Goal: Task Accomplishment & Management: Use online tool/utility

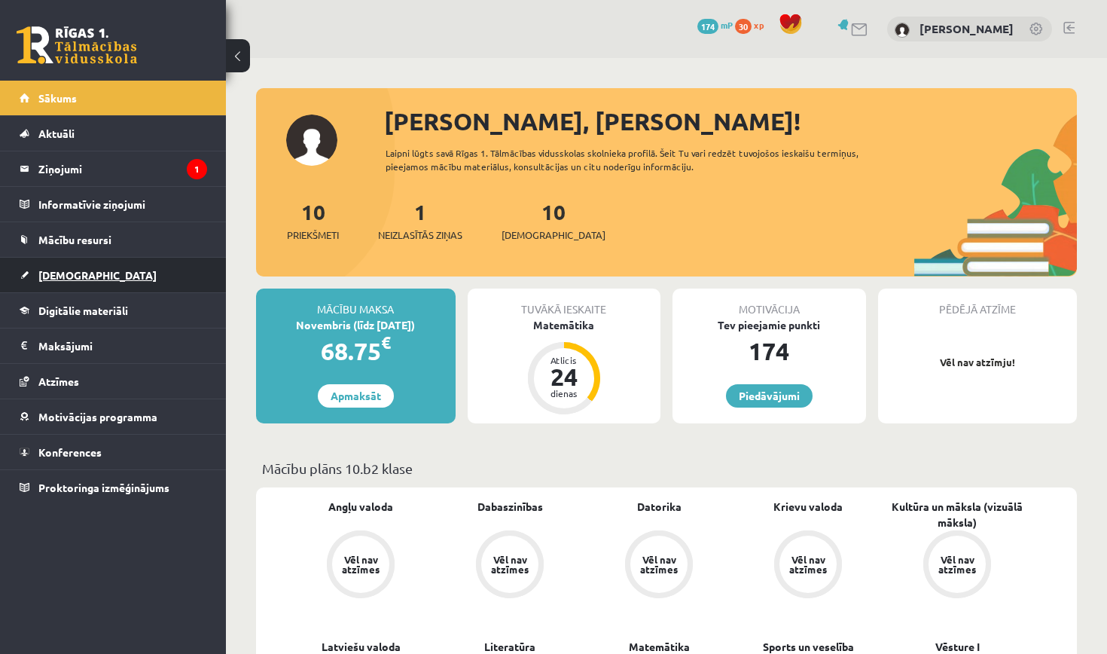
click at [99, 282] on link "[DEMOGRAPHIC_DATA]" at bounding box center [113, 274] width 187 height 35
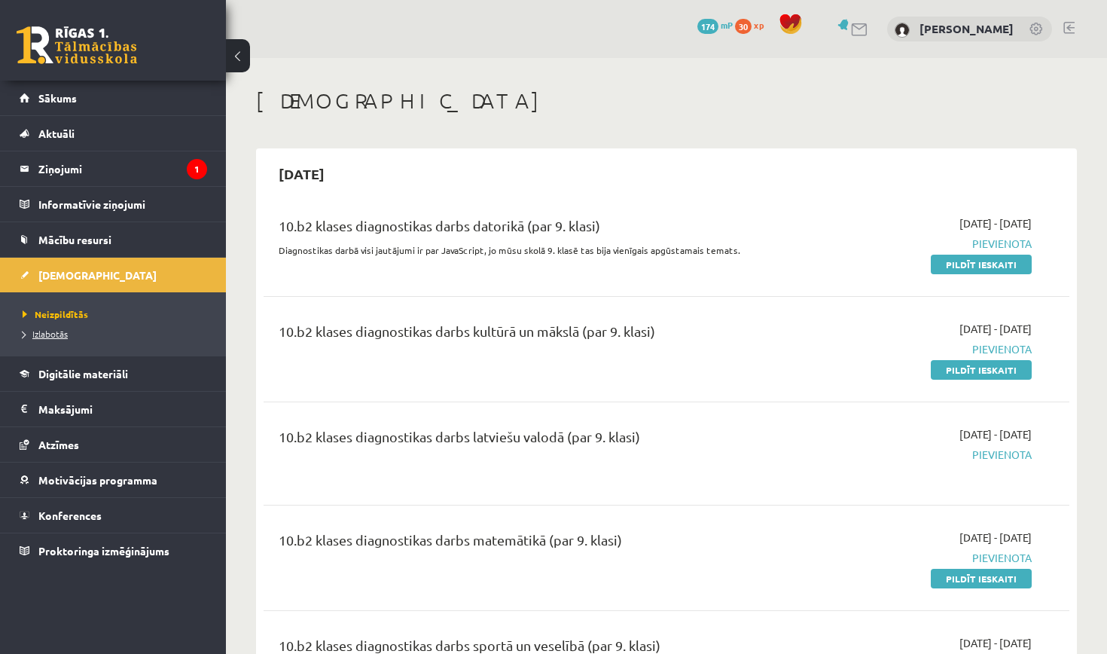
click at [54, 337] on span "Izlabotās" at bounding box center [45, 334] width 45 height 12
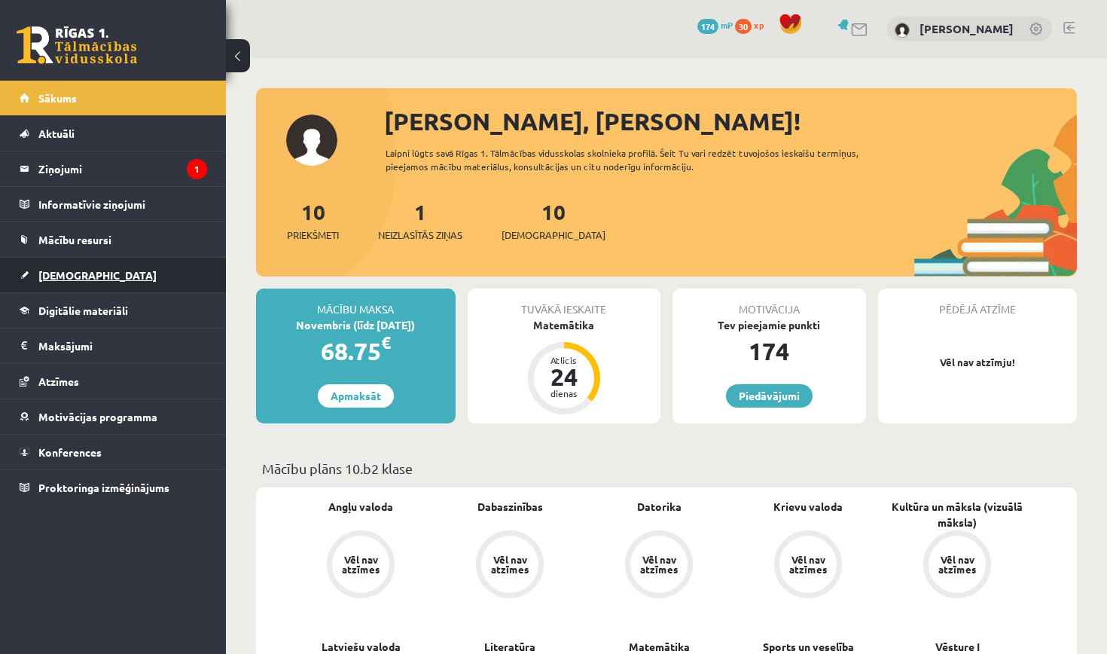
click at [118, 270] on link "[DEMOGRAPHIC_DATA]" at bounding box center [113, 274] width 187 height 35
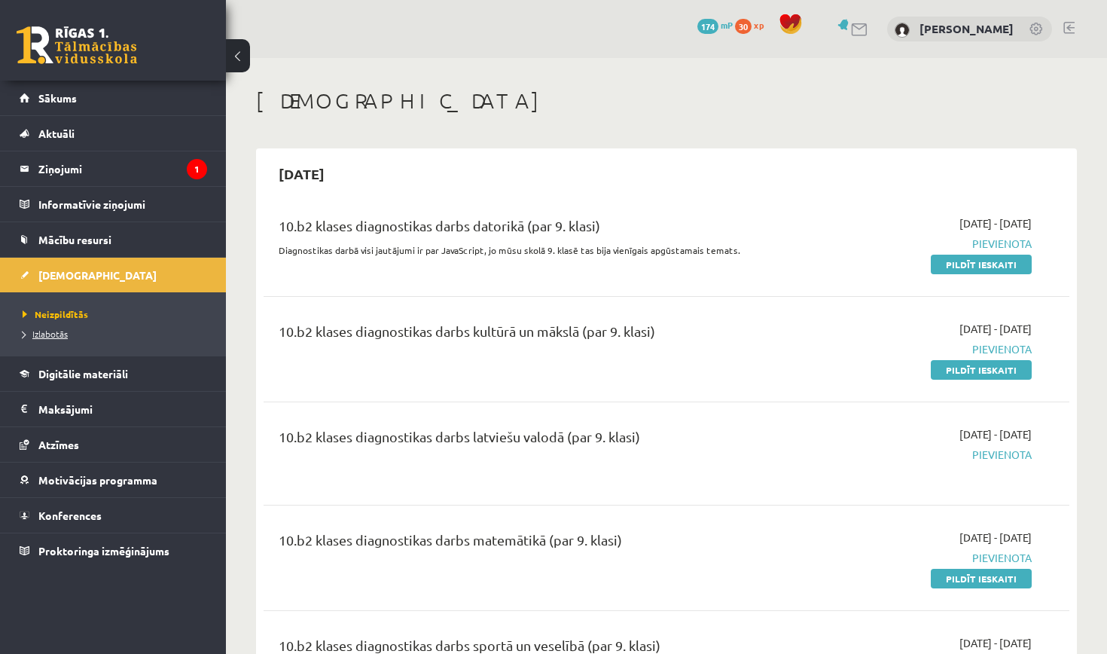
click at [48, 335] on span "Izlabotās" at bounding box center [45, 334] width 45 height 12
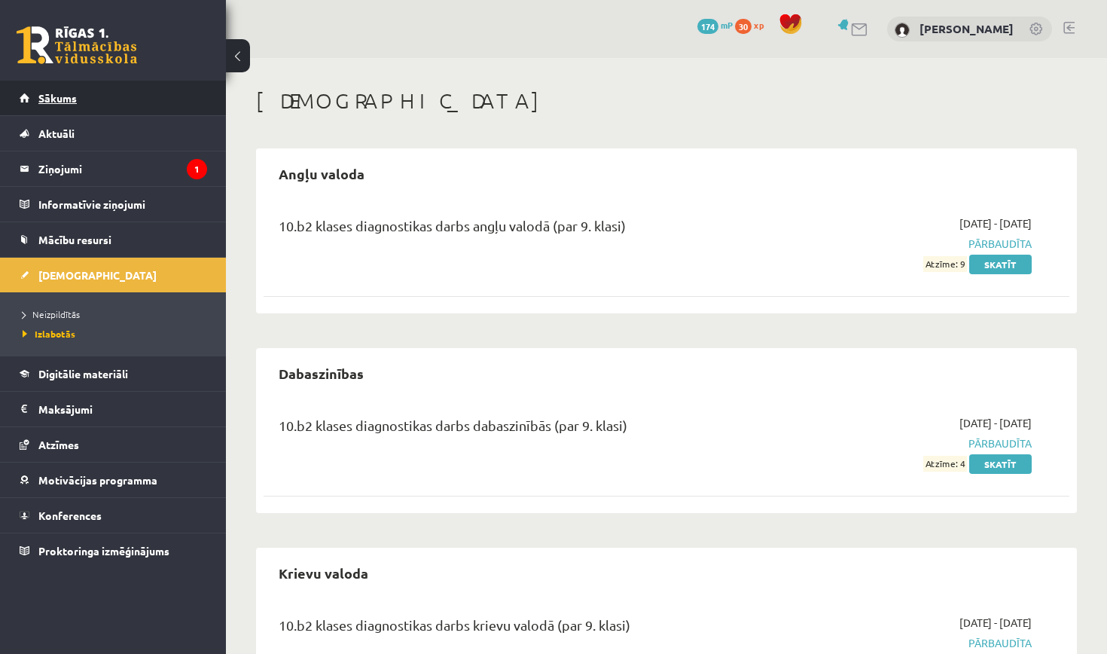
click at [91, 106] on link "Sākums" at bounding box center [113, 98] width 187 height 35
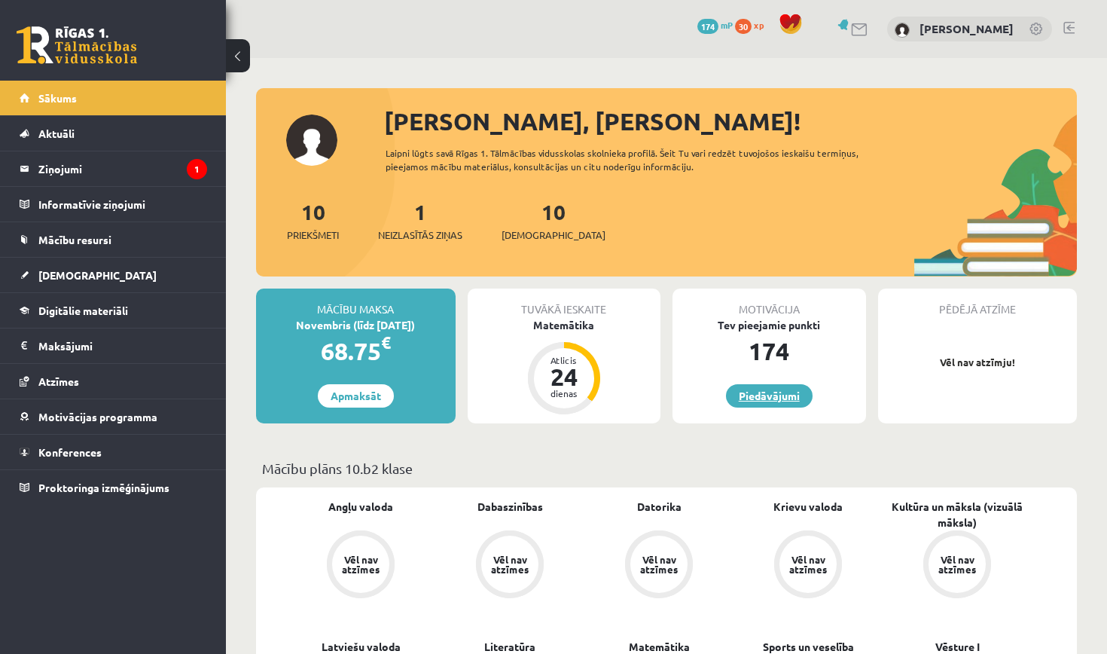
click at [775, 394] on link "Piedāvājumi" at bounding box center [769, 395] width 87 height 23
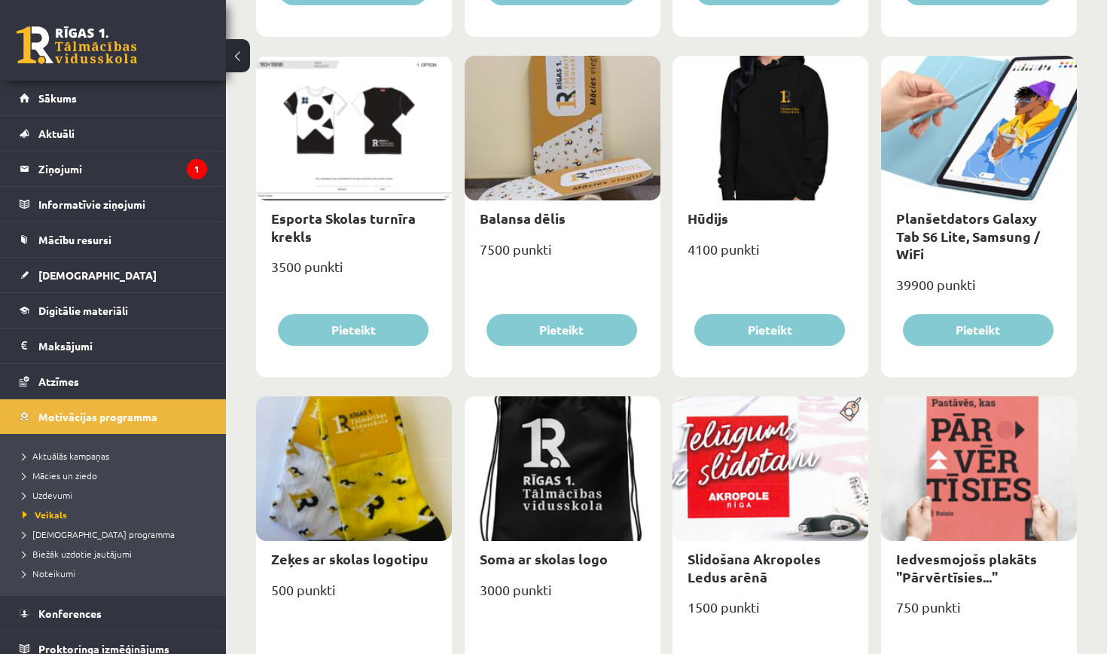
scroll to position [884, 0]
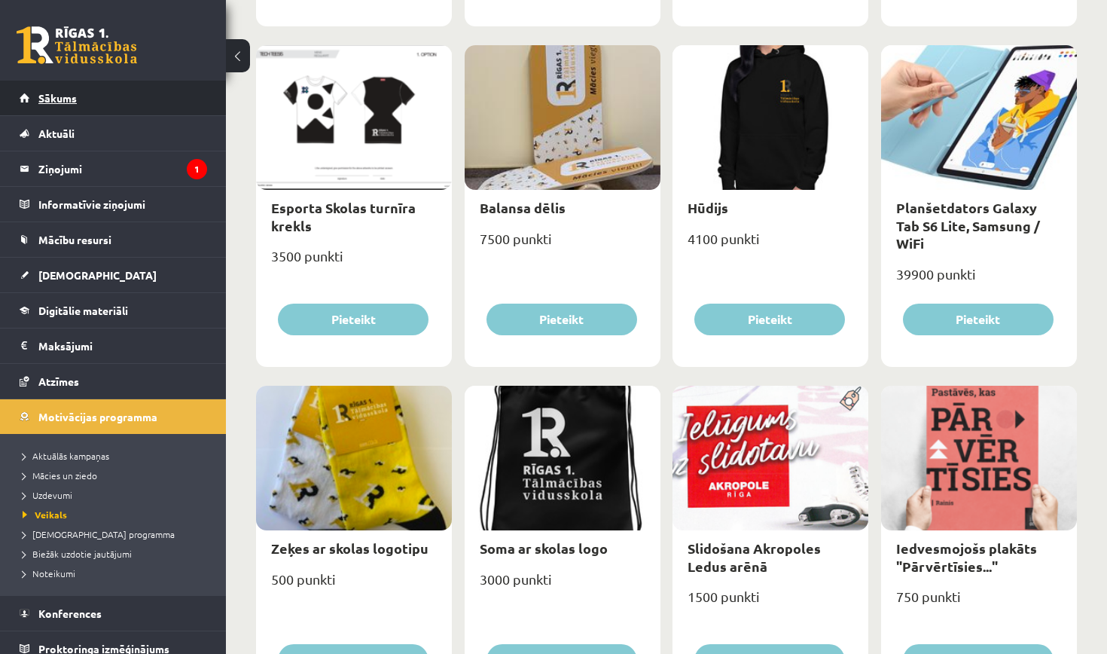
click at [108, 109] on link "Sākums" at bounding box center [113, 98] width 187 height 35
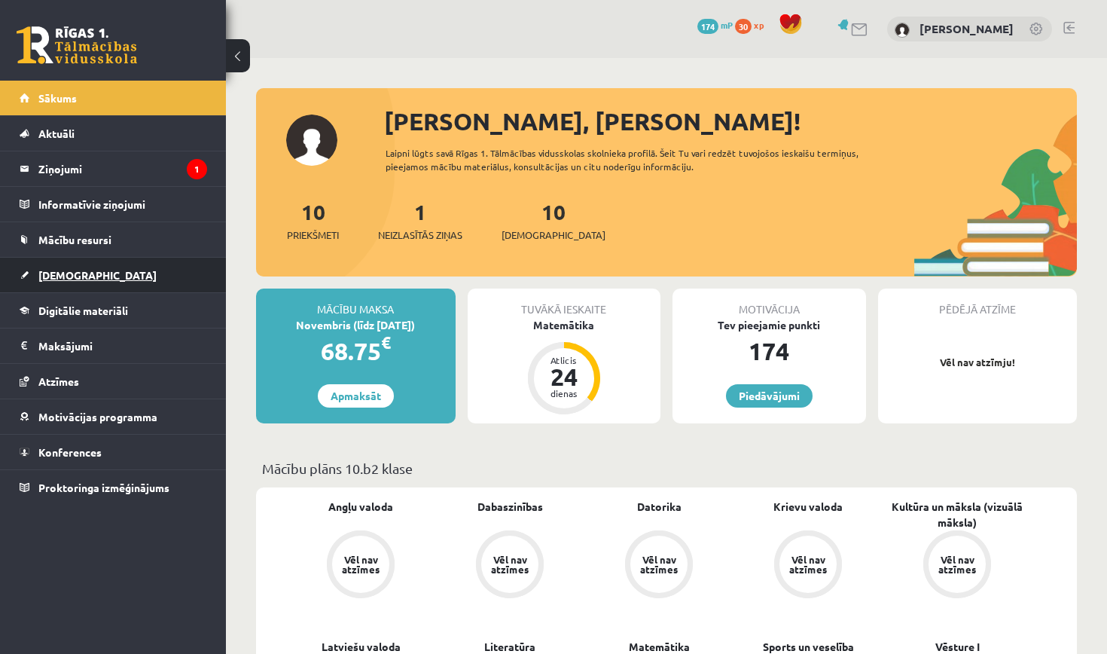
click at [86, 269] on link "[DEMOGRAPHIC_DATA]" at bounding box center [113, 274] width 187 height 35
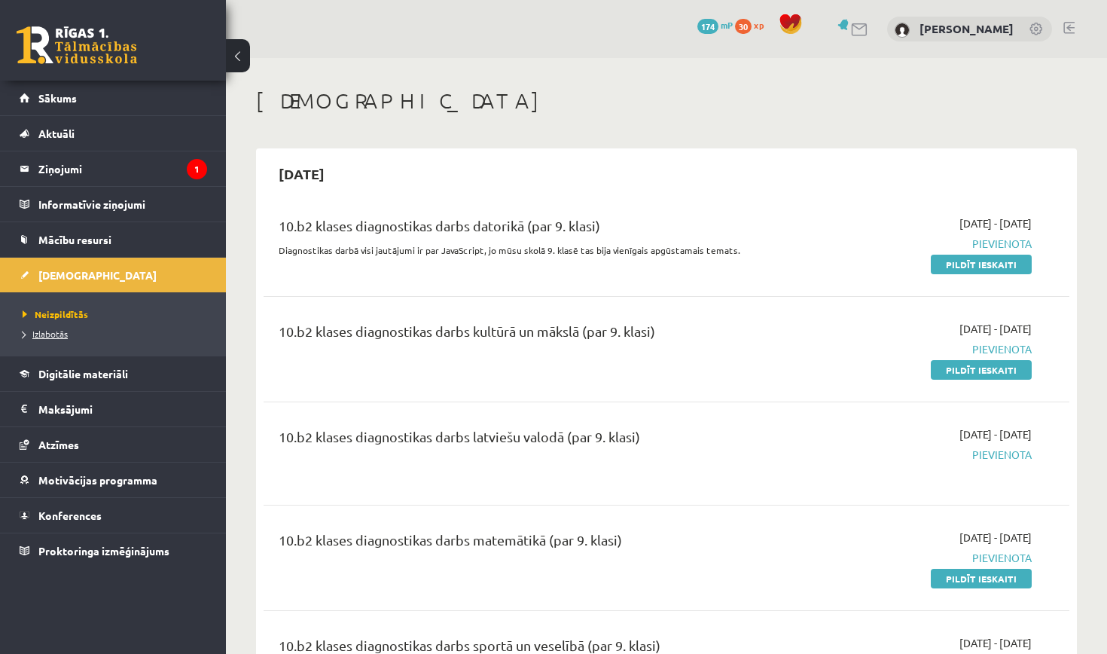
click at [59, 338] on link "Izlabotās" at bounding box center [117, 334] width 188 height 14
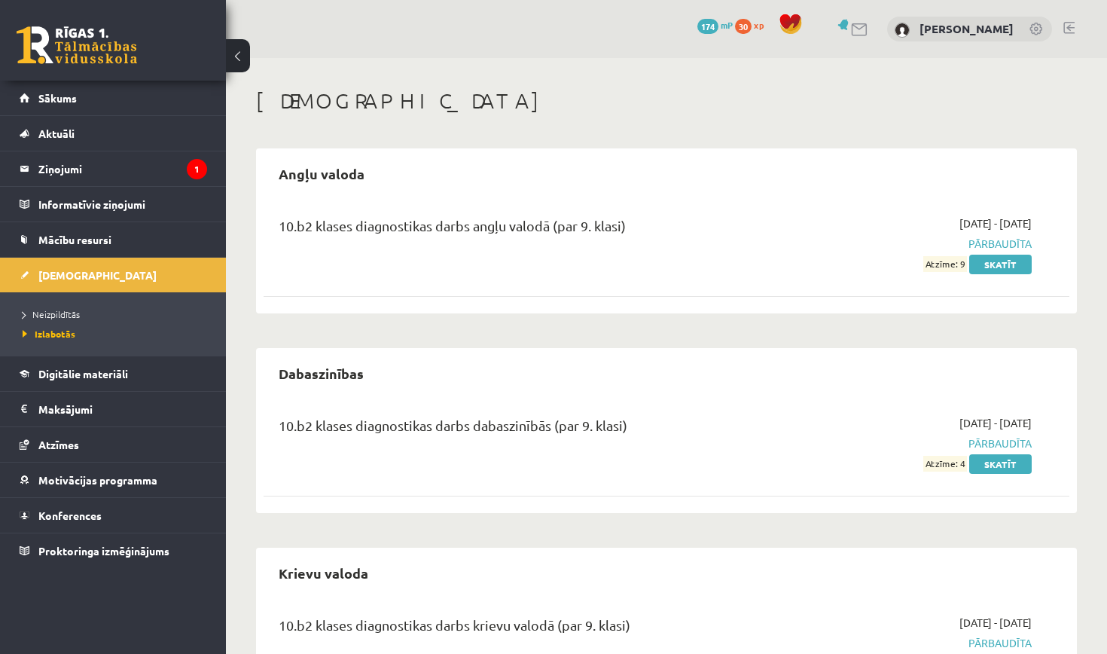
click at [401, 70] on div "Ieskaites Angļu valoda 10.b2 klases diagnostikas darbs angļu valodā (par 9. kla…" at bounding box center [666, 500] width 881 height 884
click at [67, 383] on link "Digitālie materiāli" at bounding box center [113, 373] width 187 height 35
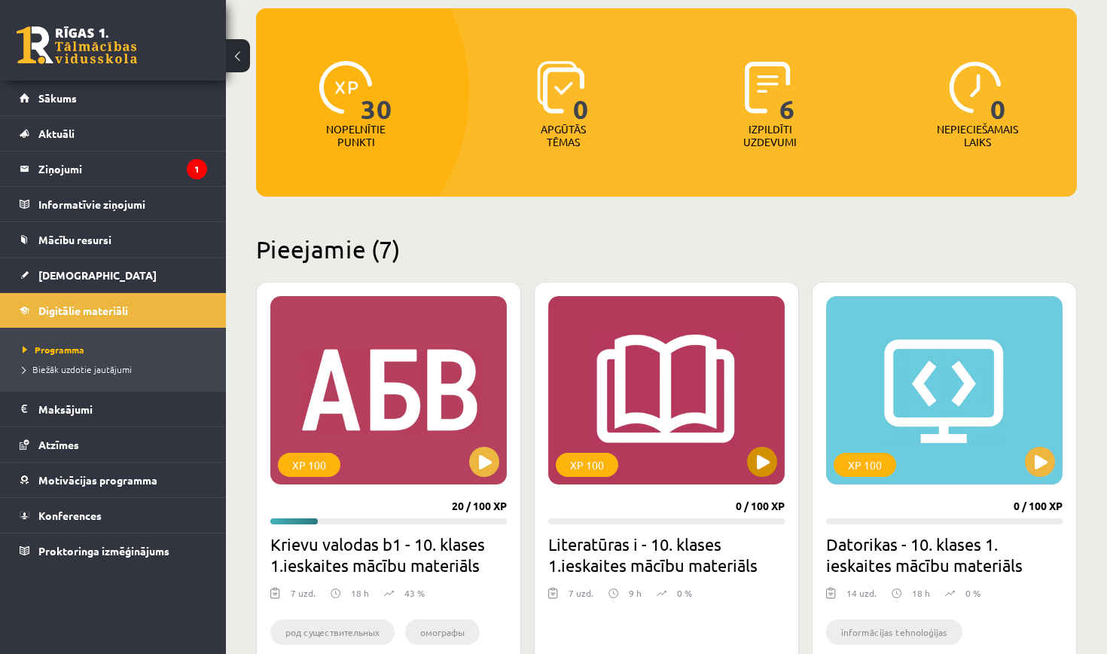
scroll to position [154, 0]
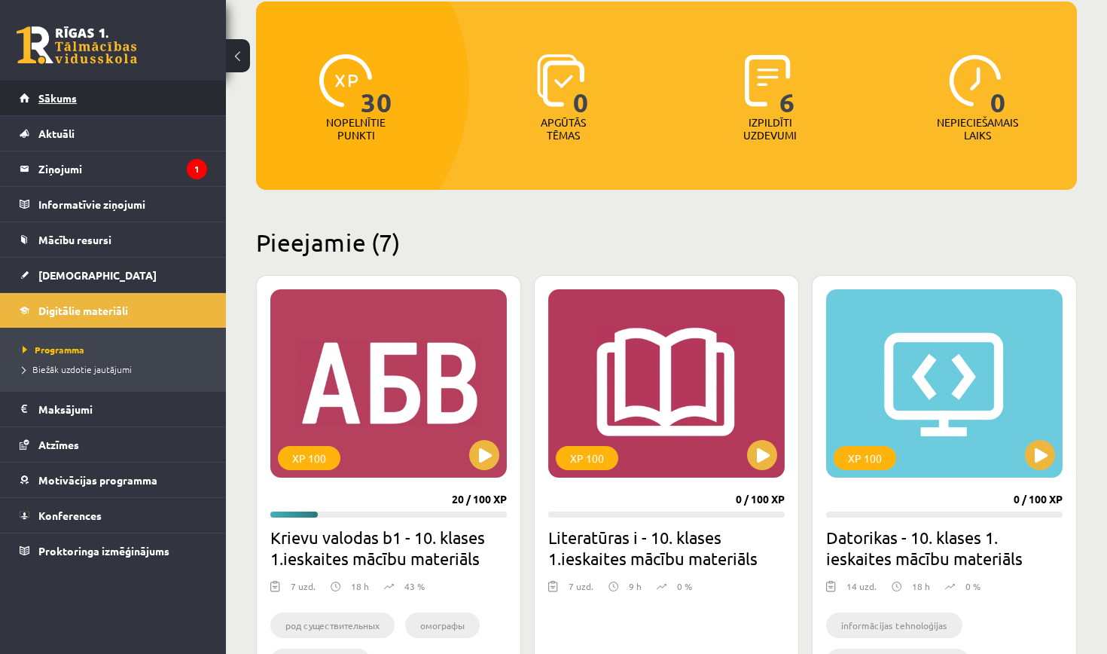
click at [50, 104] on link "Sākums" at bounding box center [113, 98] width 187 height 35
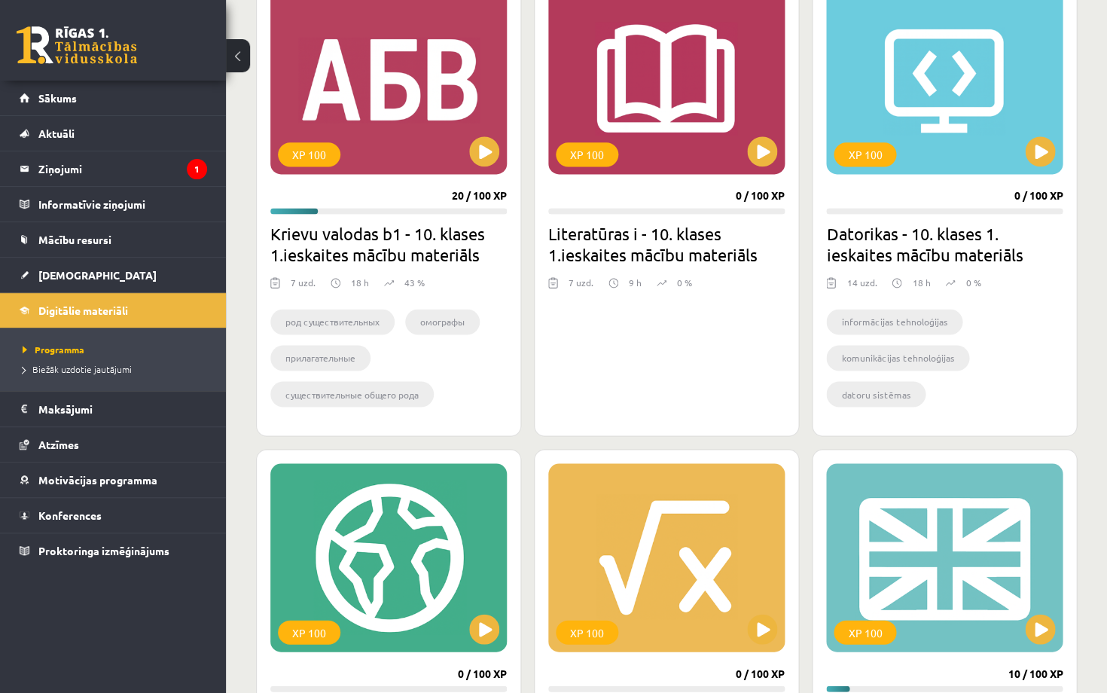
scroll to position [364, 0]
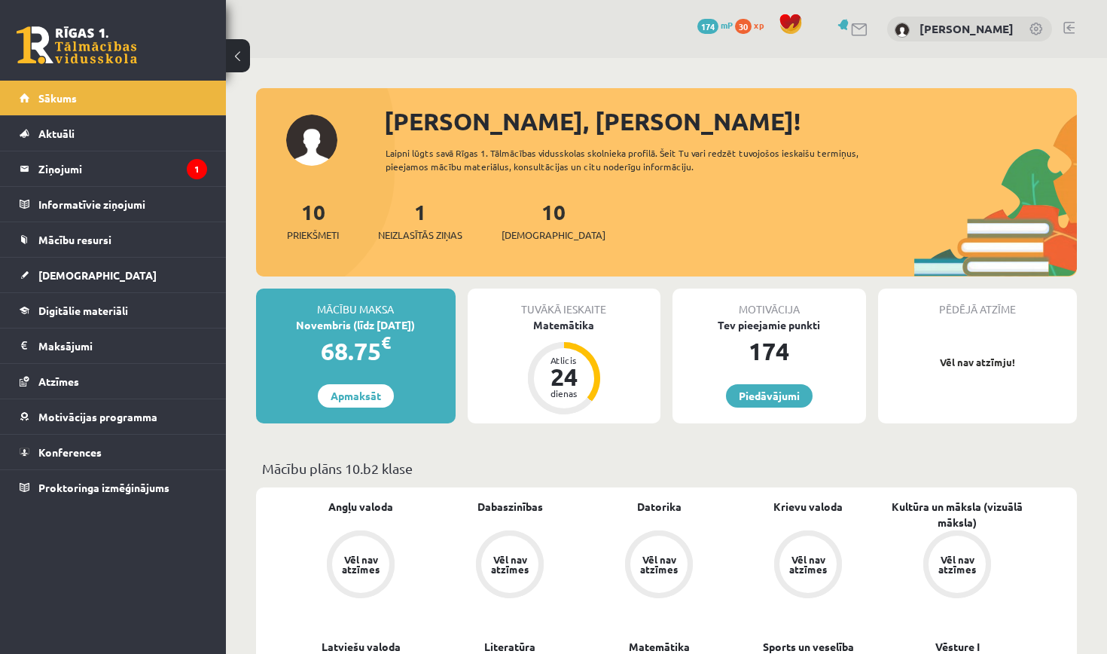
click at [751, 30] on span "30" at bounding box center [743, 26] width 17 height 15
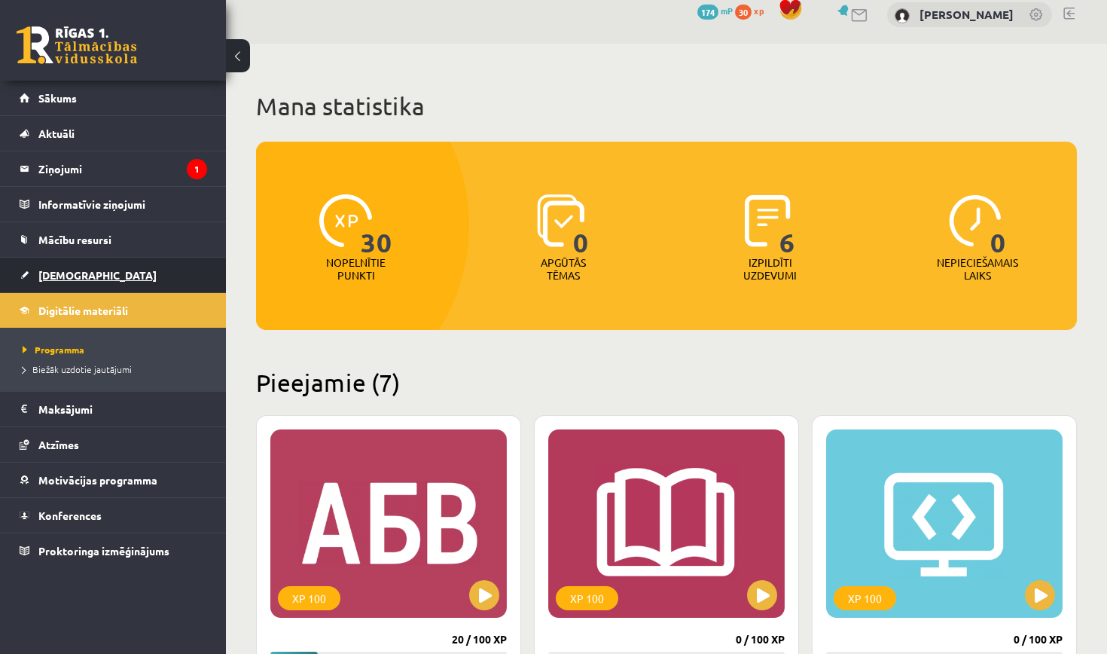
scroll to position [18, 0]
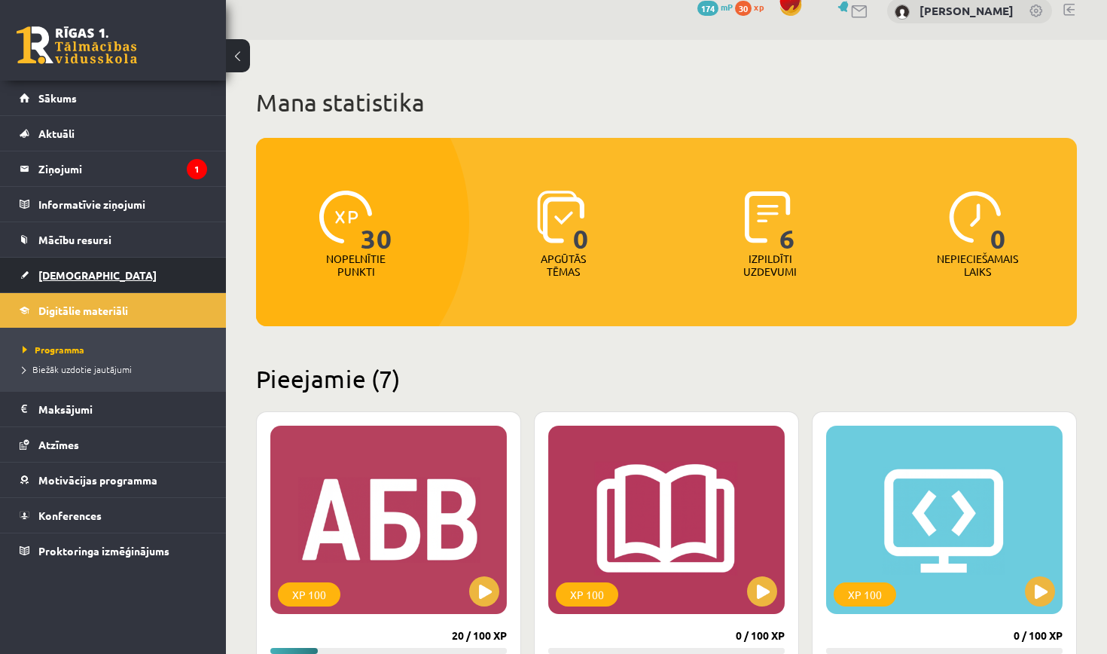
click at [81, 267] on link "[DEMOGRAPHIC_DATA]" at bounding box center [113, 274] width 187 height 35
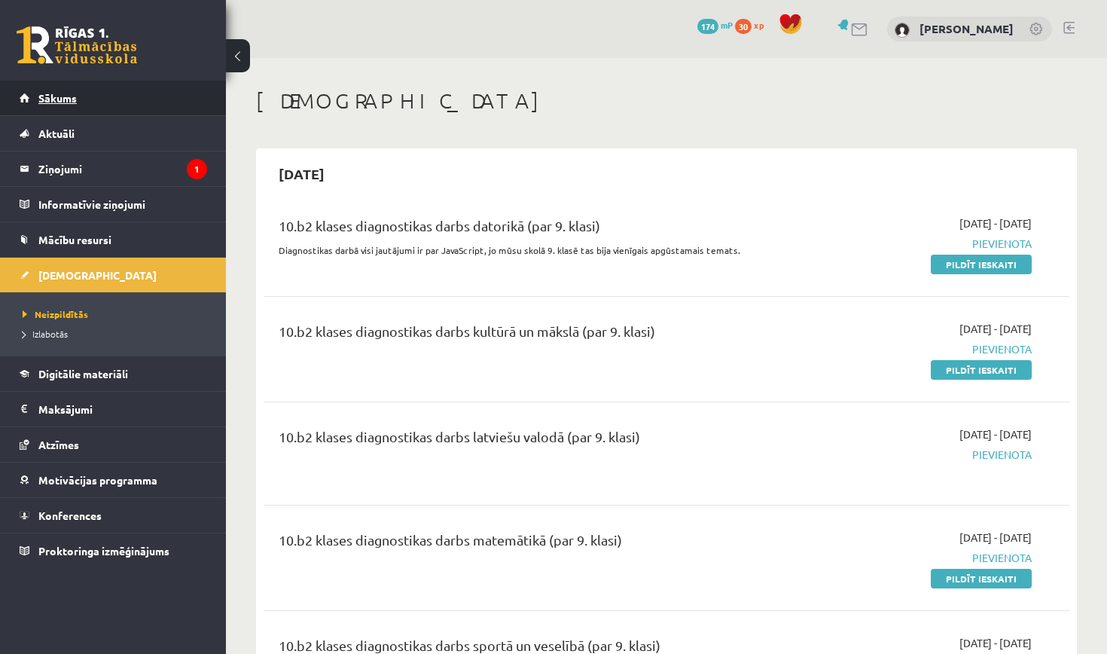
click at [47, 95] on span "Sākums" at bounding box center [57, 98] width 38 height 14
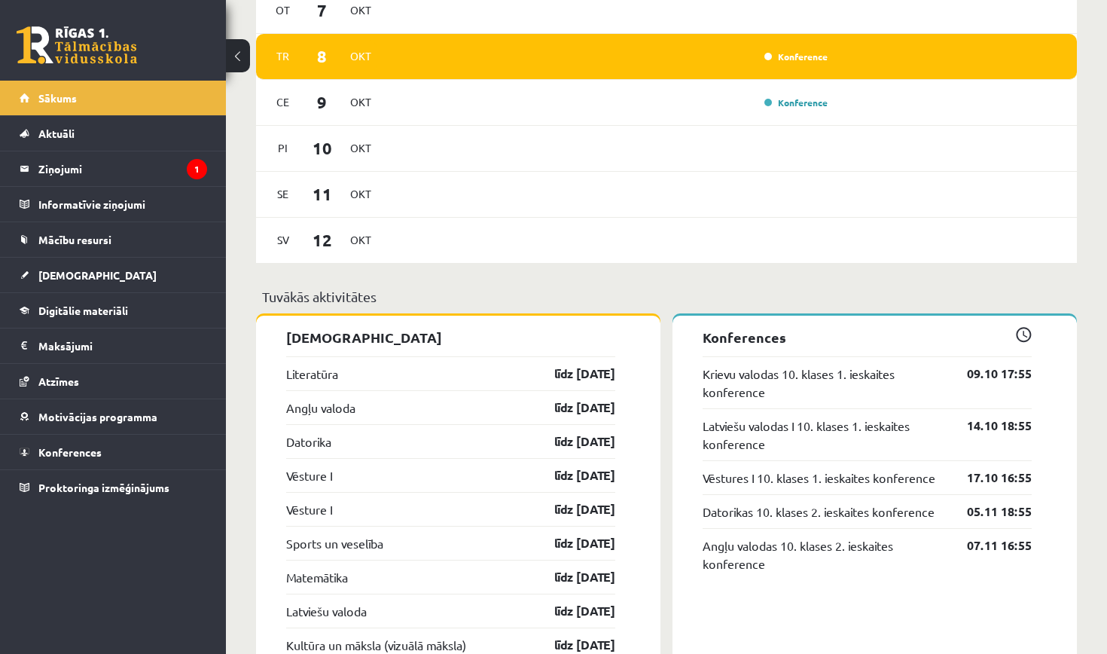
scroll to position [935, 0]
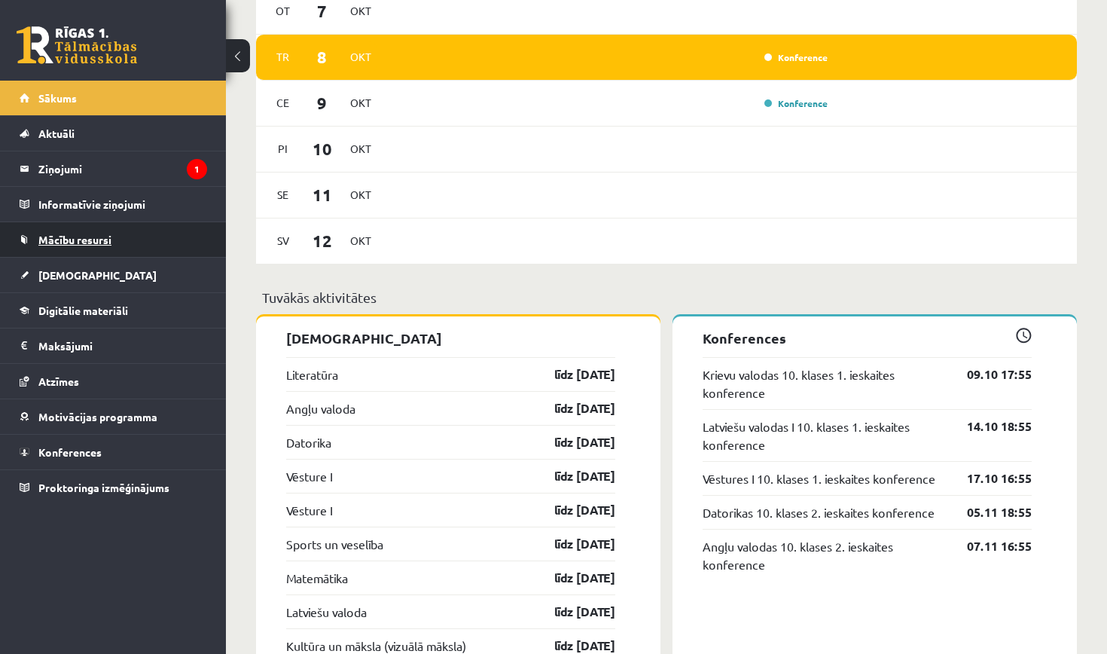
click at [98, 240] on span "Mācību resursi" at bounding box center [74, 240] width 73 height 14
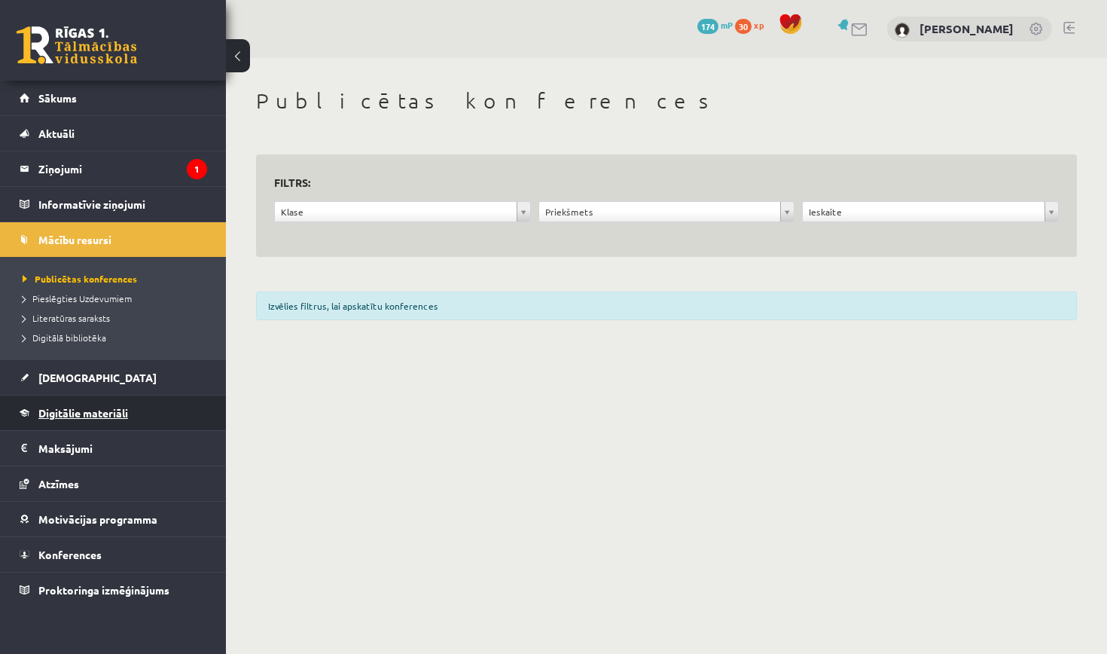
click at [108, 418] on span "Digitālie materiāli" at bounding box center [83, 413] width 90 height 14
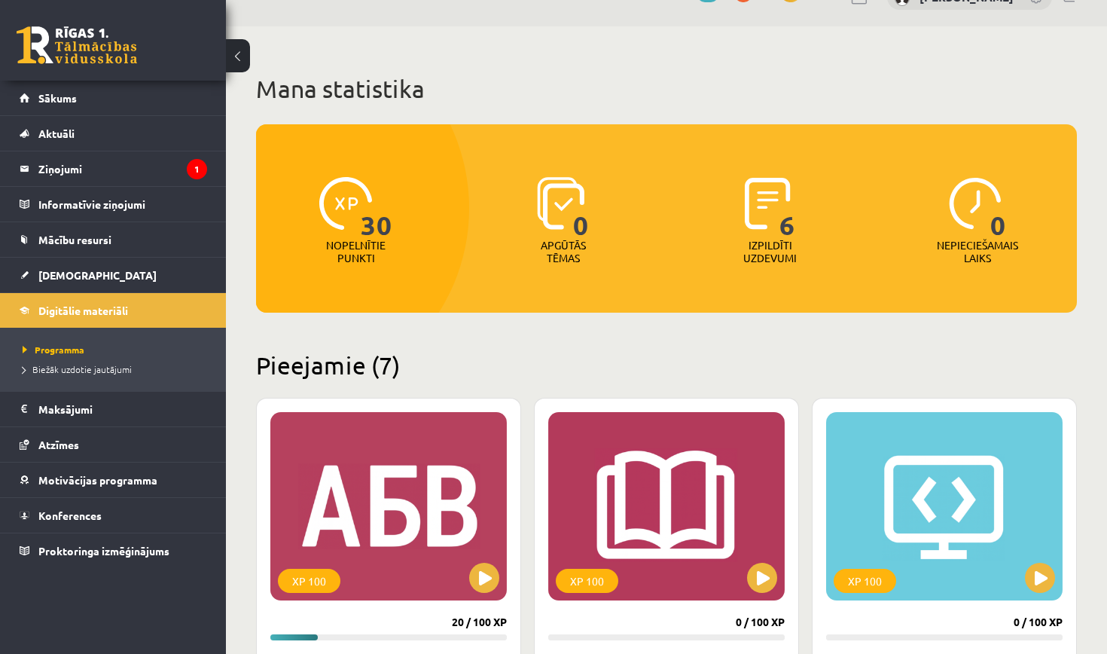
scroll to position [39, 0]
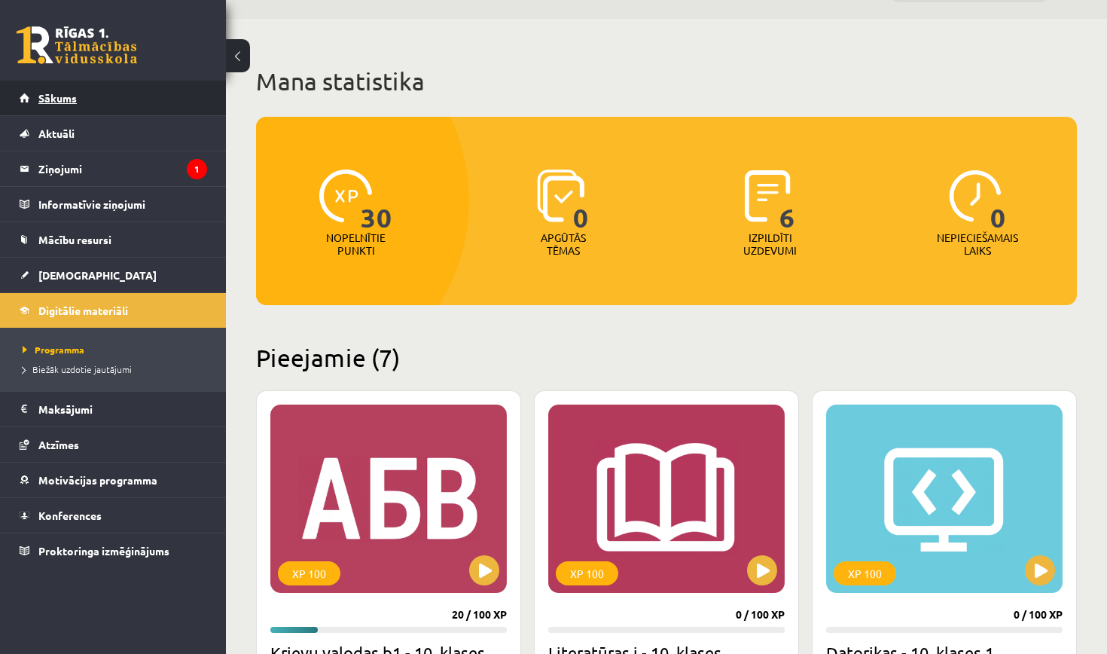
click at [89, 111] on link "Sākums" at bounding box center [113, 98] width 187 height 35
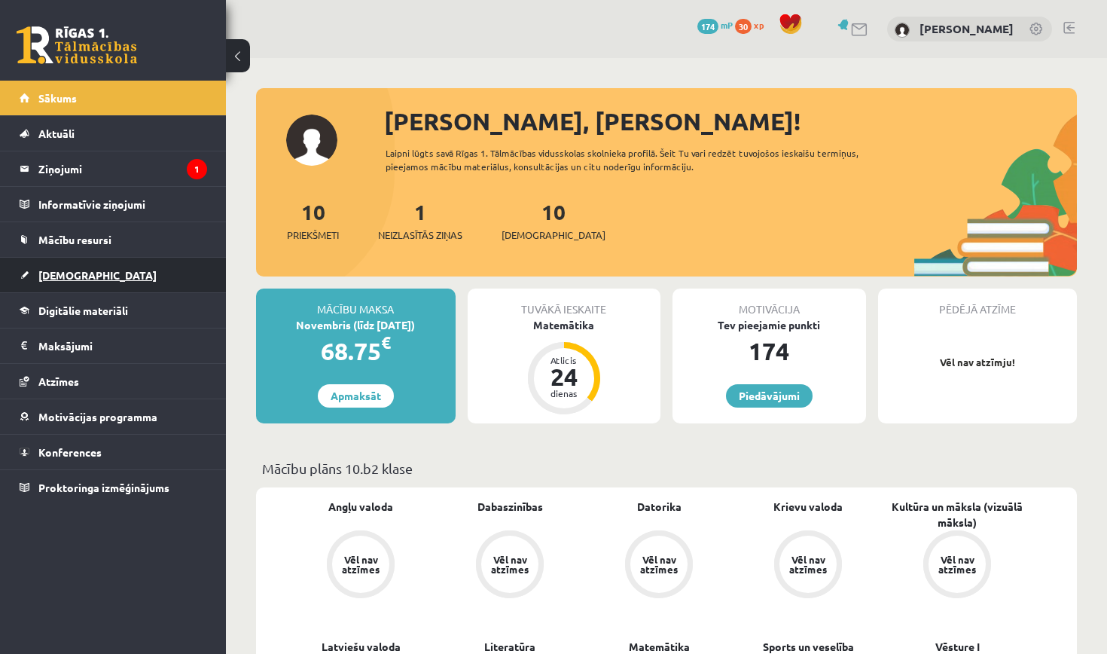
click at [106, 273] on link "[DEMOGRAPHIC_DATA]" at bounding box center [113, 274] width 187 height 35
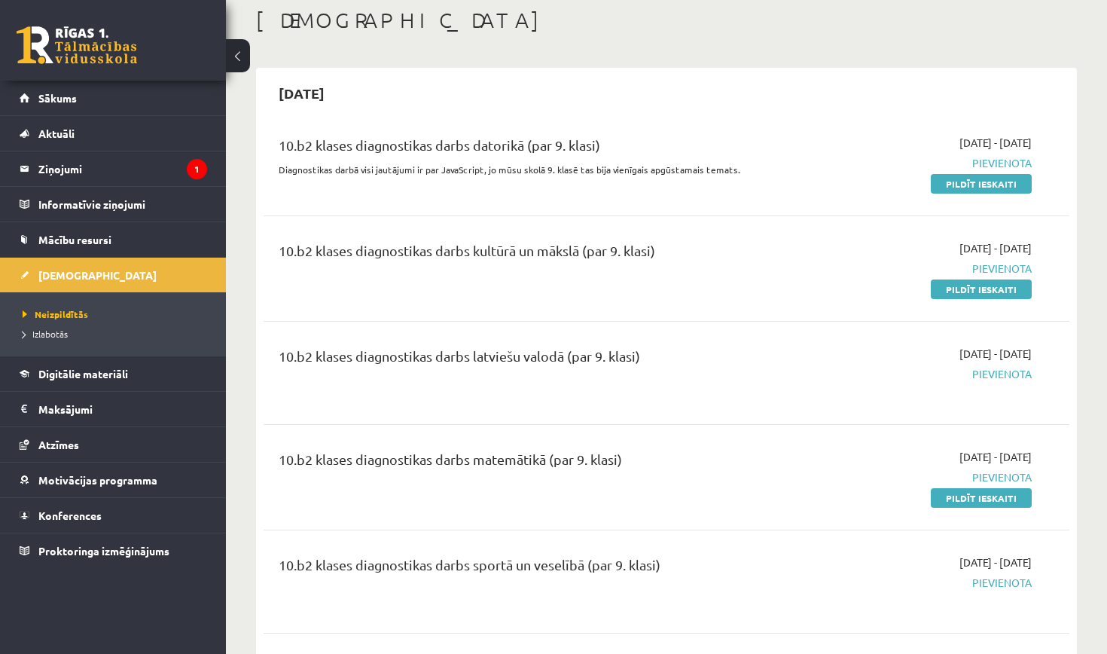
scroll to position [83, 0]
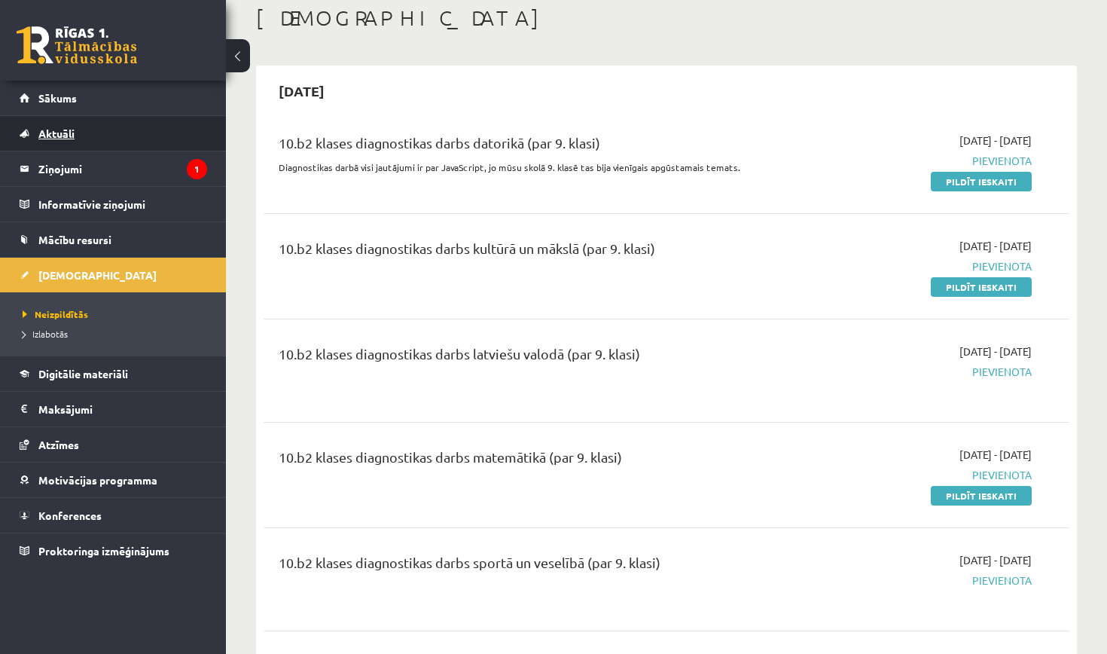
click at [132, 132] on link "Aktuāli" at bounding box center [113, 133] width 187 height 35
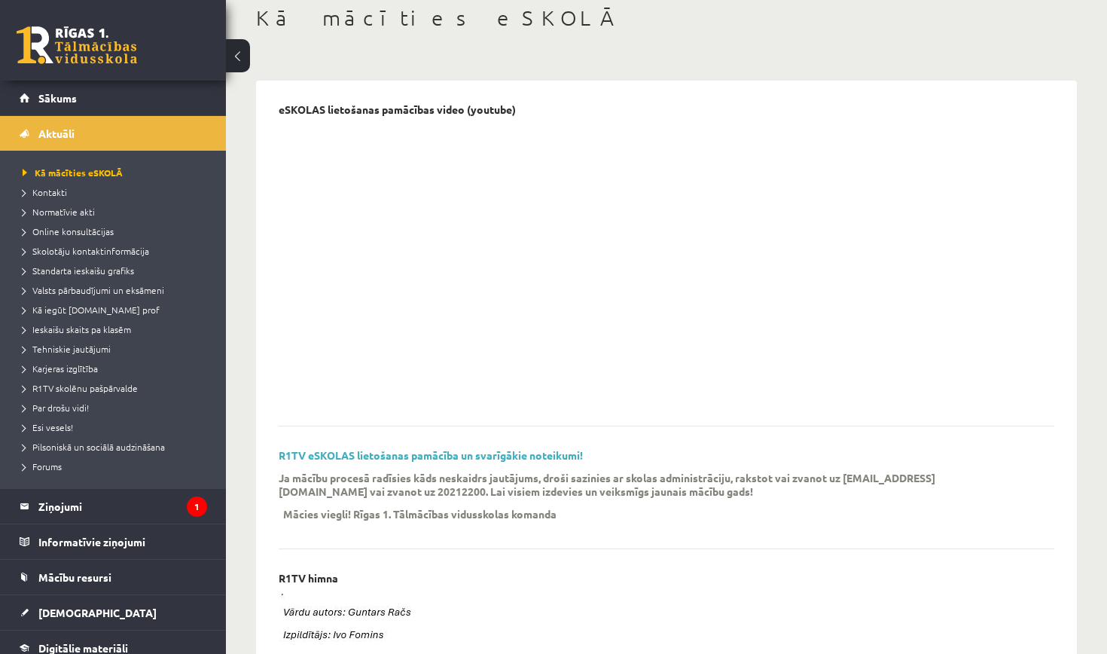
click at [120, 516] on legend "Ziņojumi 1" at bounding box center [122, 506] width 169 height 35
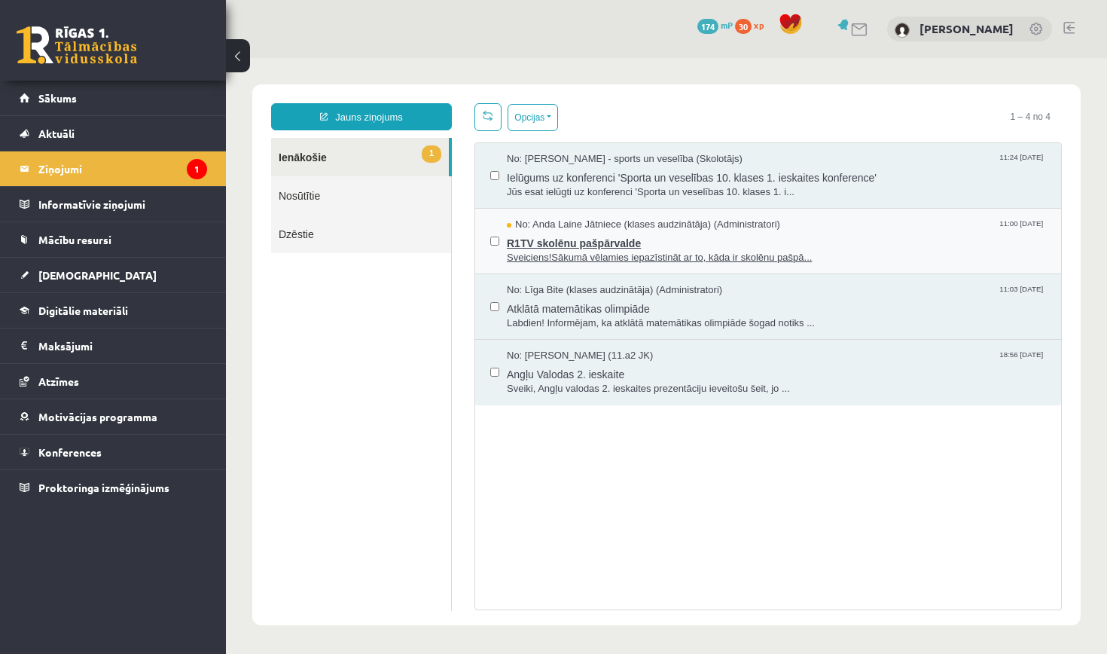
click at [608, 254] on span "Sveiciens!Sākumā vēlamies iepazīstināt ar to, kāda ir skolēnu pašpā..." at bounding box center [776, 258] width 539 height 14
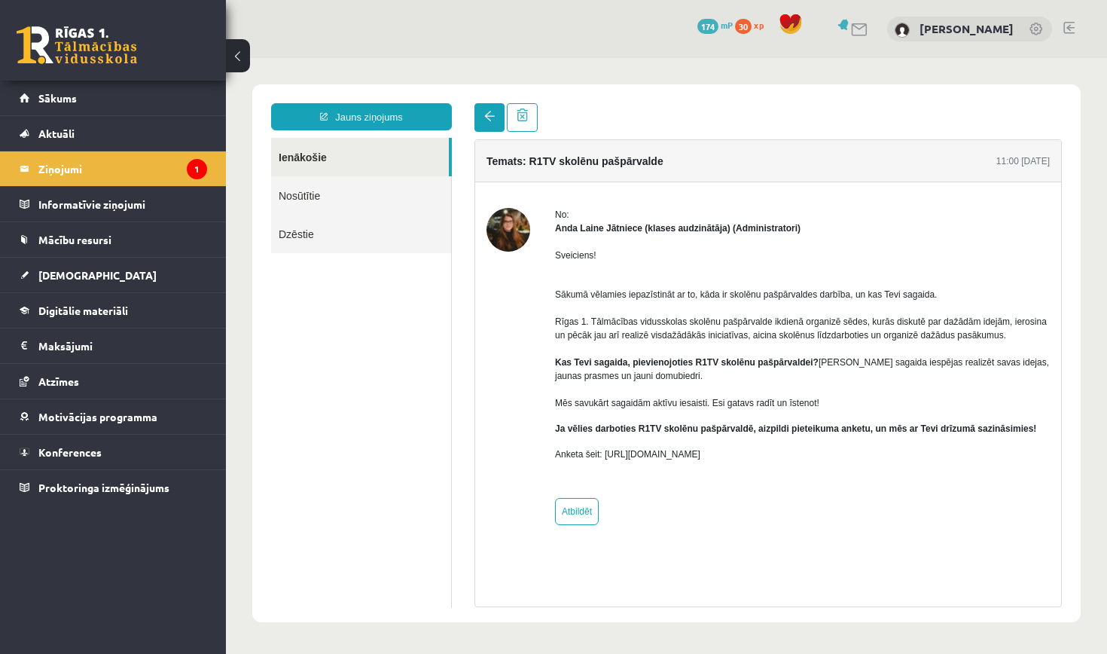
click at [489, 115] on span at bounding box center [489, 116] width 11 height 11
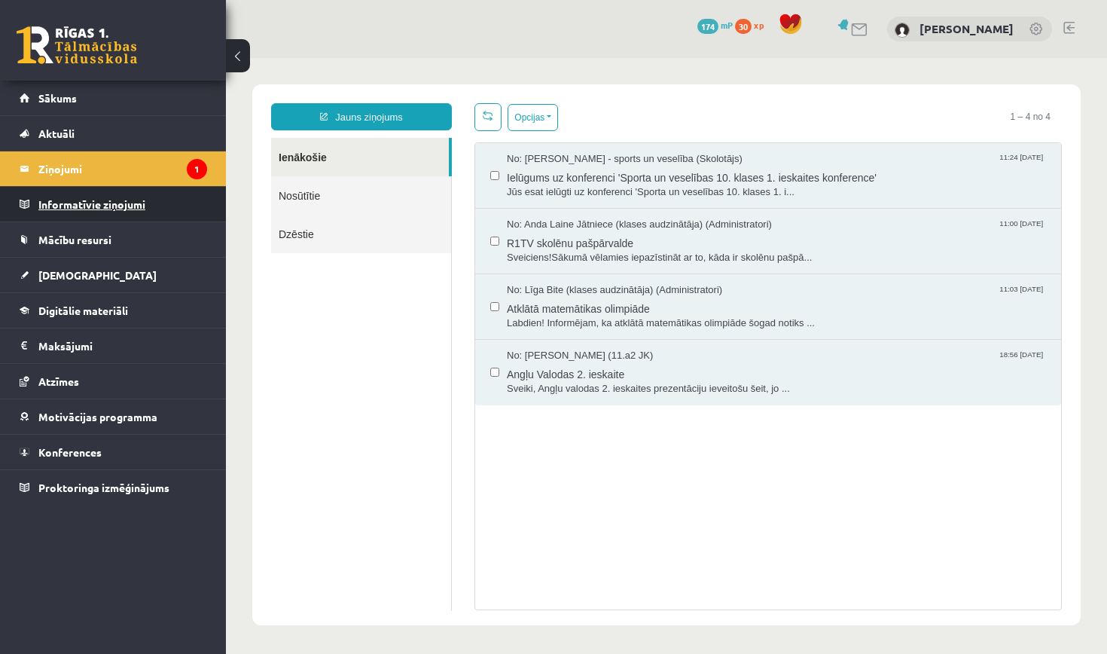
click at [124, 201] on legend "Informatīvie ziņojumi 0" at bounding box center [122, 204] width 169 height 35
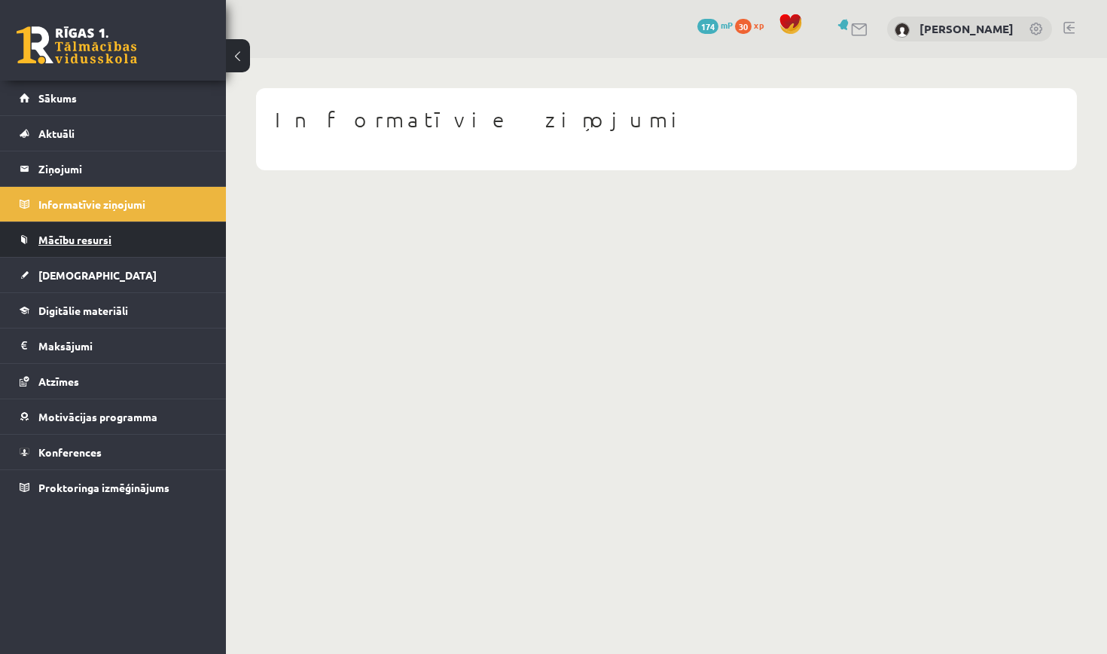
click at [103, 237] on span "Mācību resursi" at bounding box center [74, 240] width 73 height 14
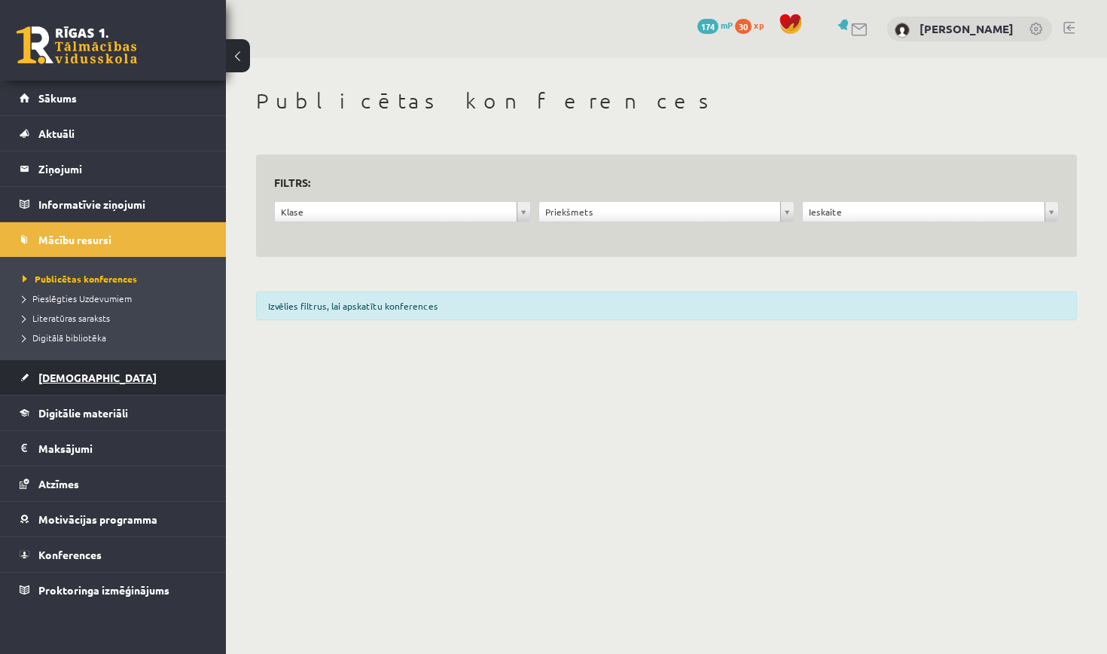
click at [93, 377] on link "[DEMOGRAPHIC_DATA]" at bounding box center [113, 377] width 187 height 35
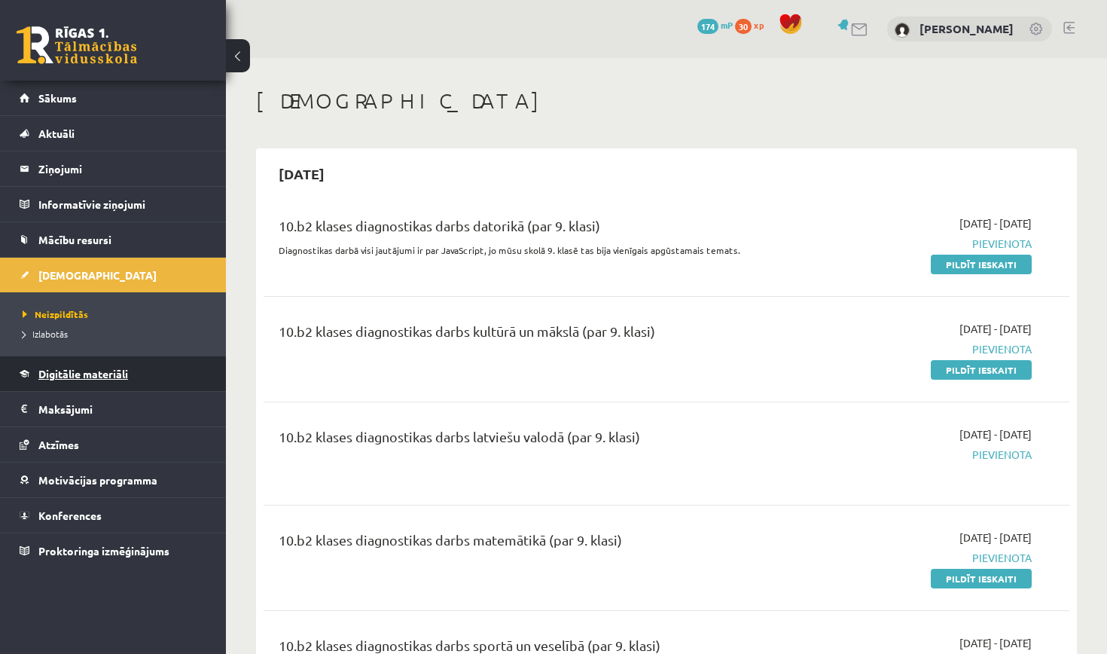
click at [93, 370] on span "Digitālie materiāli" at bounding box center [83, 374] width 90 height 14
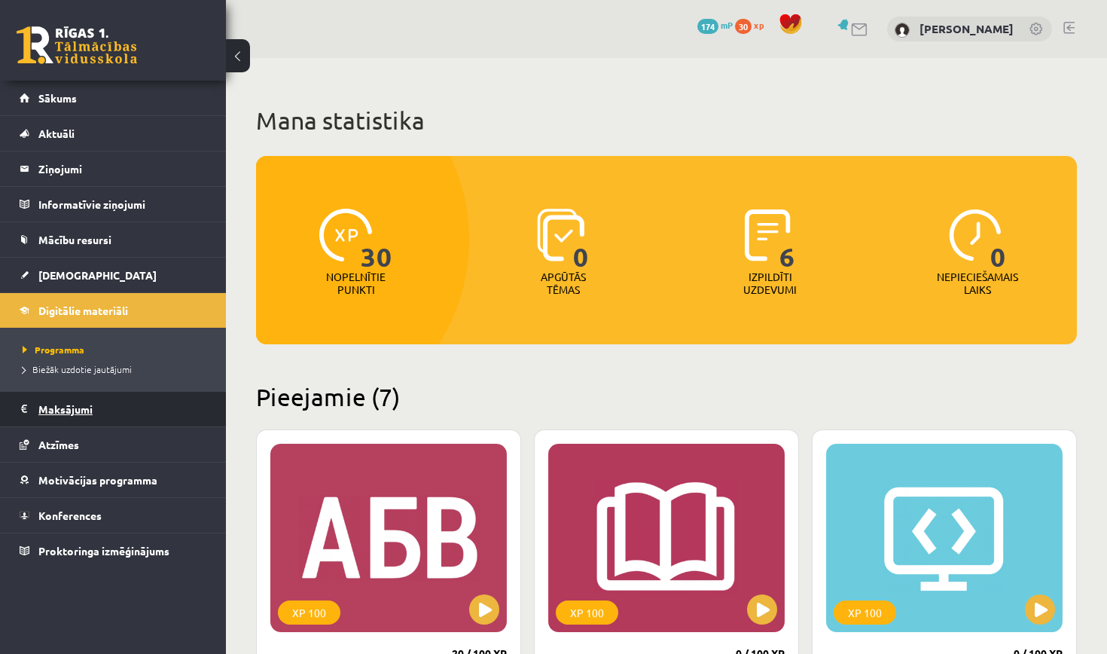
click at [80, 404] on legend "Maksājumi 0" at bounding box center [122, 408] width 169 height 35
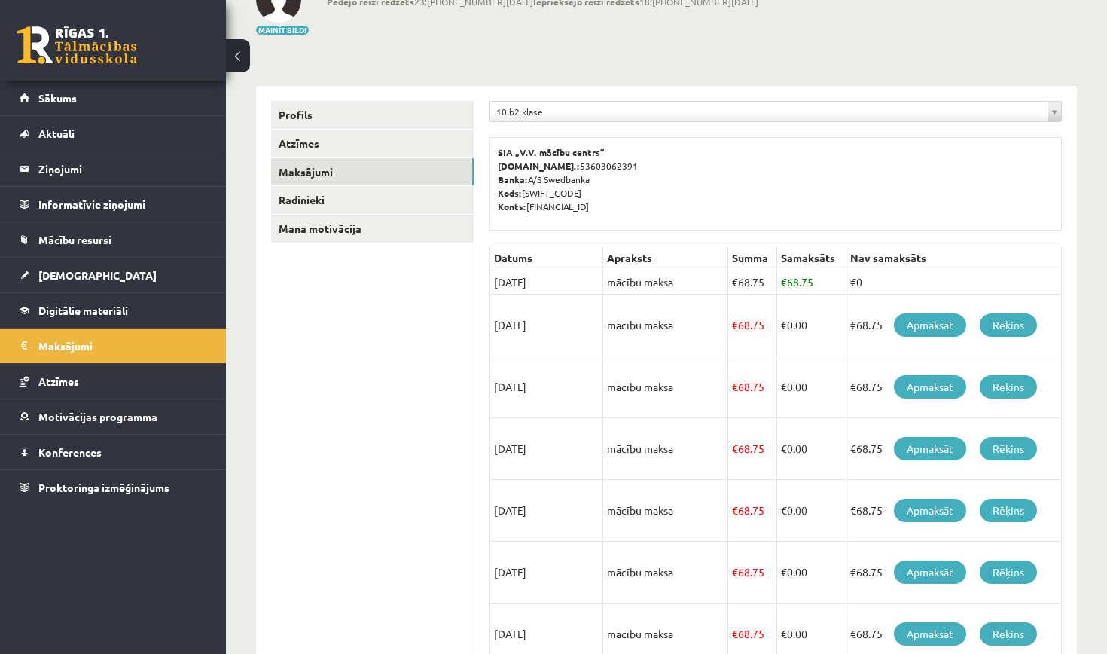
scroll to position [113, 0]
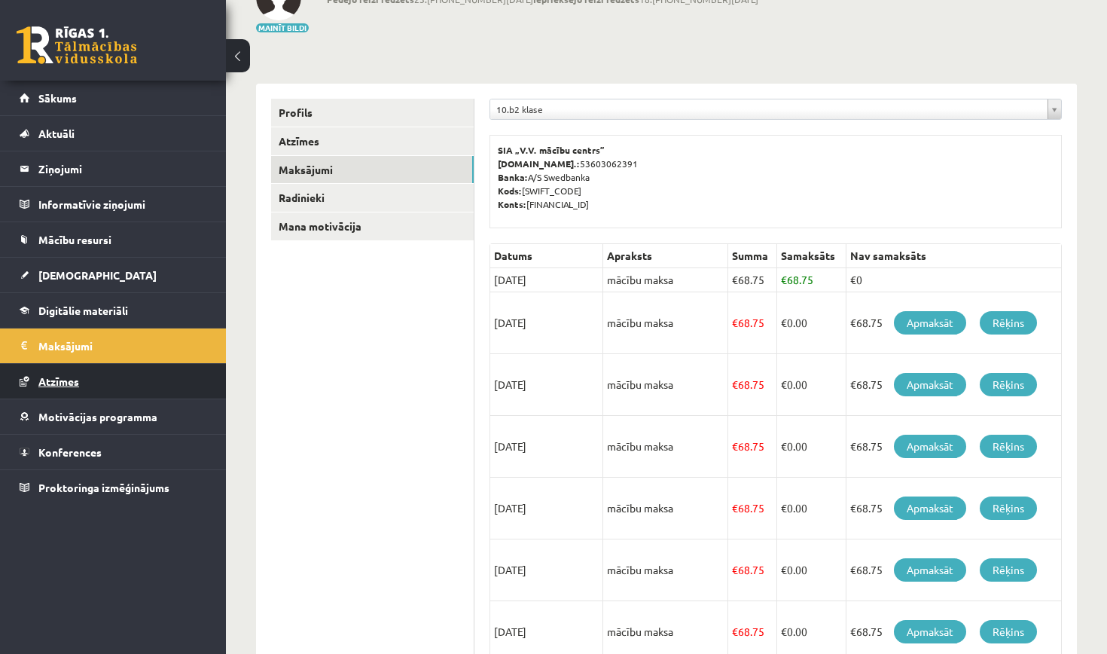
click at [160, 385] on link "Atzīmes" at bounding box center [113, 381] width 187 height 35
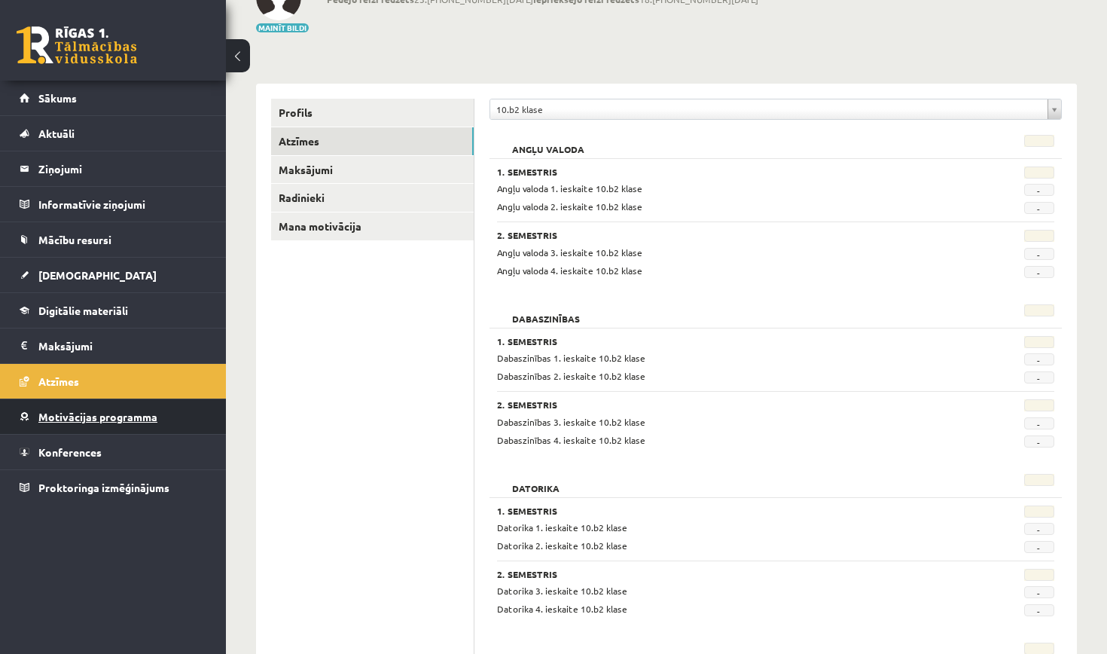
click at [155, 416] on span "Motivācijas programma" at bounding box center [97, 417] width 119 height 14
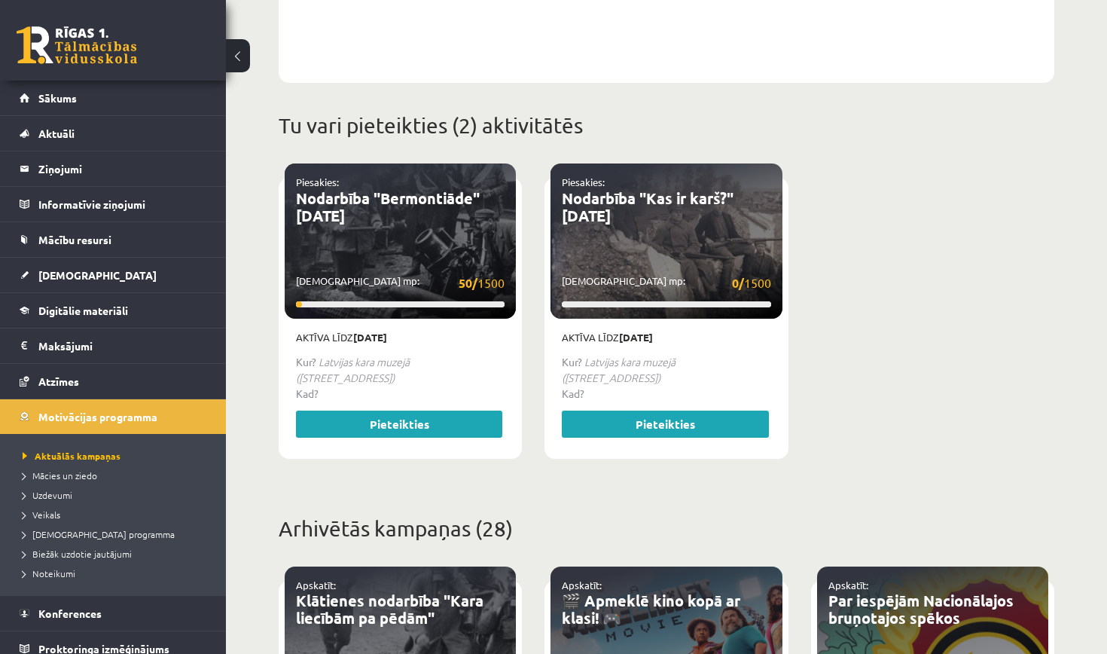
scroll to position [511, 0]
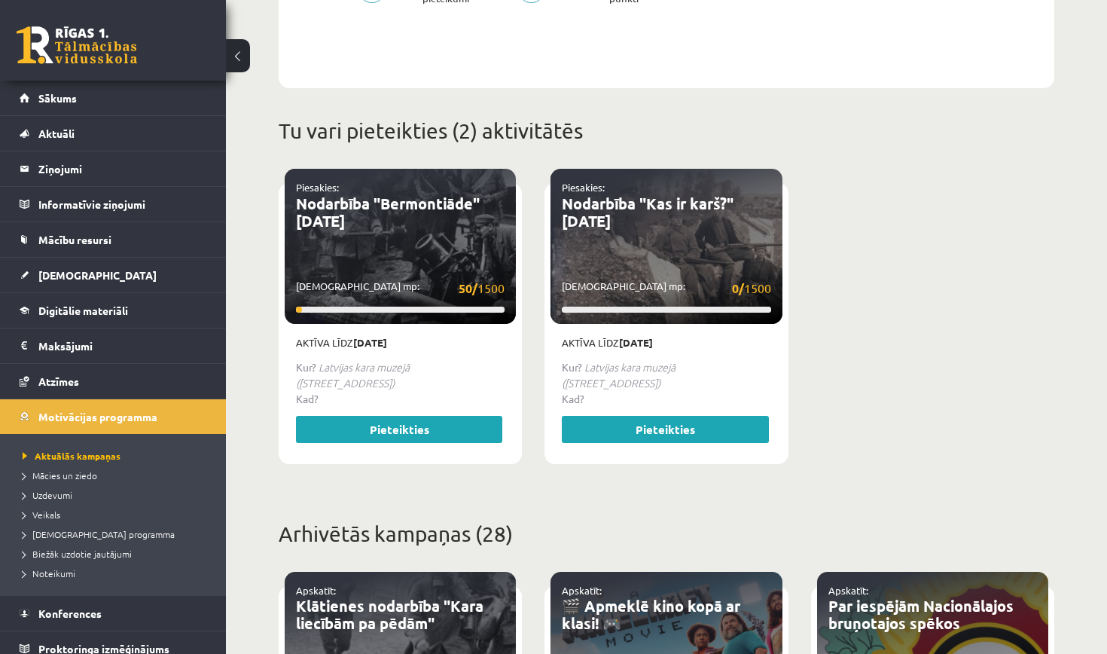
click at [370, 416] on link "Pieteikties" at bounding box center [399, 429] width 206 height 27
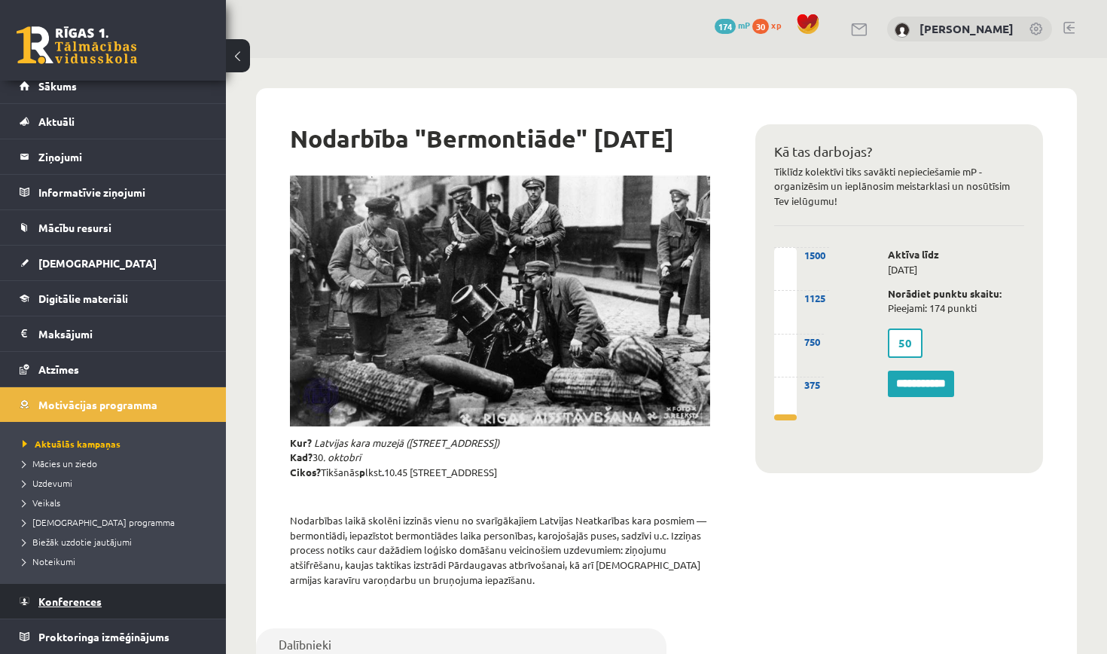
scroll to position [12, 0]
click at [105, 610] on link "Konferences" at bounding box center [113, 600] width 187 height 35
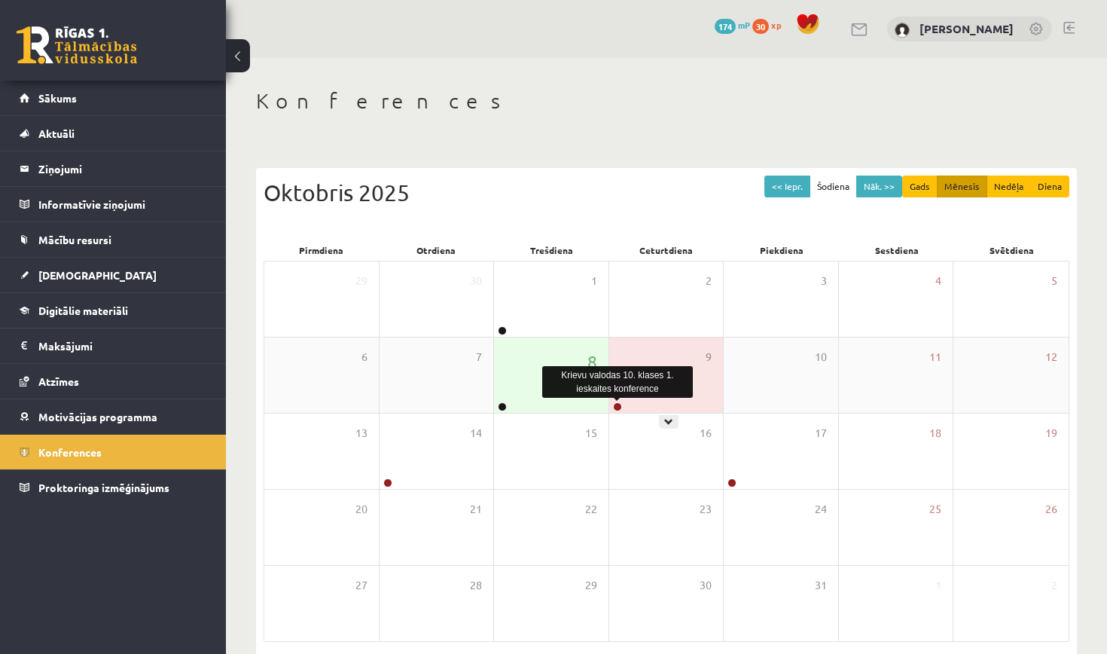
click at [618, 404] on link at bounding box center [617, 406] width 9 height 9
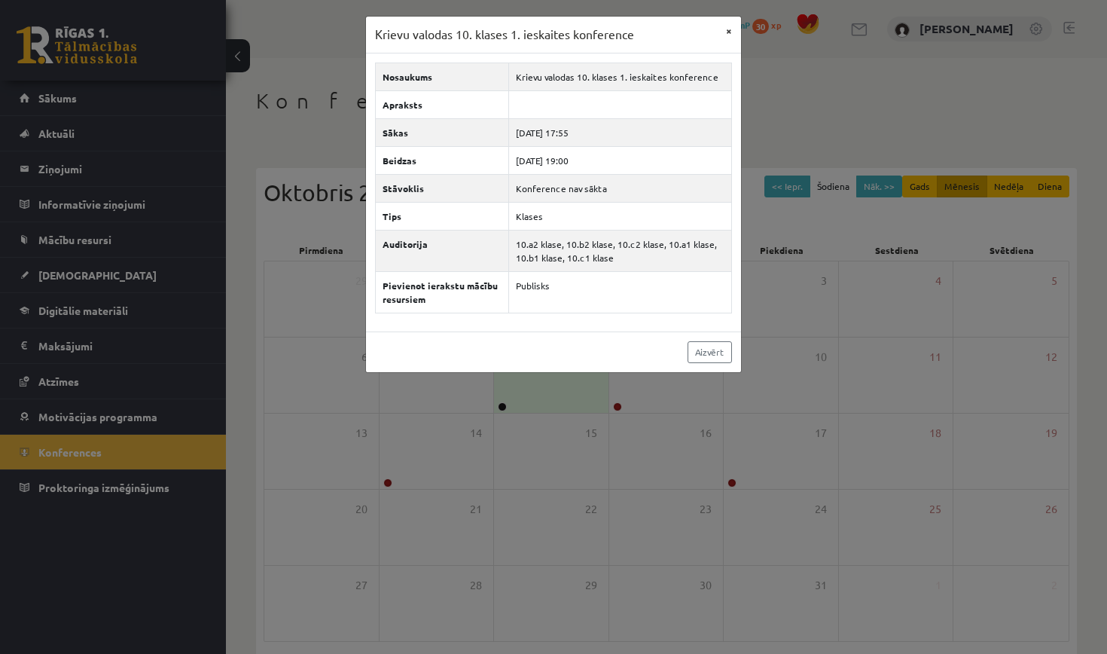
click at [727, 31] on button "×" at bounding box center [729, 31] width 24 height 29
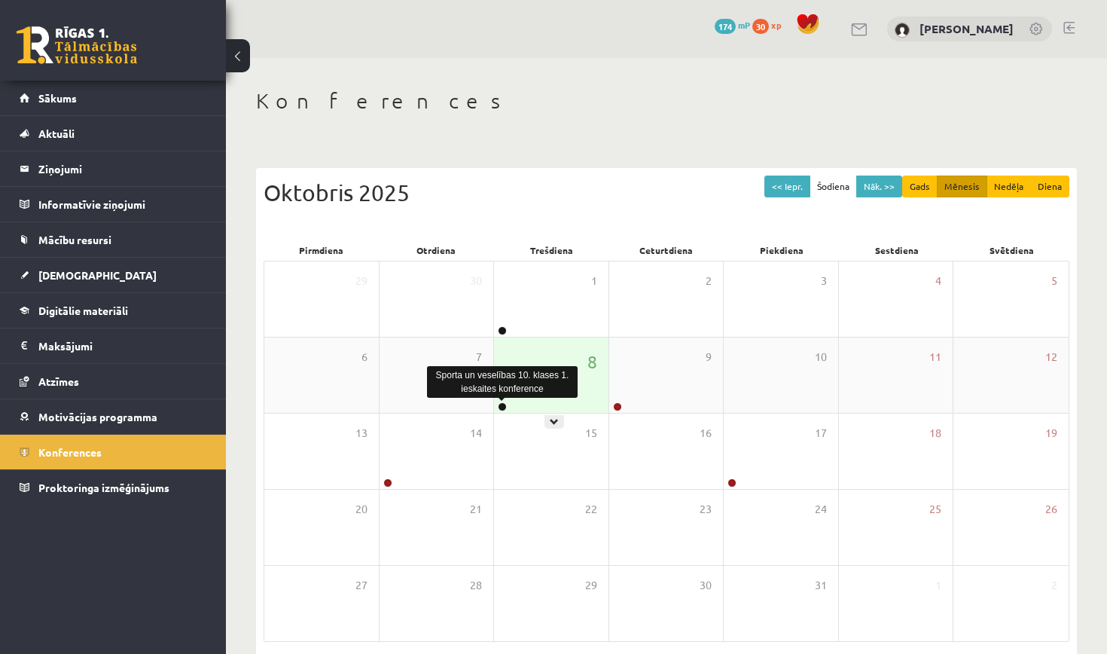
click at [500, 404] on link at bounding box center [502, 406] width 9 height 9
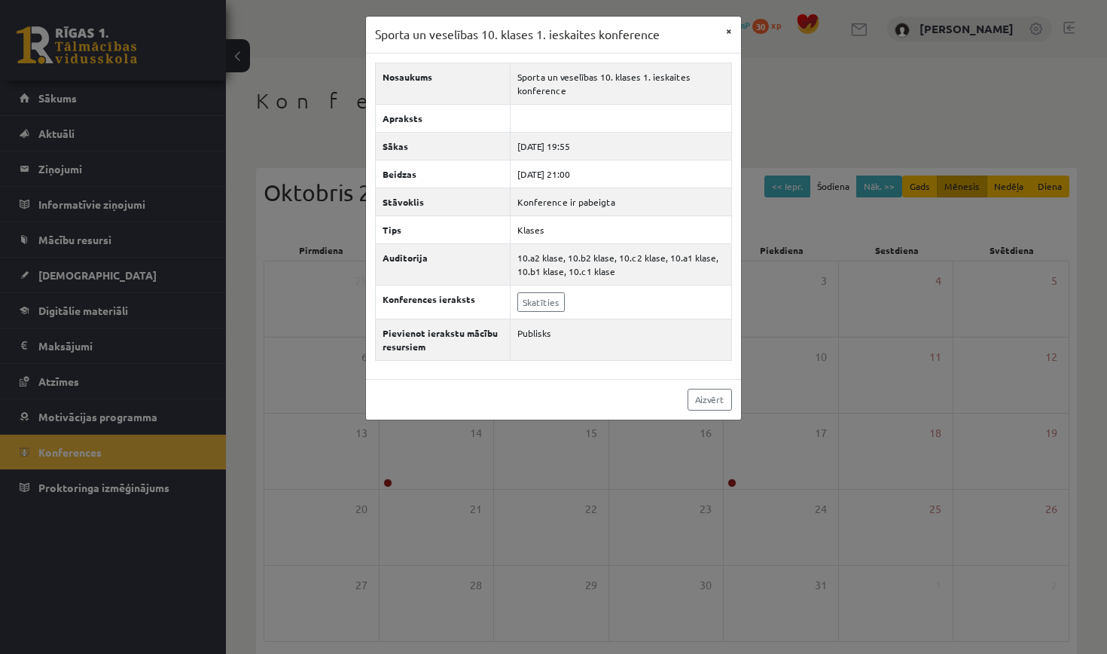
click at [729, 30] on button "×" at bounding box center [729, 31] width 24 height 29
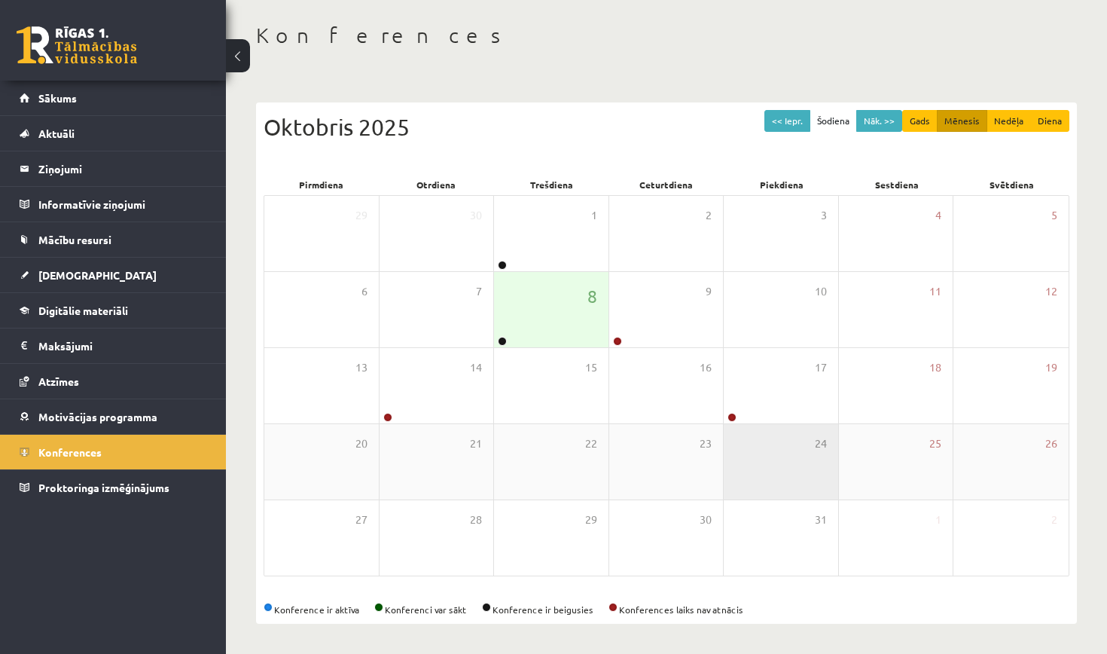
scroll to position [66, 0]
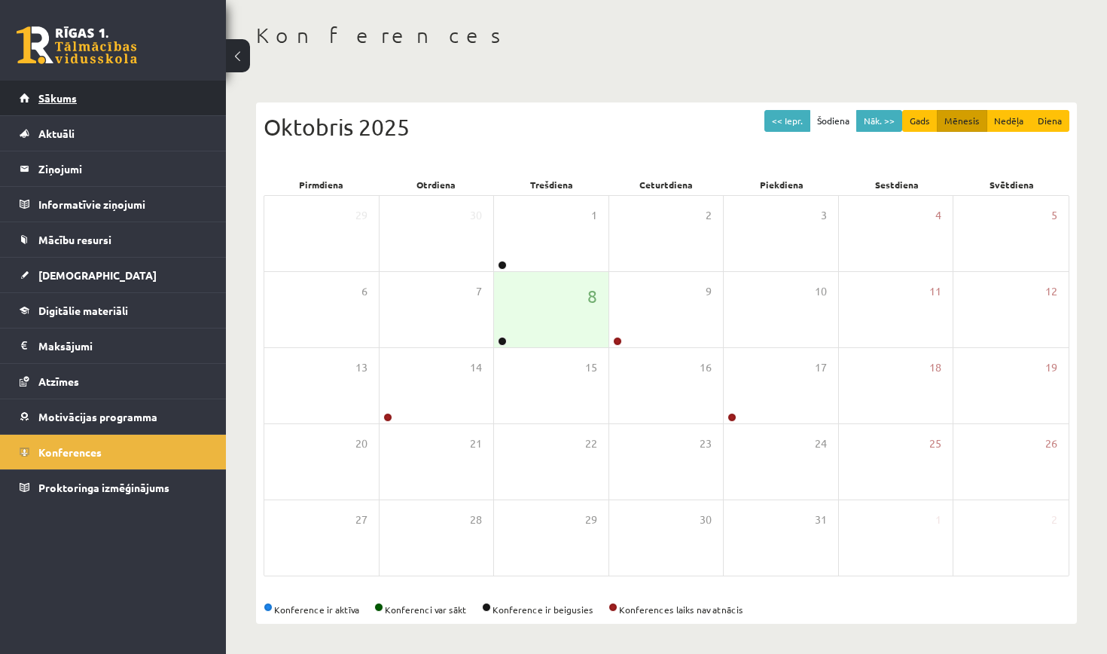
click at [87, 100] on link "Sākums" at bounding box center [113, 98] width 187 height 35
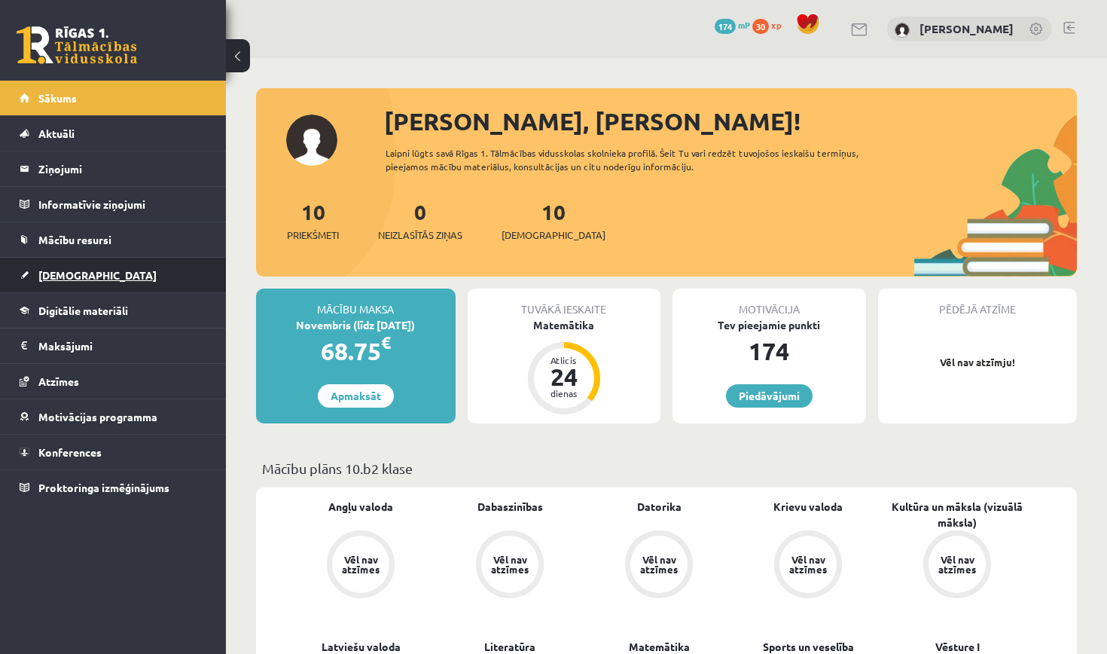
click at [77, 270] on span "[DEMOGRAPHIC_DATA]" at bounding box center [97, 275] width 118 height 14
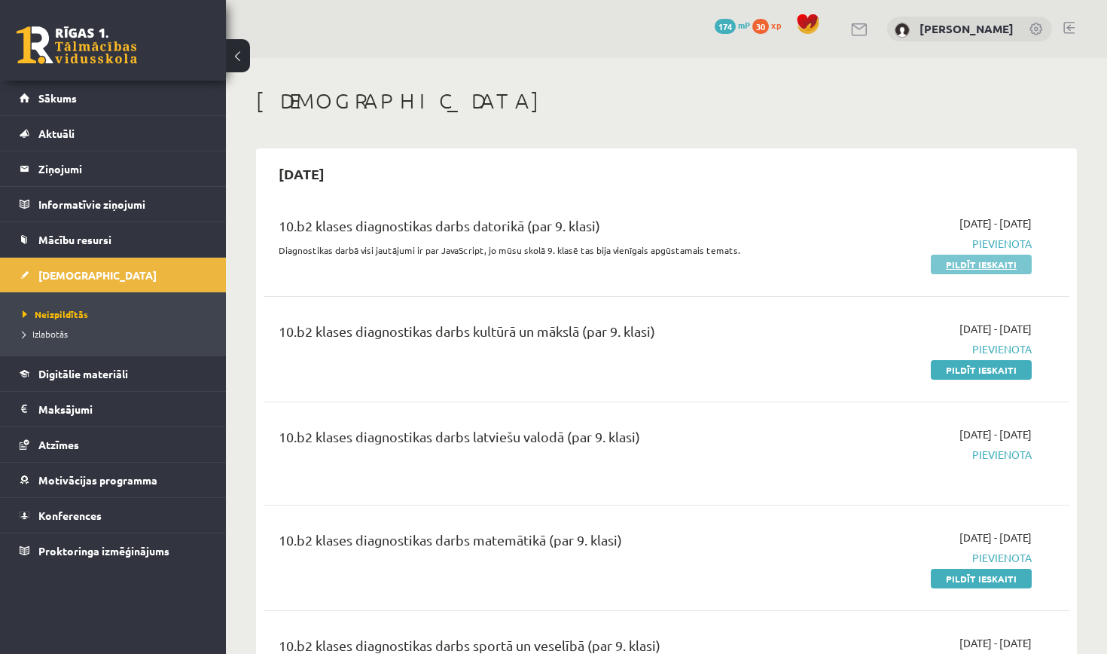
click at [986, 255] on link "Pildīt ieskaiti" at bounding box center [981, 264] width 101 height 20
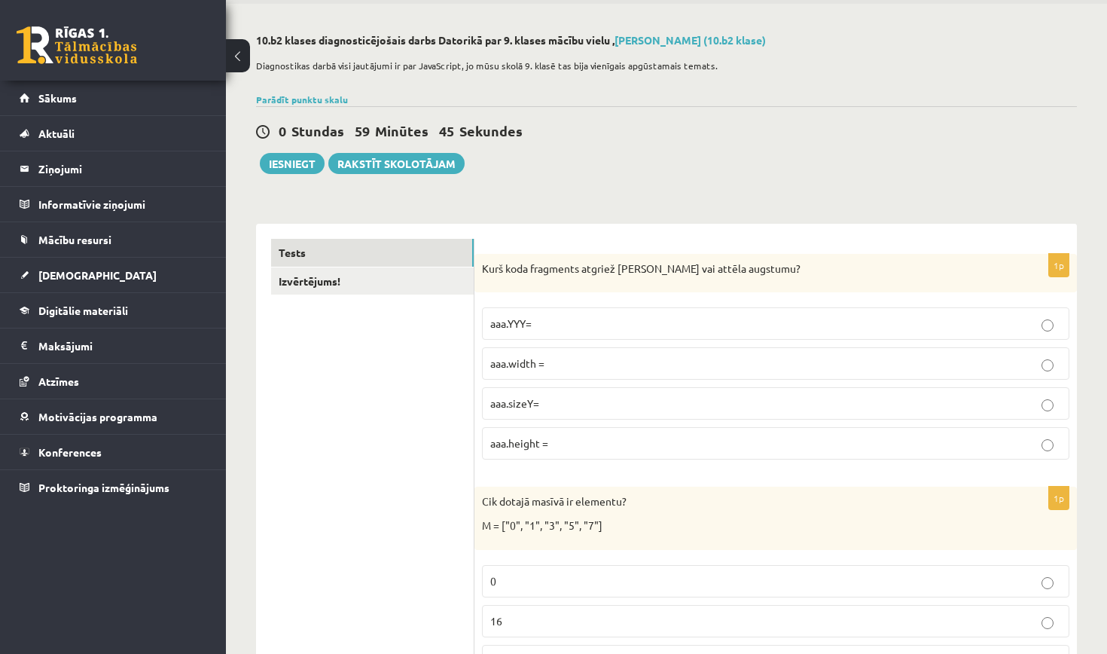
scroll to position [55, 0]
click at [555, 439] on p "aaa.height =" at bounding box center [775, 442] width 571 height 16
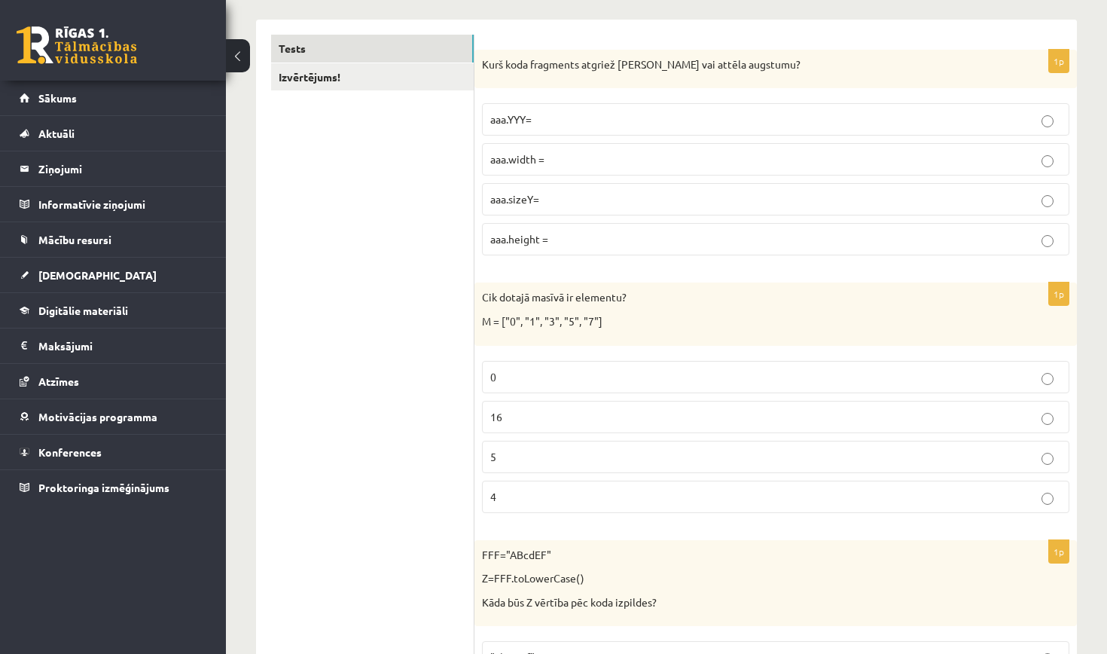
scroll to position [264, 0]
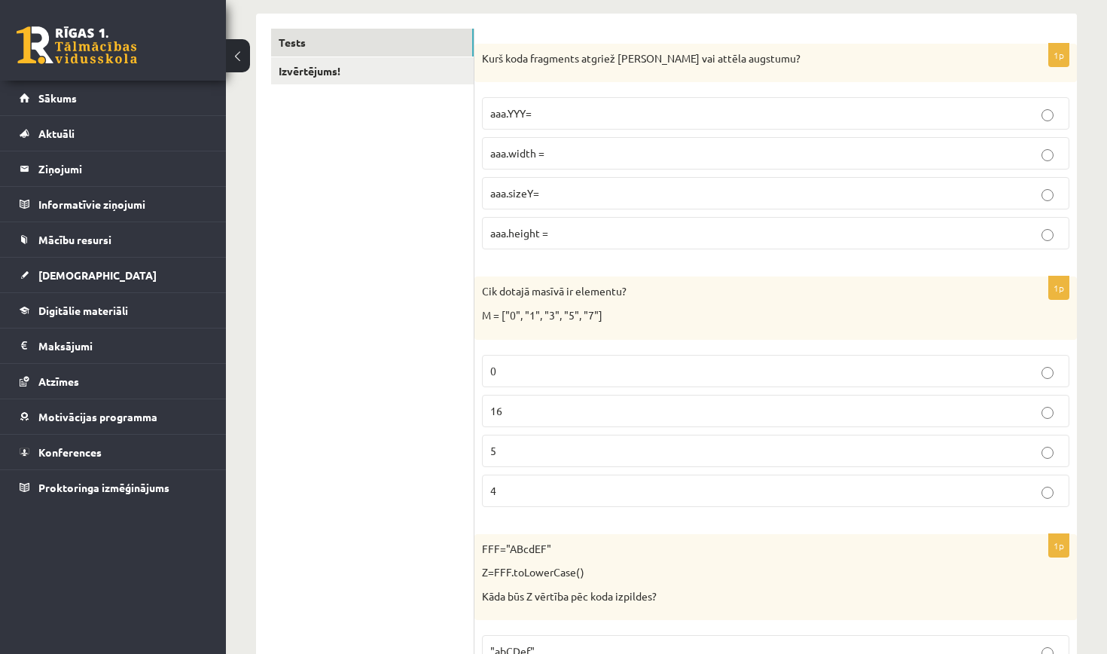
click at [535, 494] on p "4" at bounding box center [775, 491] width 571 height 16
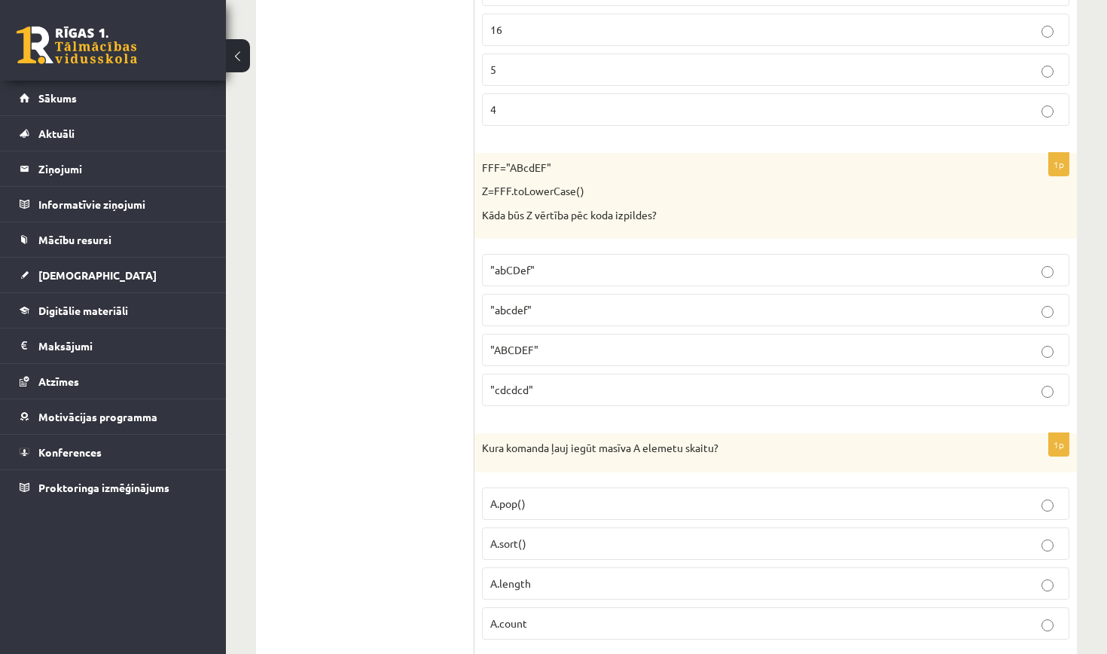
scroll to position [645, 0]
click at [518, 312] on span ""abcdef"" at bounding box center [510, 310] width 41 height 14
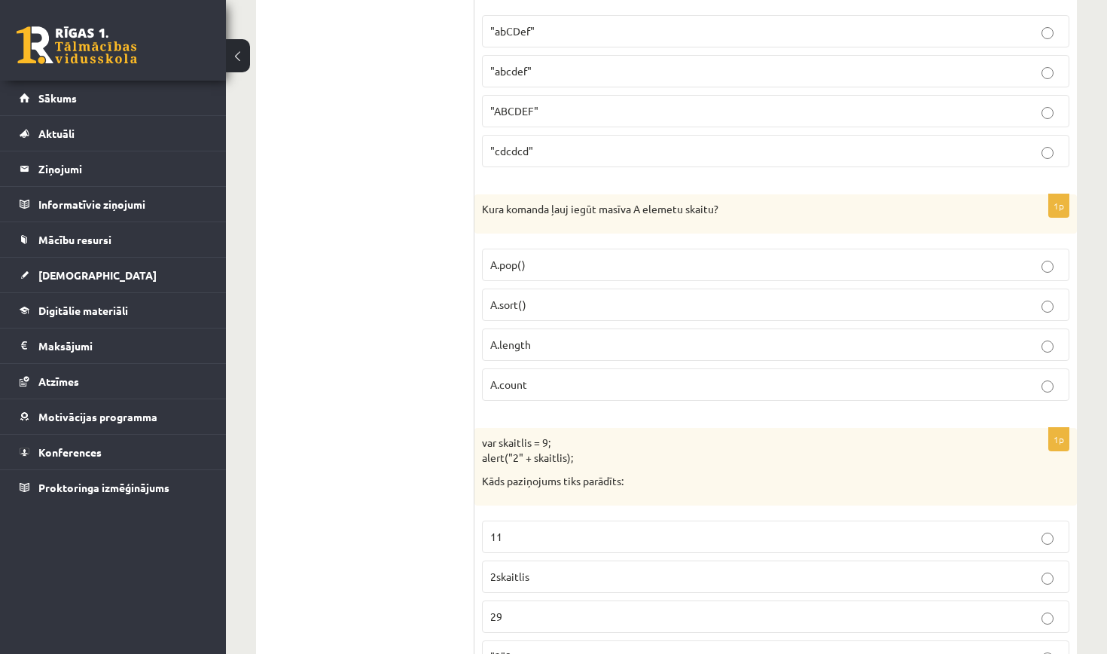
scroll to position [885, 0]
click at [592, 378] on p "A.count" at bounding box center [775, 383] width 571 height 16
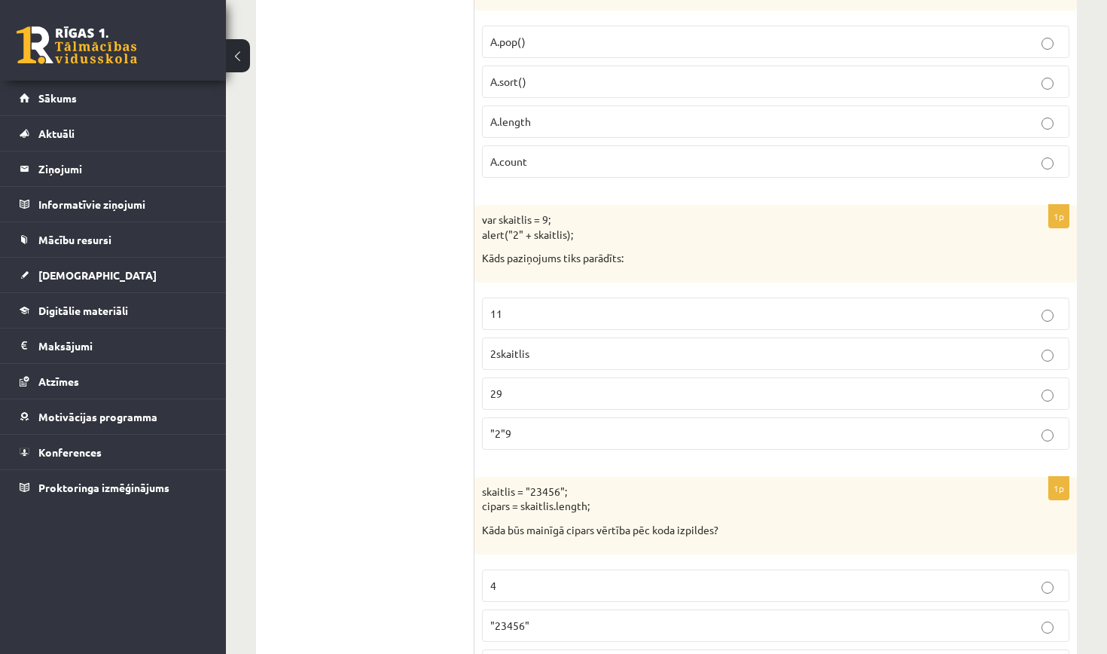
scroll to position [1109, 0]
click at [620, 427] on p ""2"9" at bounding box center [775, 431] width 571 height 16
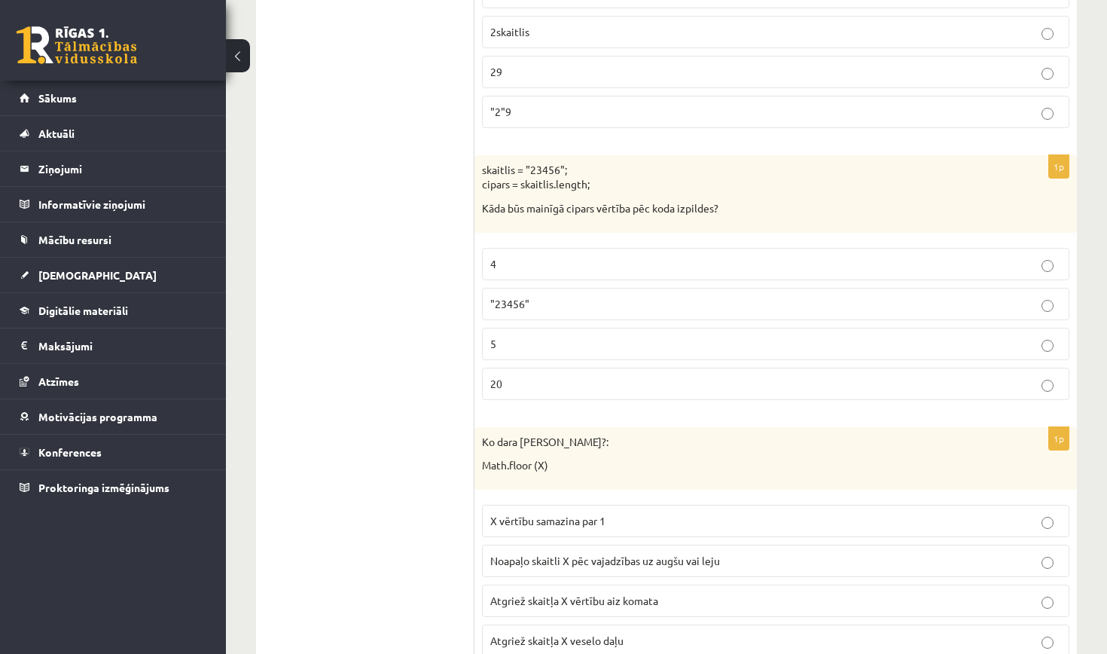
scroll to position [1440, 0]
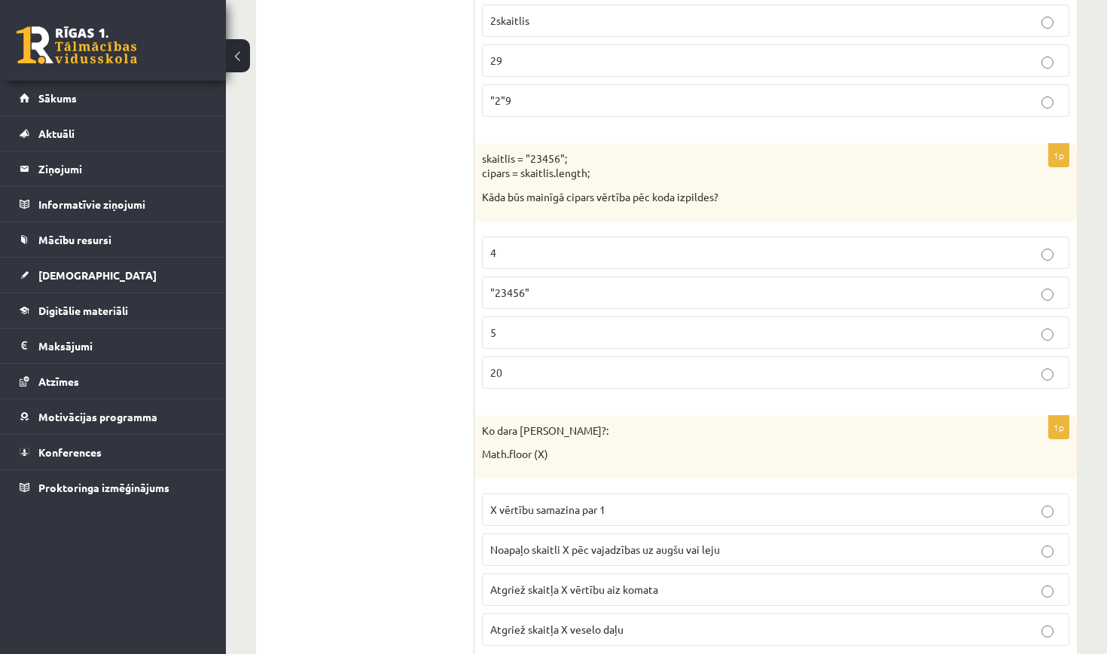
click at [529, 276] on label ""23456"" at bounding box center [775, 292] width 587 height 32
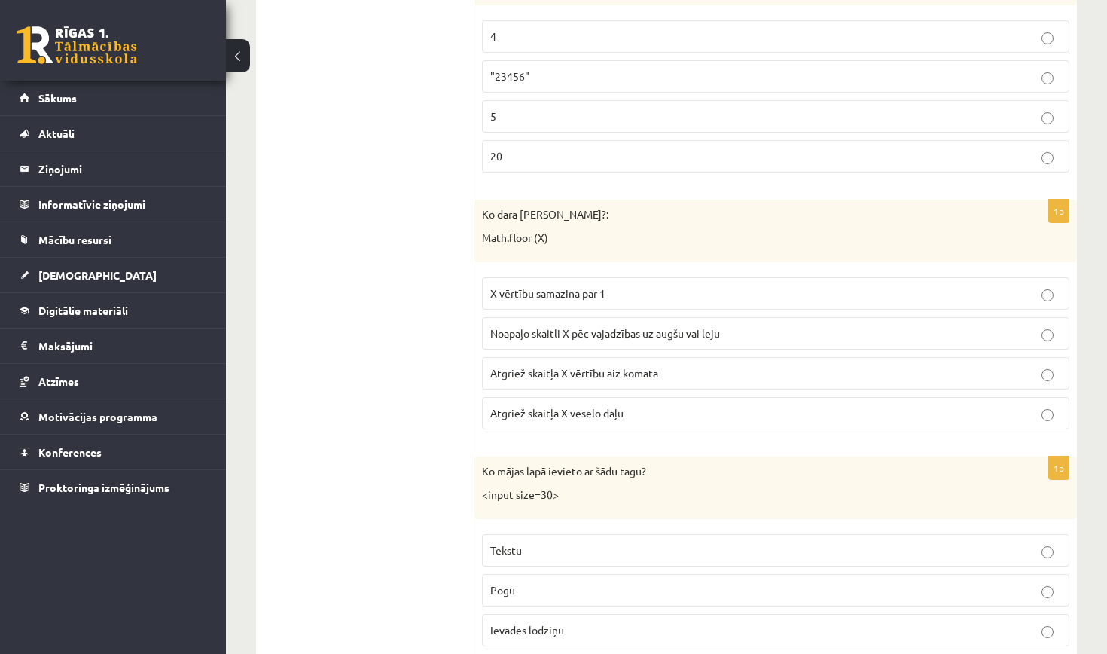
scroll to position [1662, 0]
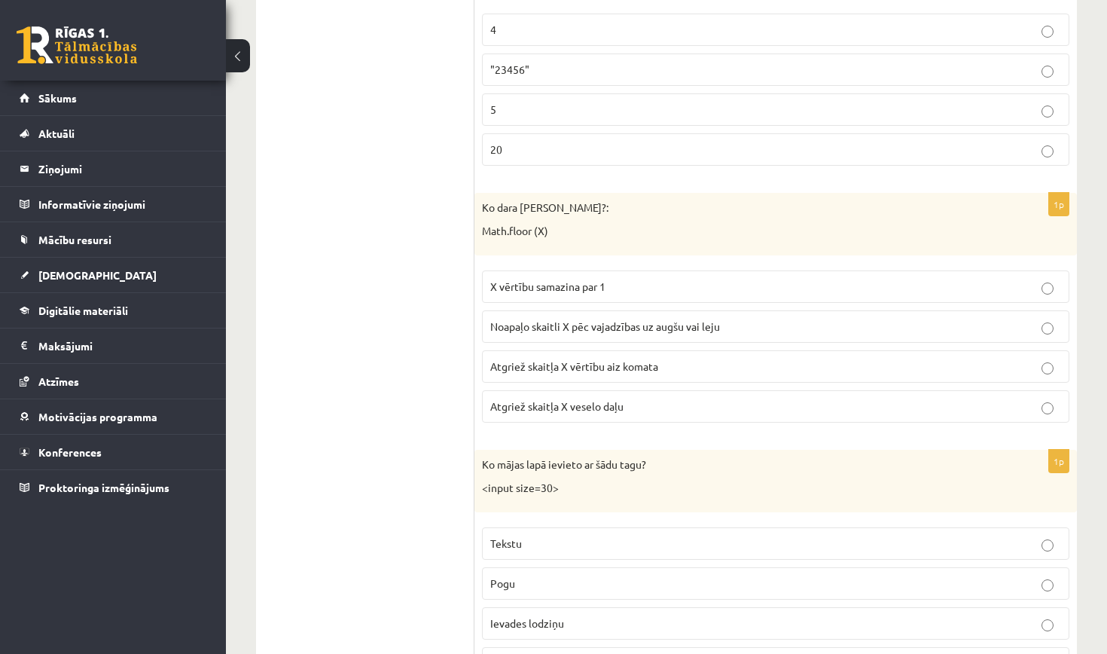
click at [614, 359] on span "Atgriež skaitļa X vērtību aiz komata" at bounding box center [574, 366] width 168 height 14
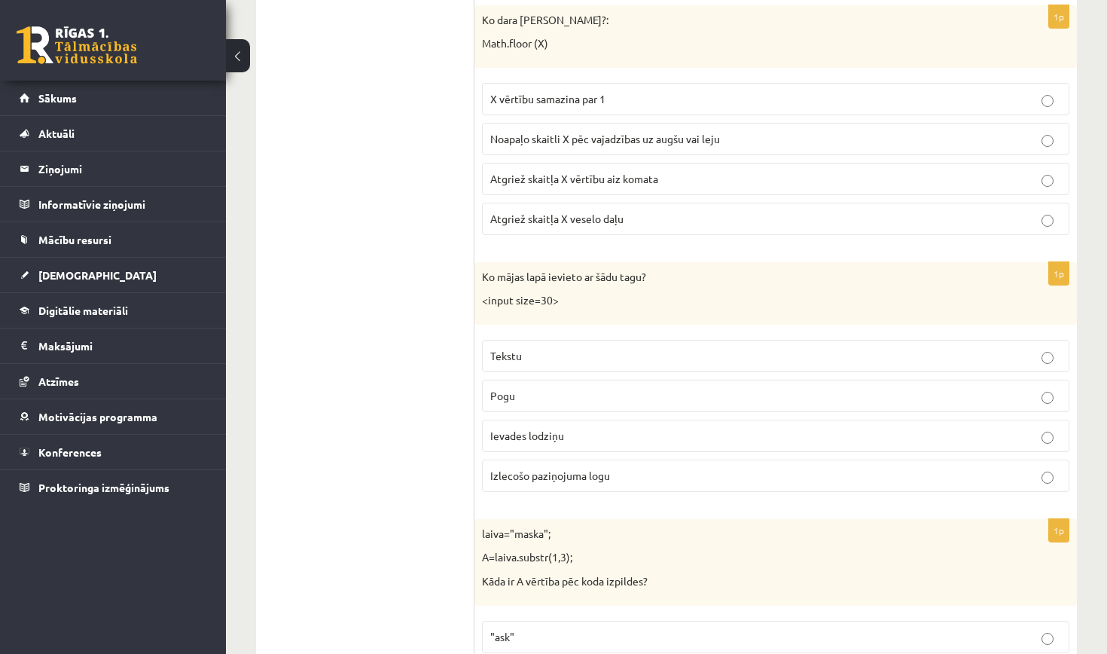
scroll to position [1854, 0]
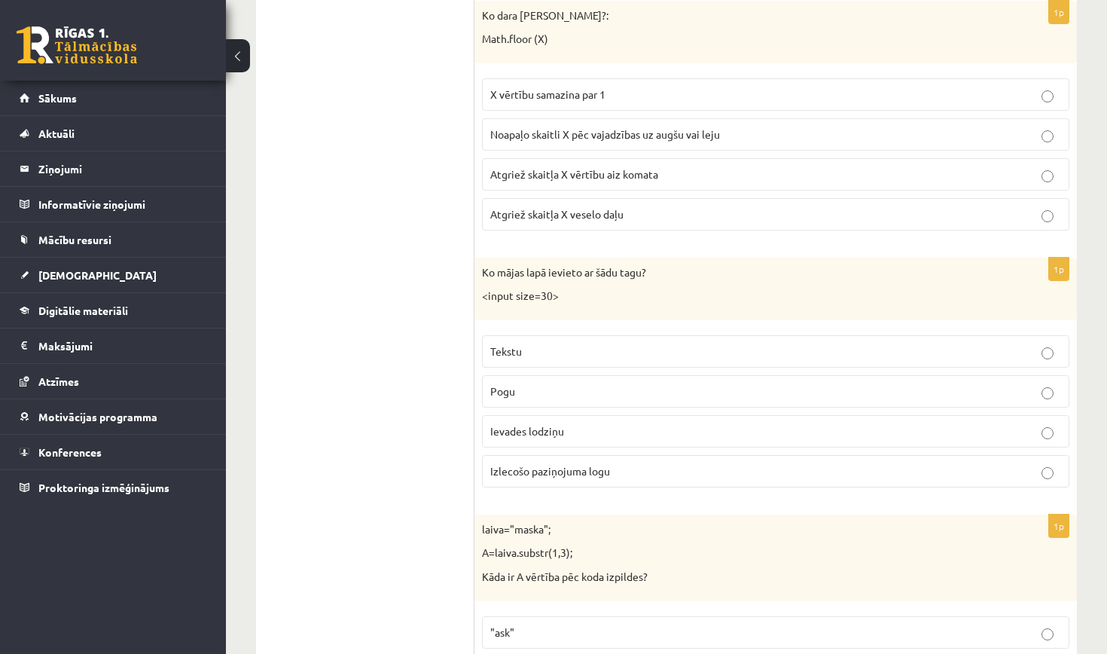
click at [568, 346] on p "Tekstu" at bounding box center [775, 351] width 571 height 16
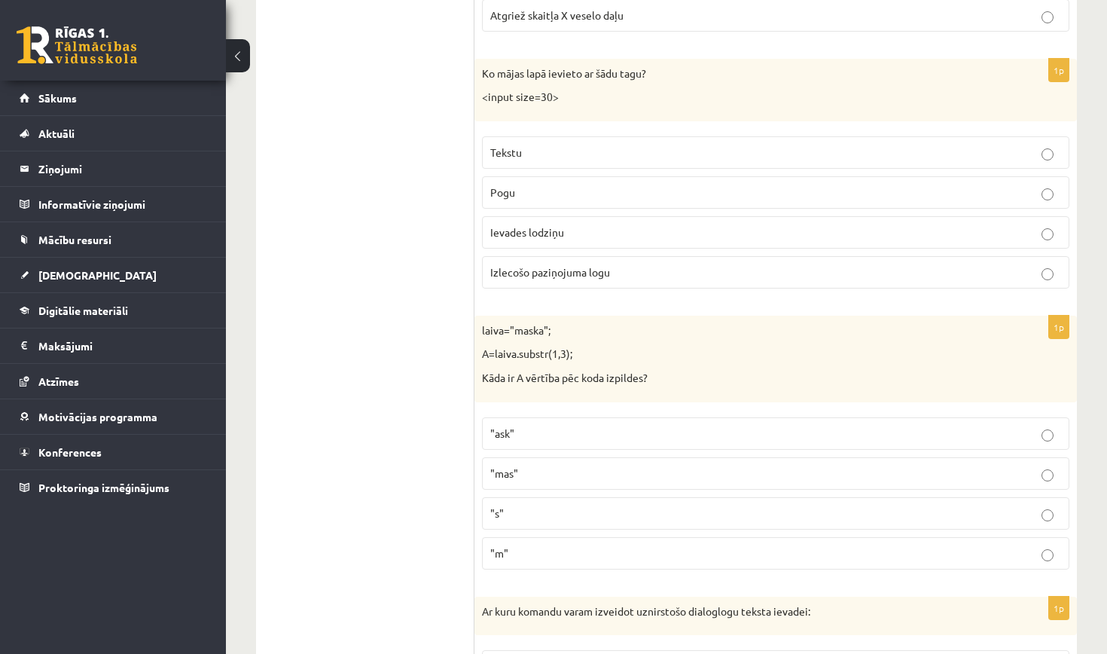
scroll to position [2061, 0]
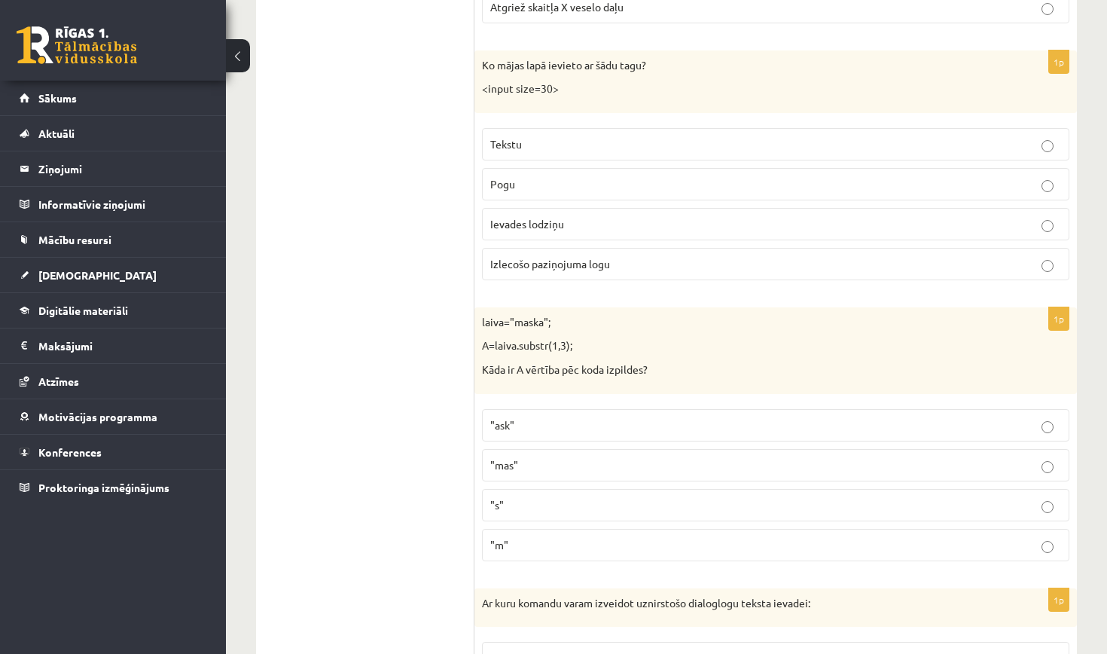
click at [516, 458] on span ""mas"" at bounding box center [504, 465] width 28 height 14
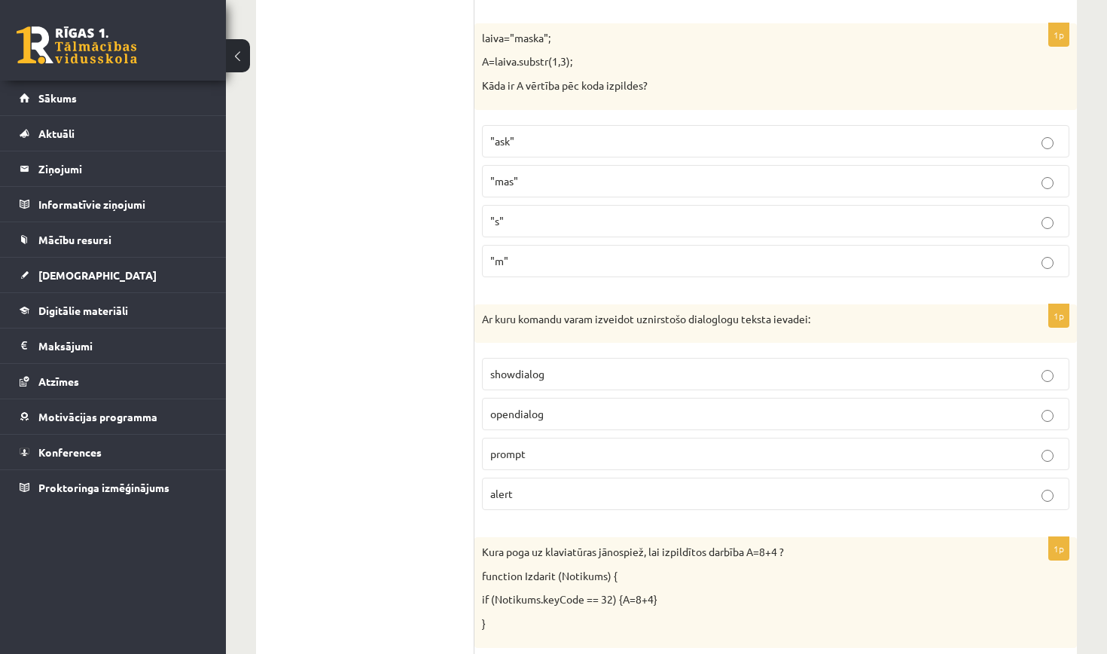
scroll to position [2351, 0]
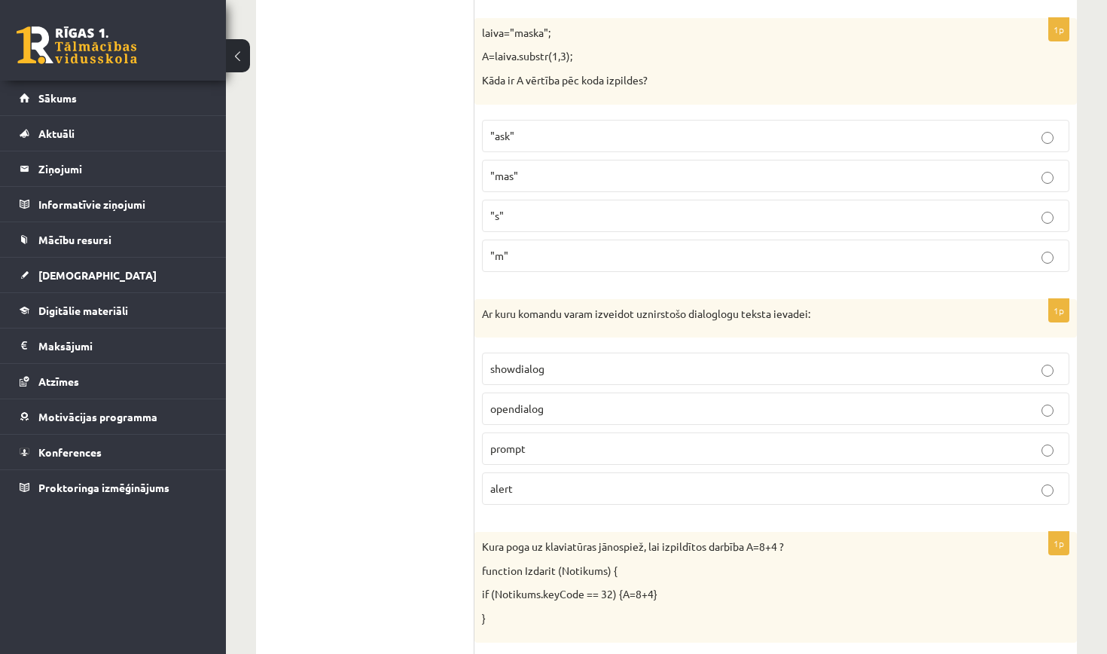
click at [571, 480] on p "alert" at bounding box center [775, 488] width 571 height 16
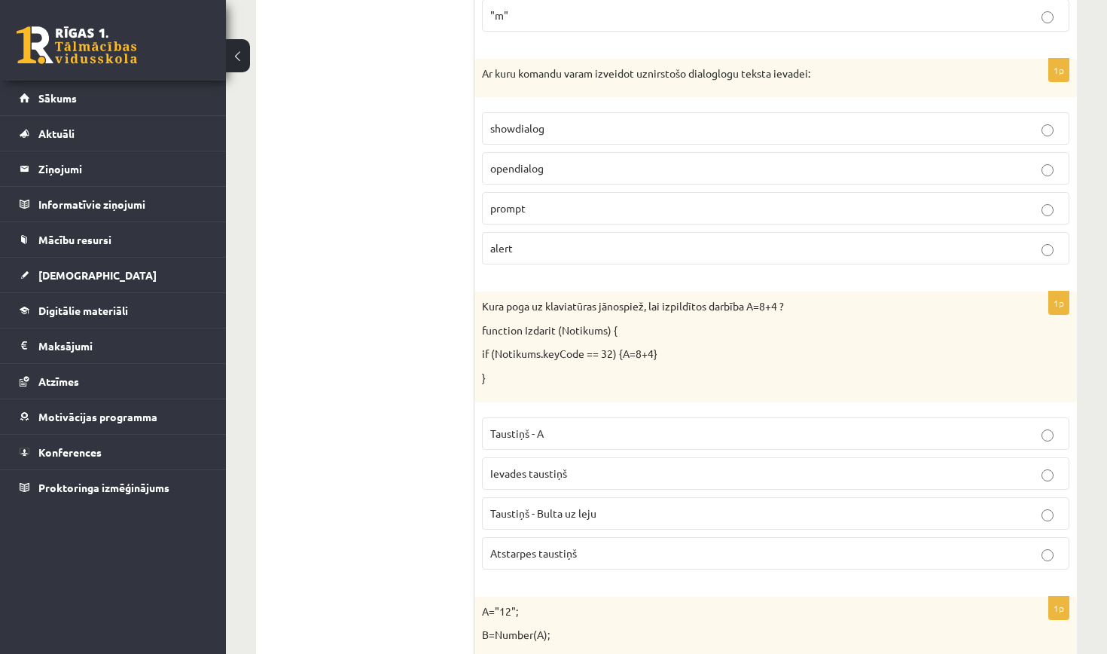
scroll to position [2592, 0]
click at [583, 464] on p "Ievades taustiņš" at bounding box center [775, 472] width 571 height 16
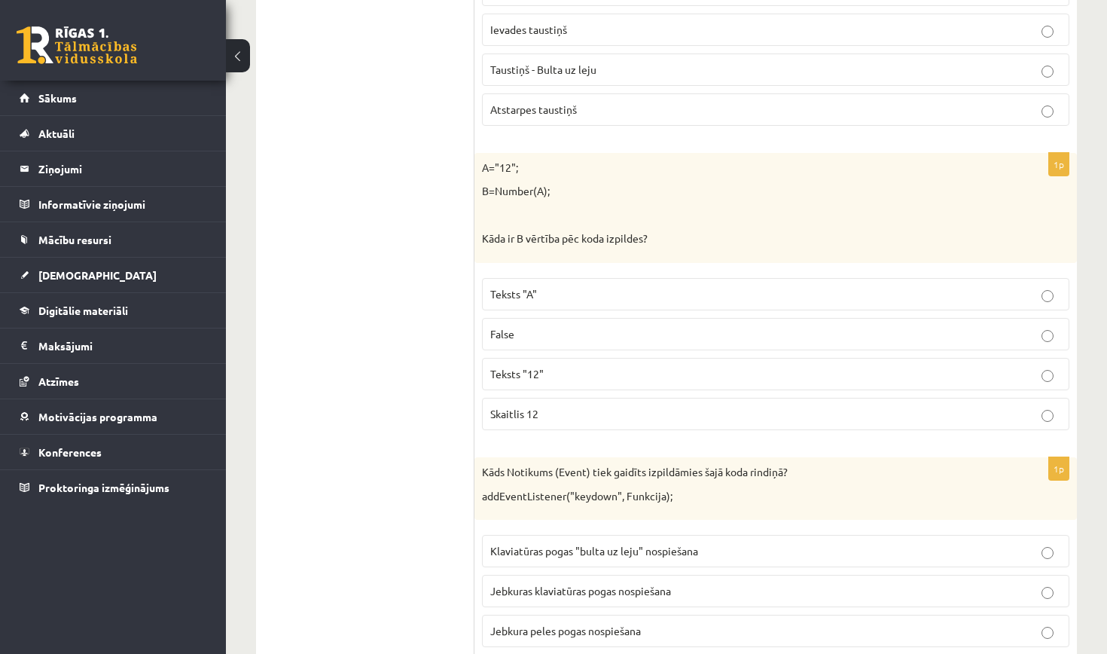
scroll to position [3034, 0]
click at [556, 406] on p "Skaitlis 12" at bounding box center [775, 414] width 571 height 16
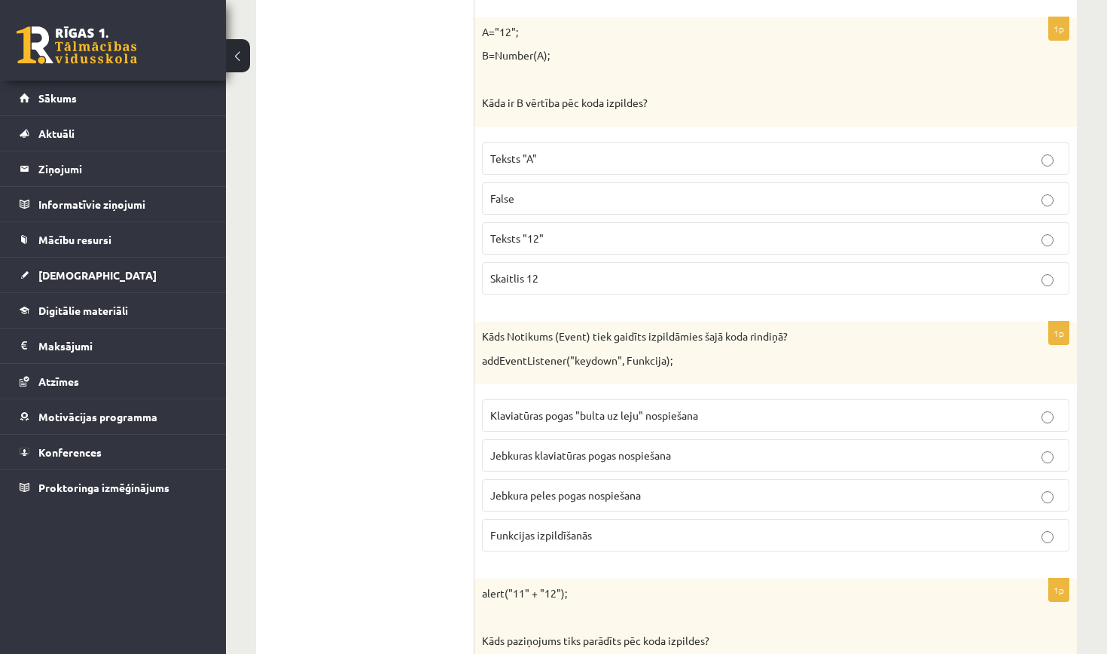
scroll to position [3197, 0]
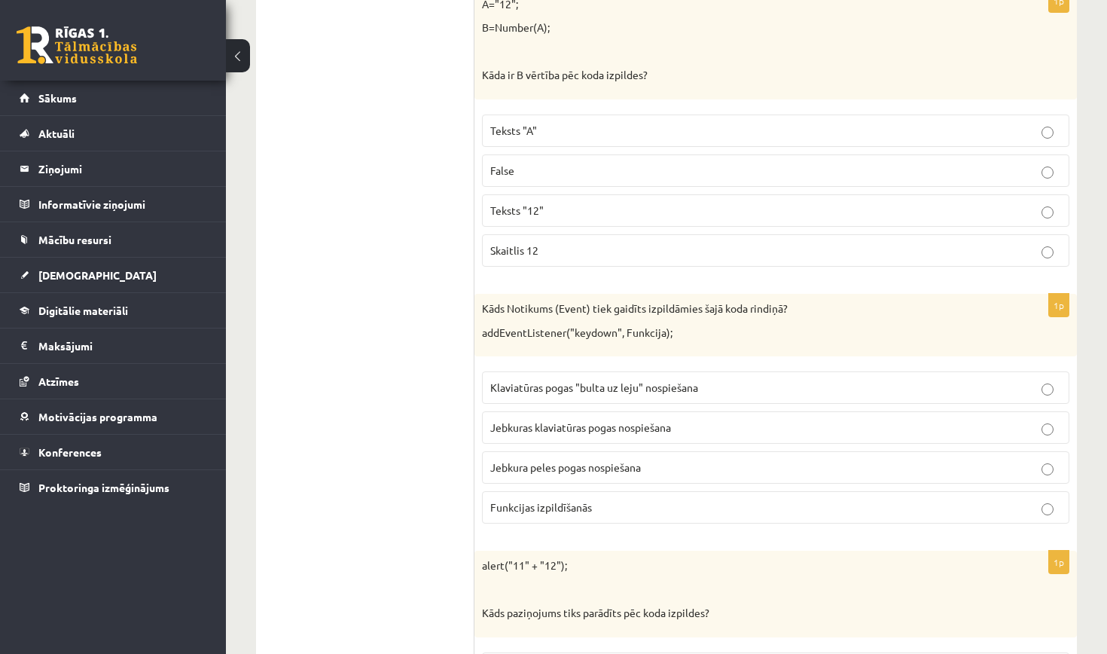
click at [630, 380] on span "Klaviatūras pogas "bulta uz leju" nospiešana" at bounding box center [594, 387] width 208 height 14
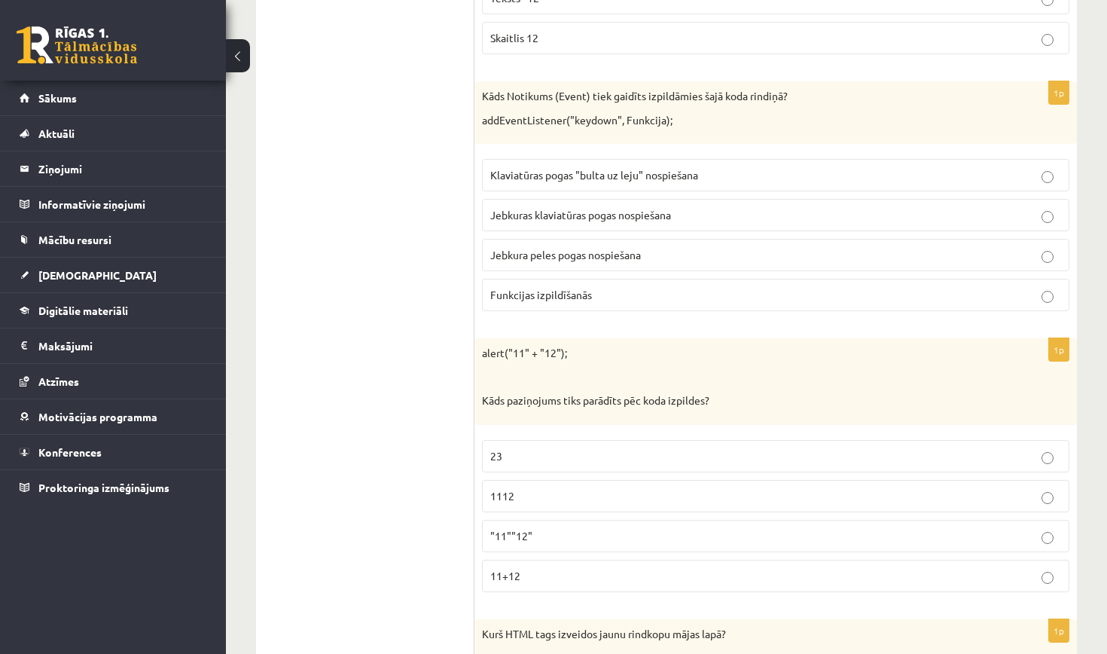
scroll to position [3410, 0]
click at [520, 448] on p "23" at bounding box center [775, 456] width 571 height 16
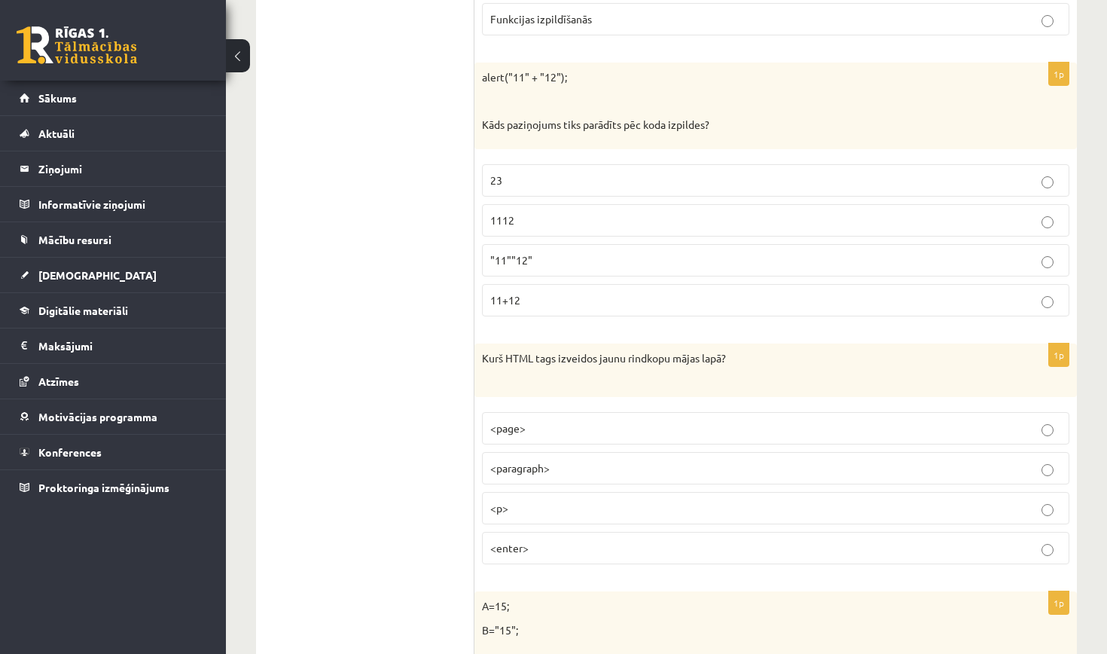
scroll to position [3688, 0]
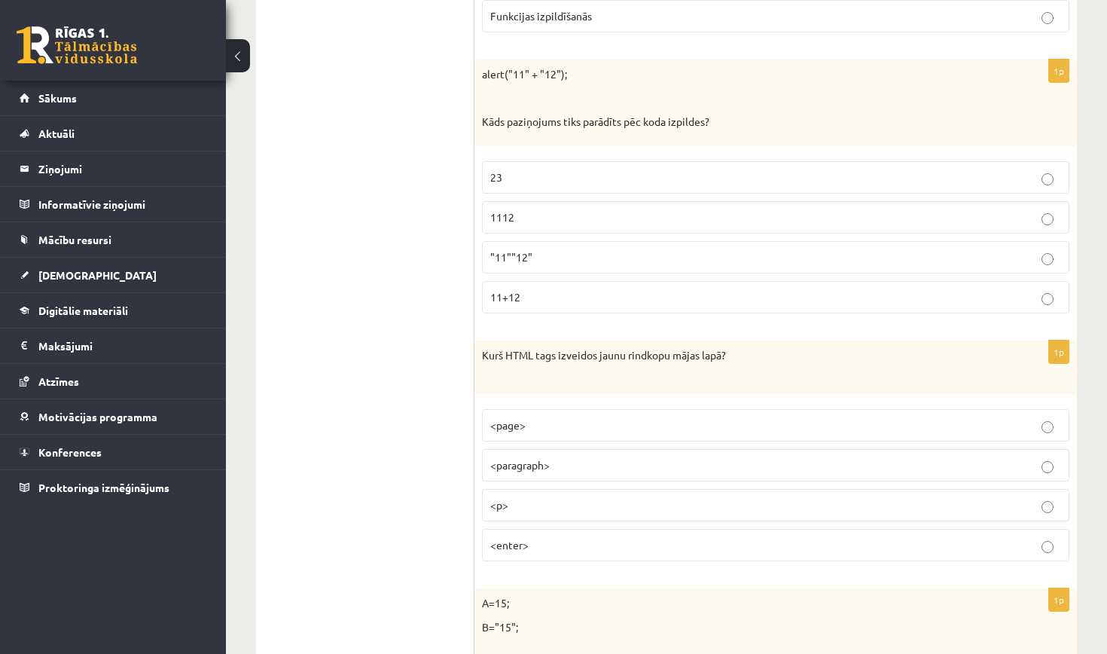
click at [571, 497] on p "<p>" at bounding box center [775, 505] width 571 height 16
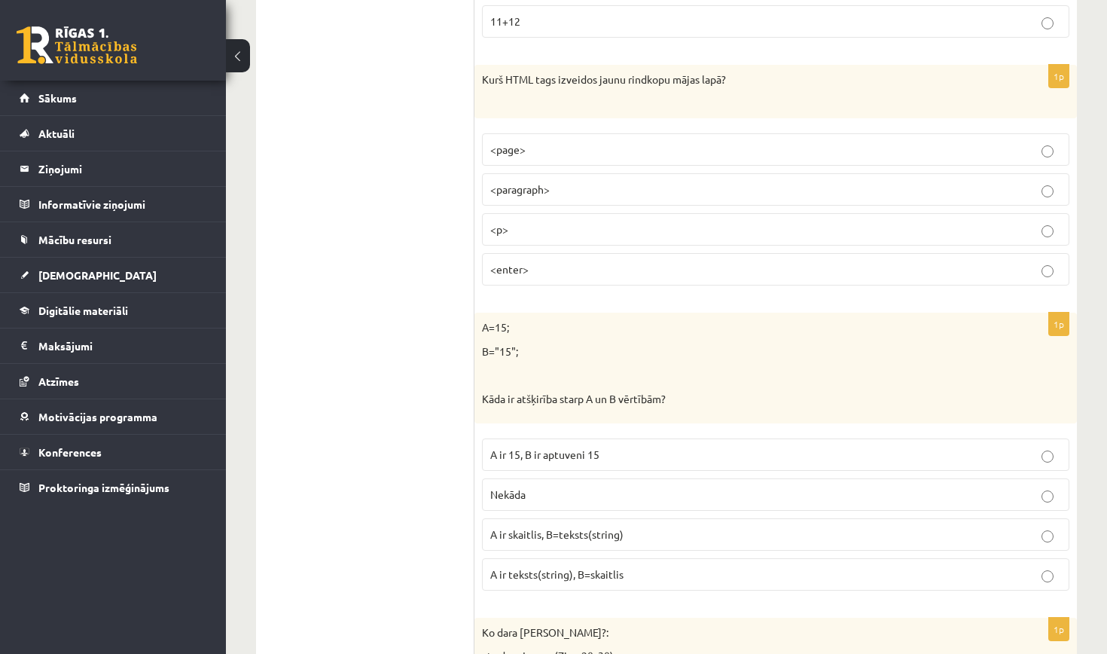
scroll to position [3966, 0]
click at [555, 565] on span "A ir teksts(string), B=skaitlis" at bounding box center [556, 572] width 133 height 14
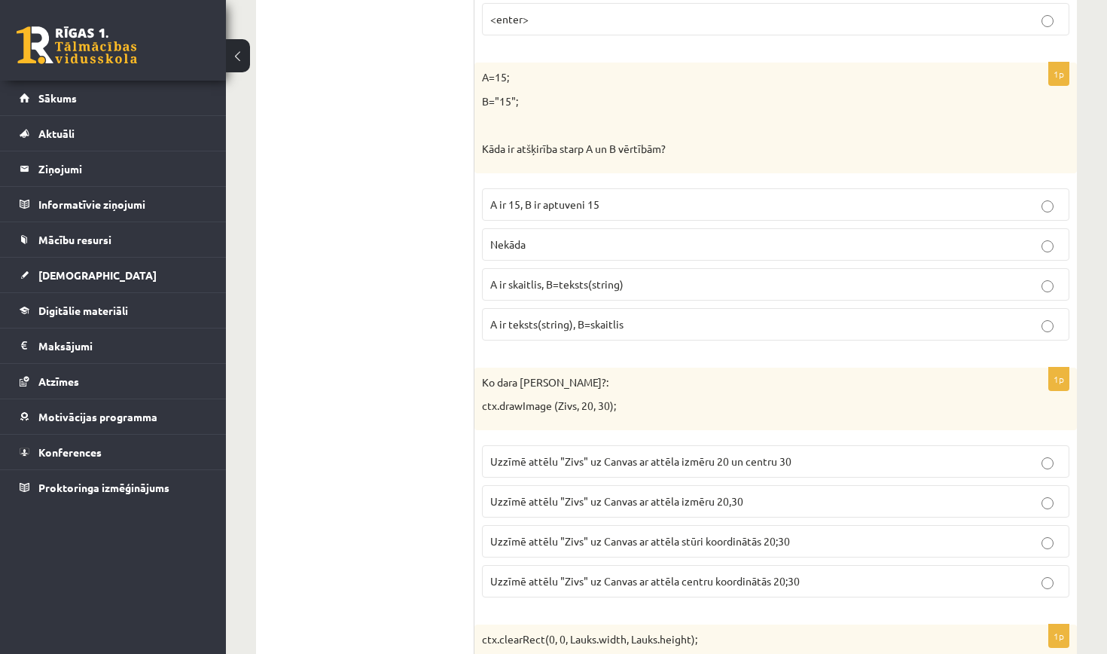
scroll to position [4216, 0]
click at [718, 452] on span "Uzzīmē attēlu "Zivs" uz Canvas ar attēla izmēru 20 un centru 30" at bounding box center [640, 459] width 301 height 14
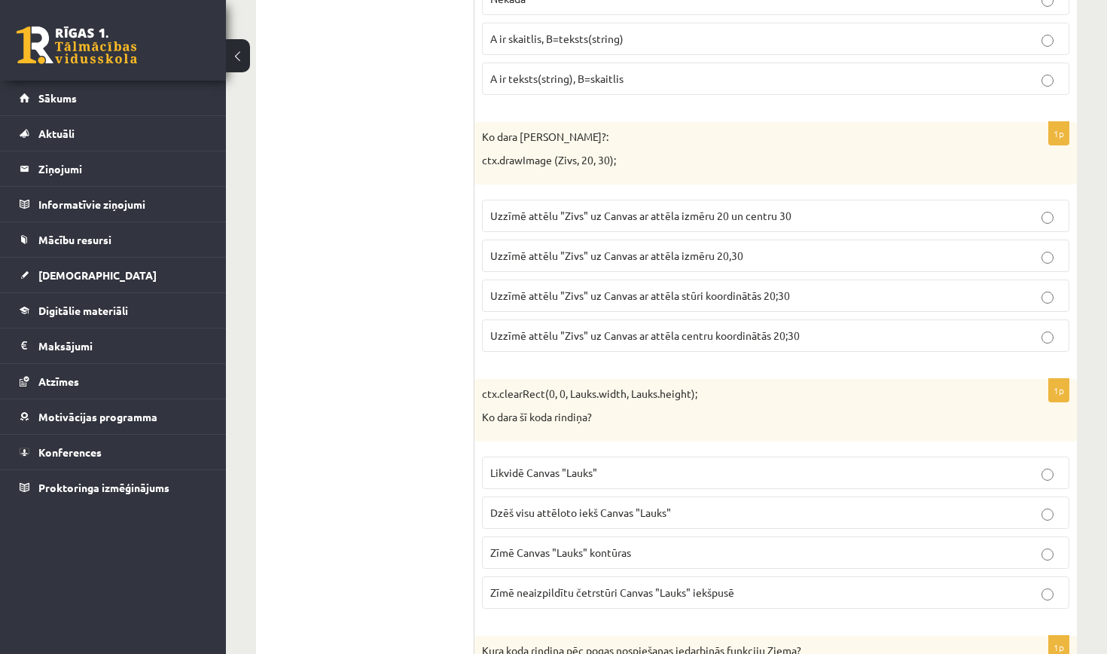
scroll to position [4461, 0]
click at [629, 504] on span "Dzēš visu attēloto iekš Canvas "Lauks"" at bounding box center [580, 511] width 181 height 14
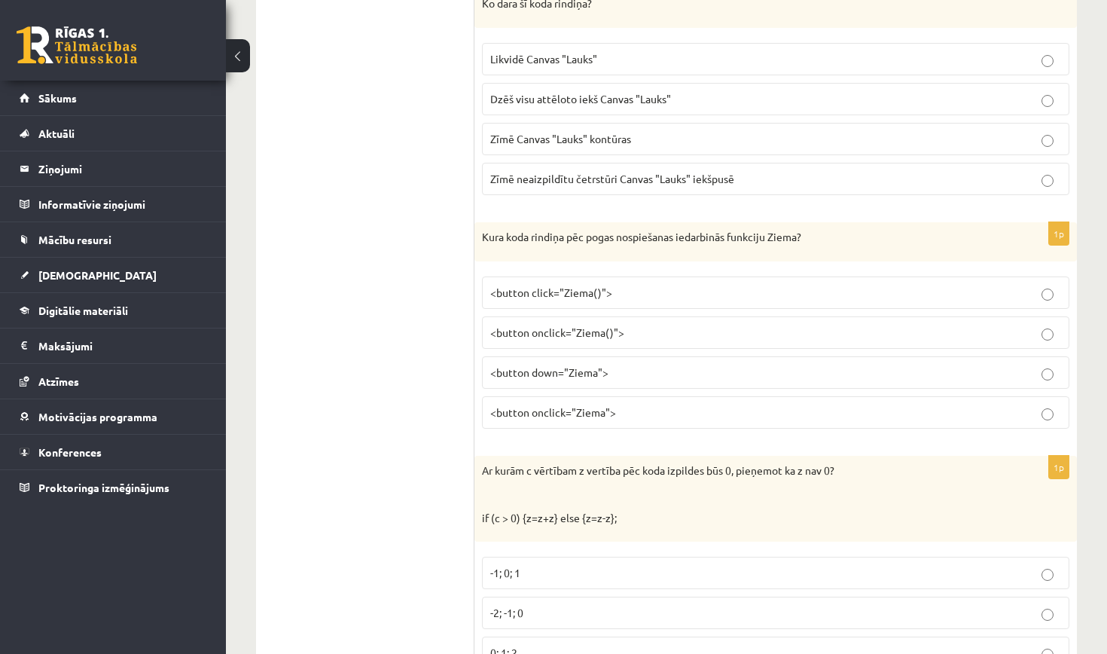
scroll to position [4872, 0]
click at [624, 364] on p "<button down="Ziema">" at bounding box center [775, 372] width 571 height 16
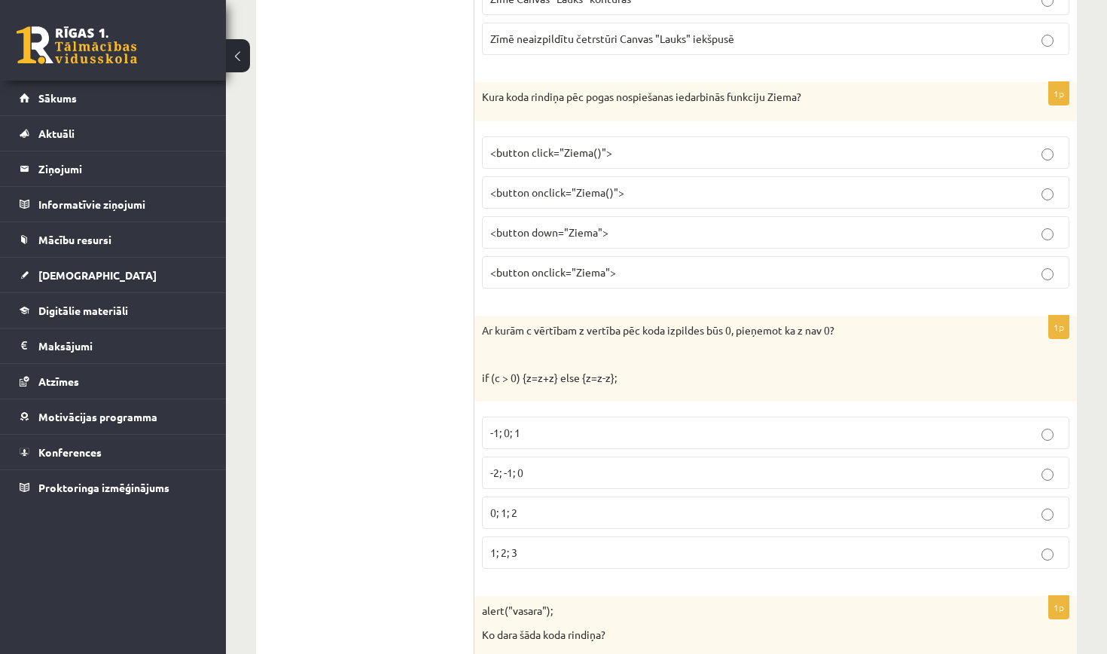
scroll to position [5017, 0]
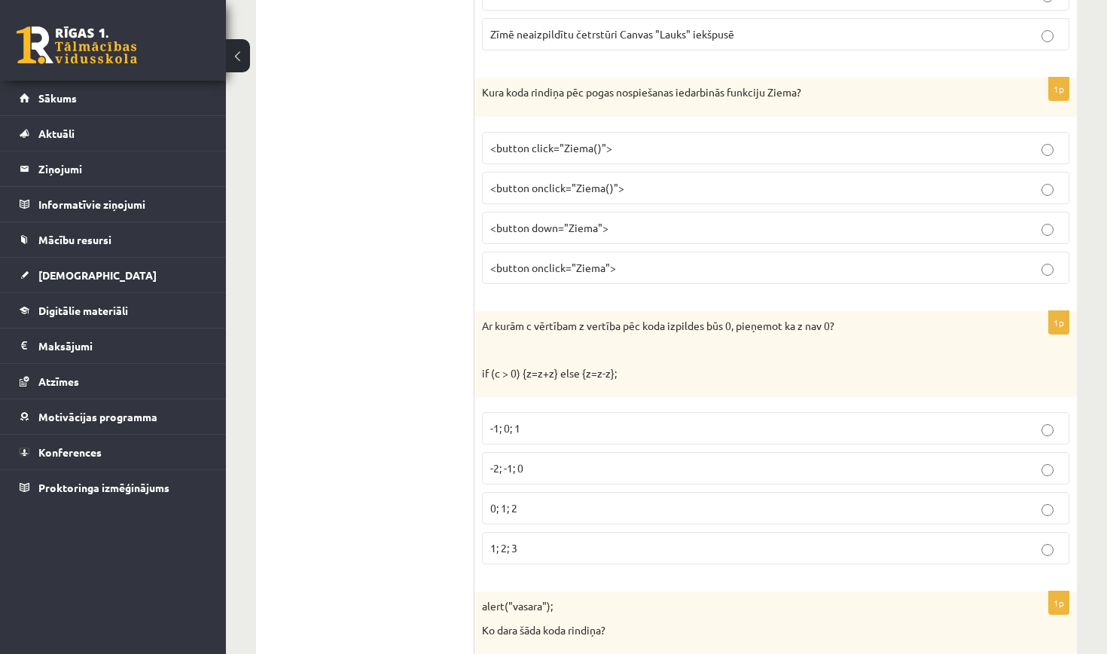
click at [553, 420] on p "-1; 0; 1" at bounding box center [775, 428] width 571 height 16
click at [555, 460] on p "-2; -1; 0" at bounding box center [775, 468] width 571 height 16
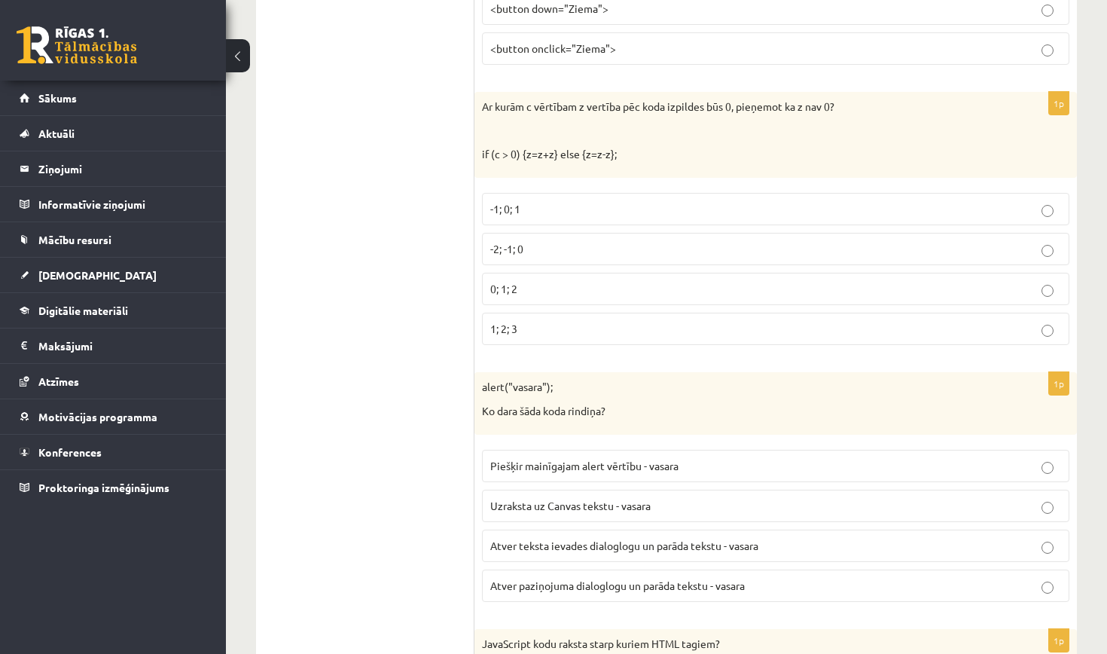
scroll to position [5237, 0]
click at [540, 200] on p "-1; 0; 1" at bounding box center [775, 208] width 571 height 16
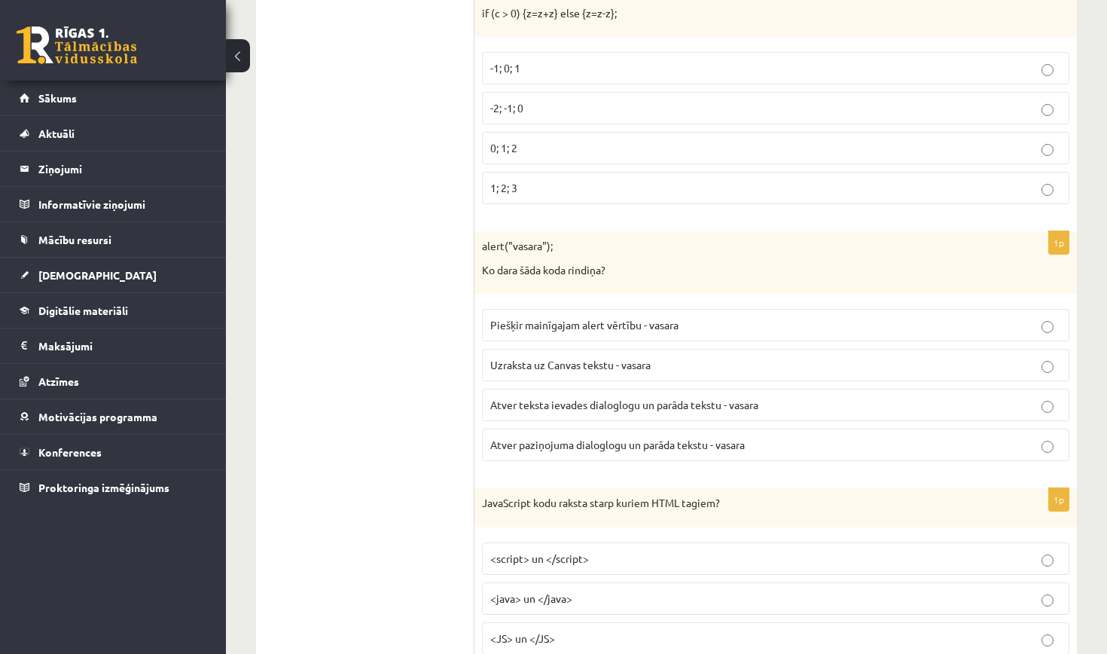
scroll to position [5378, 0]
click at [629, 437] on span "Atver paziņojuma dialoglogu un parāda tekstu - vasara" at bounding box center [617, 444] width 254 height 14
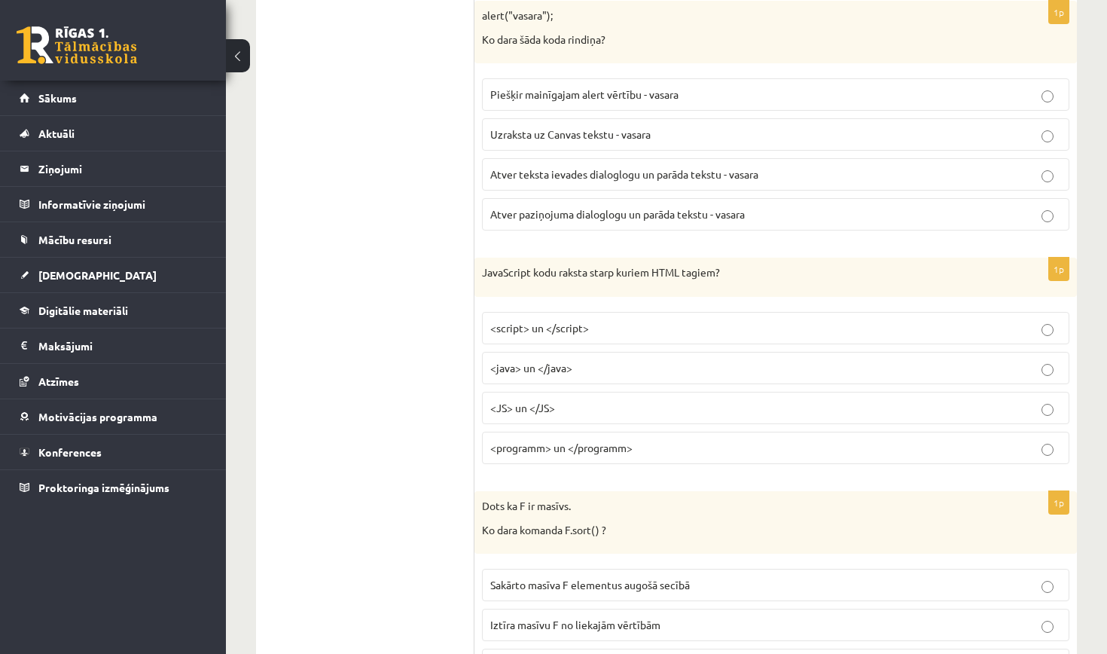
scroll to position [5611, 0]
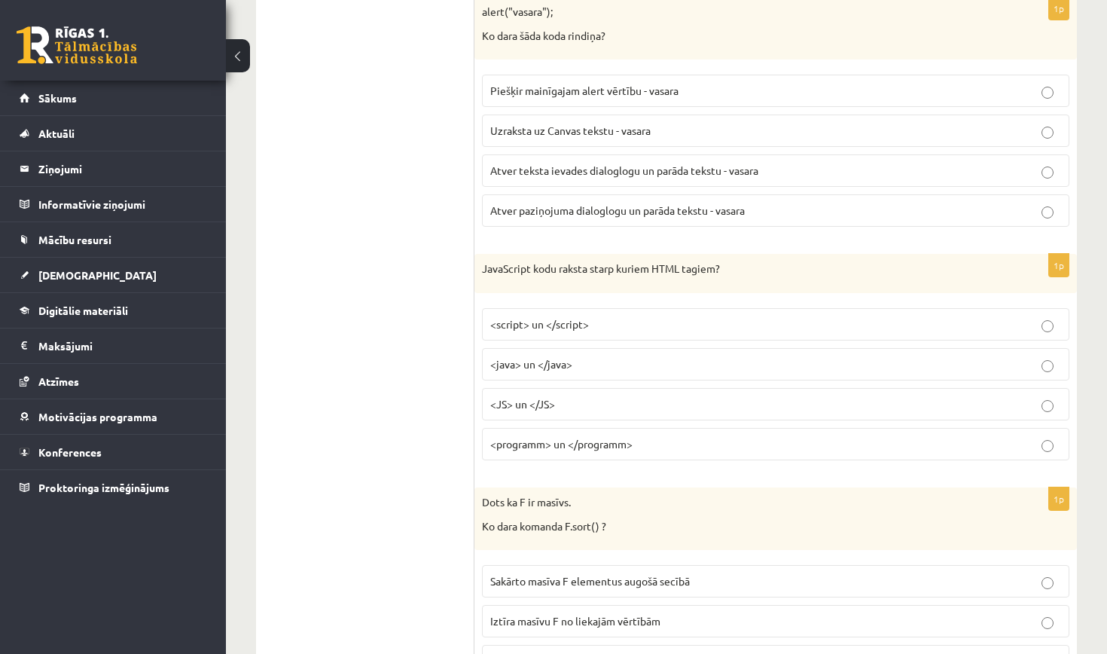
click at [602, 316] on p "<script> un </script>" at bounding box center [775, 324] width 571 height 16
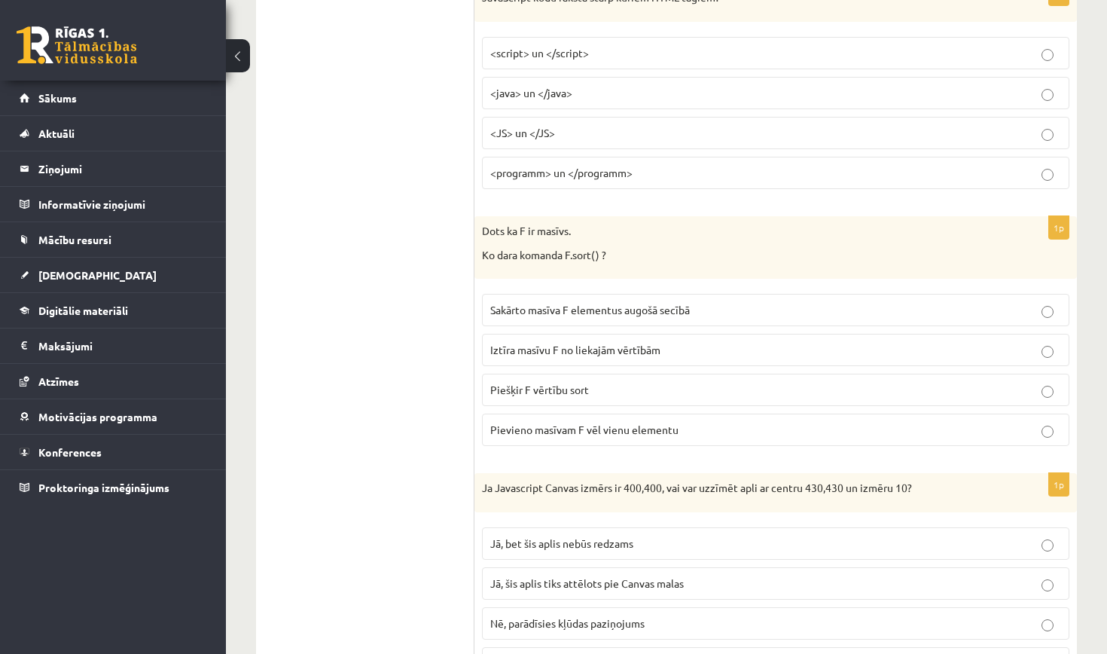
scroll to position [5895, 0]
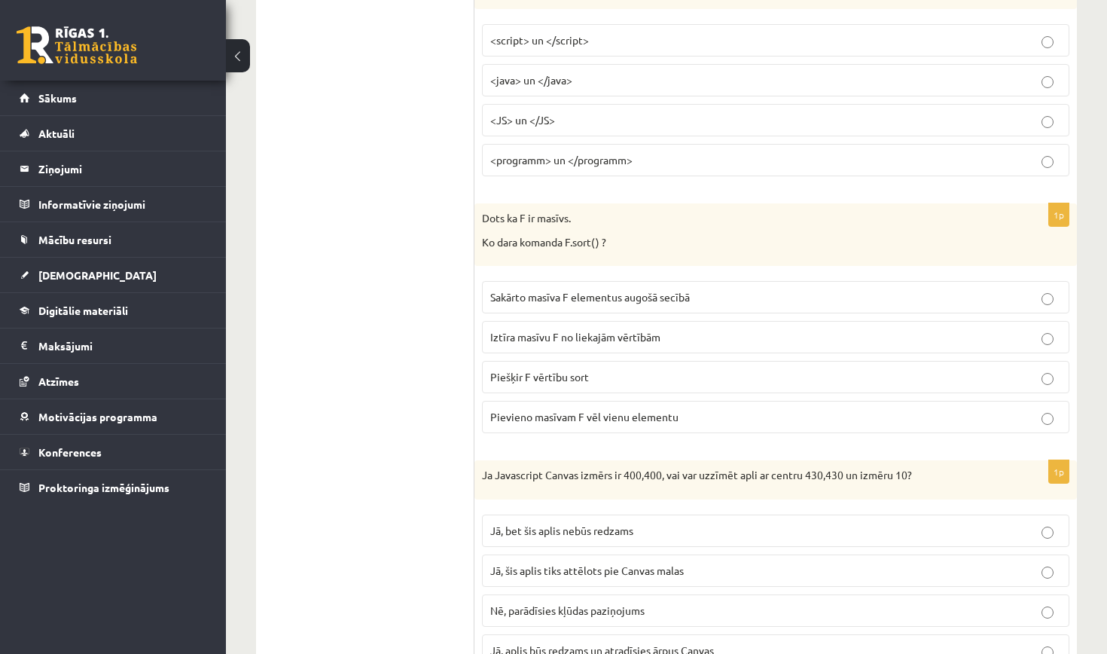
click at [630, 281] on label "Sakārto masīva F elementus augošā secībā" at bounding box center [775, 297] width 587 height 32
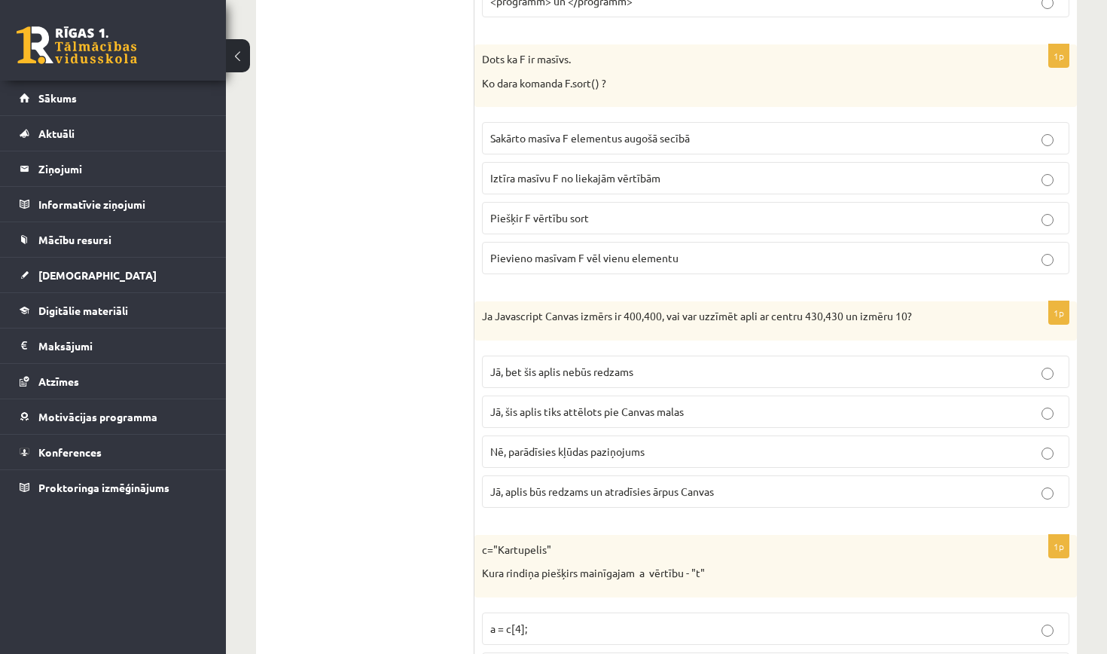
scroll to position [6058, 0]
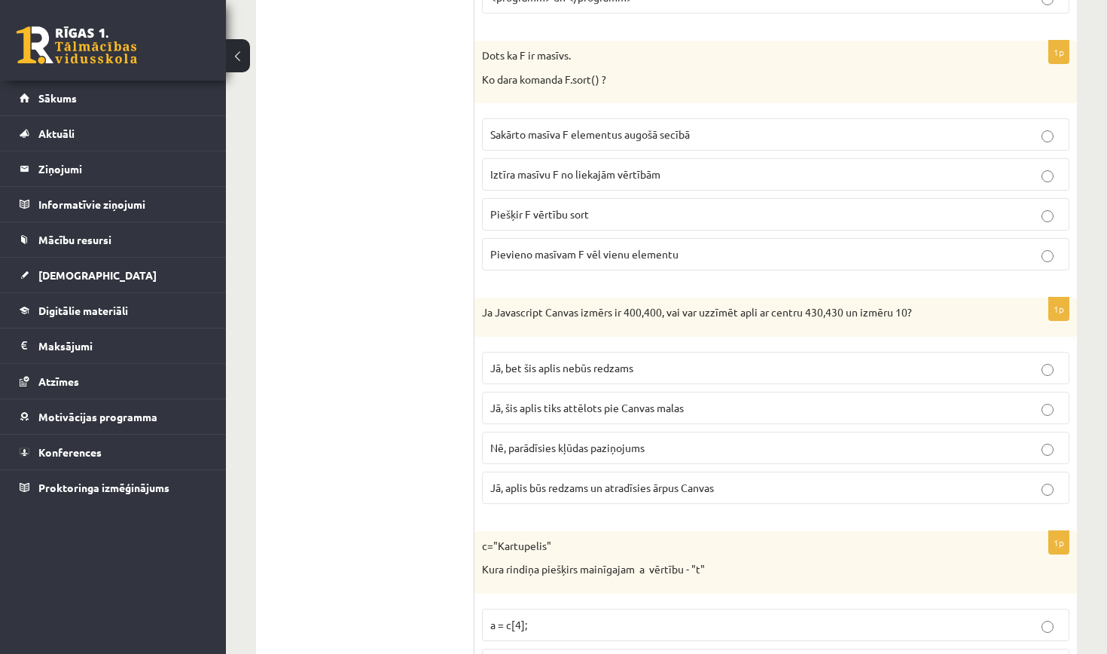
click at [617, 440] on span "Nē, parādīsies kļūdas paziņojums" at bounding box center [567, 447] width 154 height 14
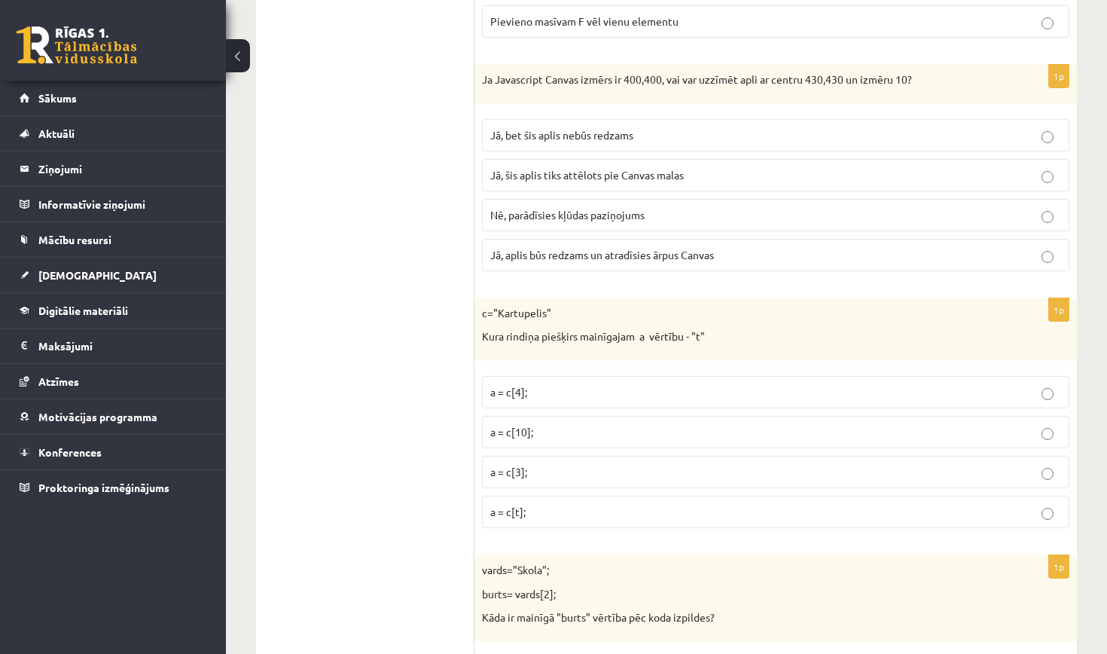
scroll to position [6294, 0]
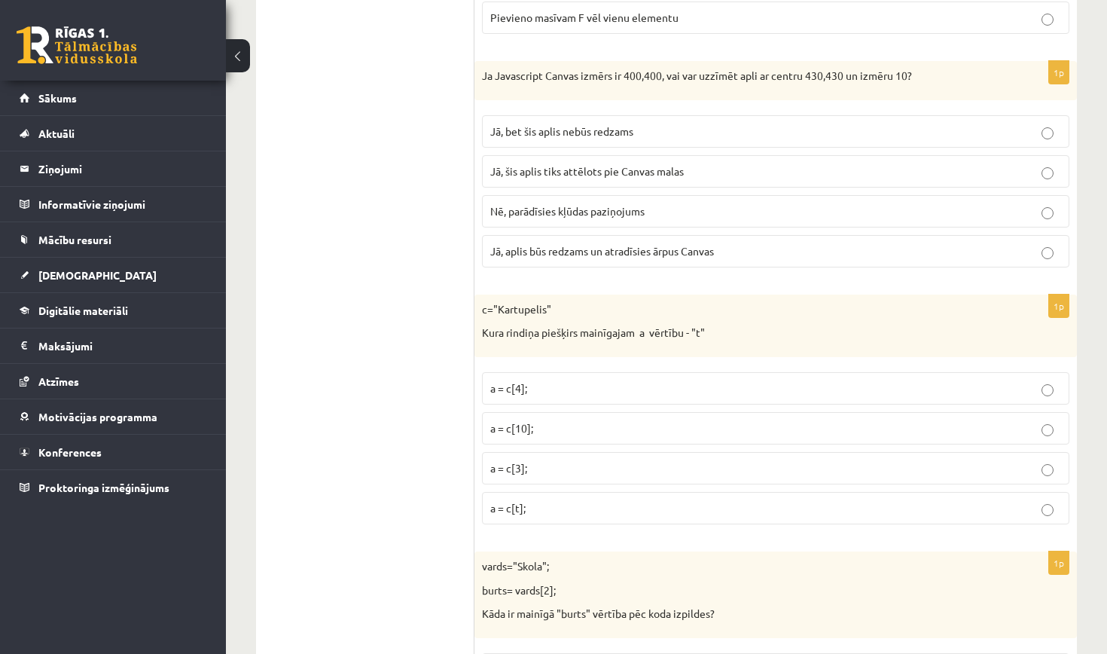
click at [578, 500] on p "a = c[t];" at bounding box center [775, 508] width 571 height 16
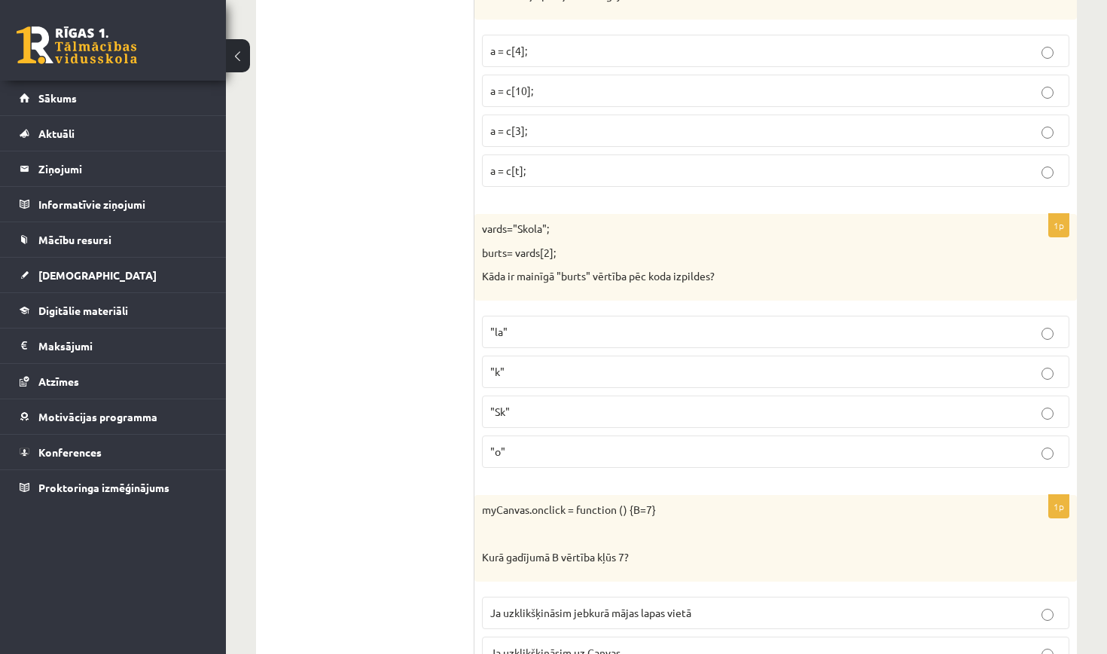
scroll to position [6634, 0]
click at [533, 401] on p ""Sk"" at bounding box center [775, 409] width 571 height 16
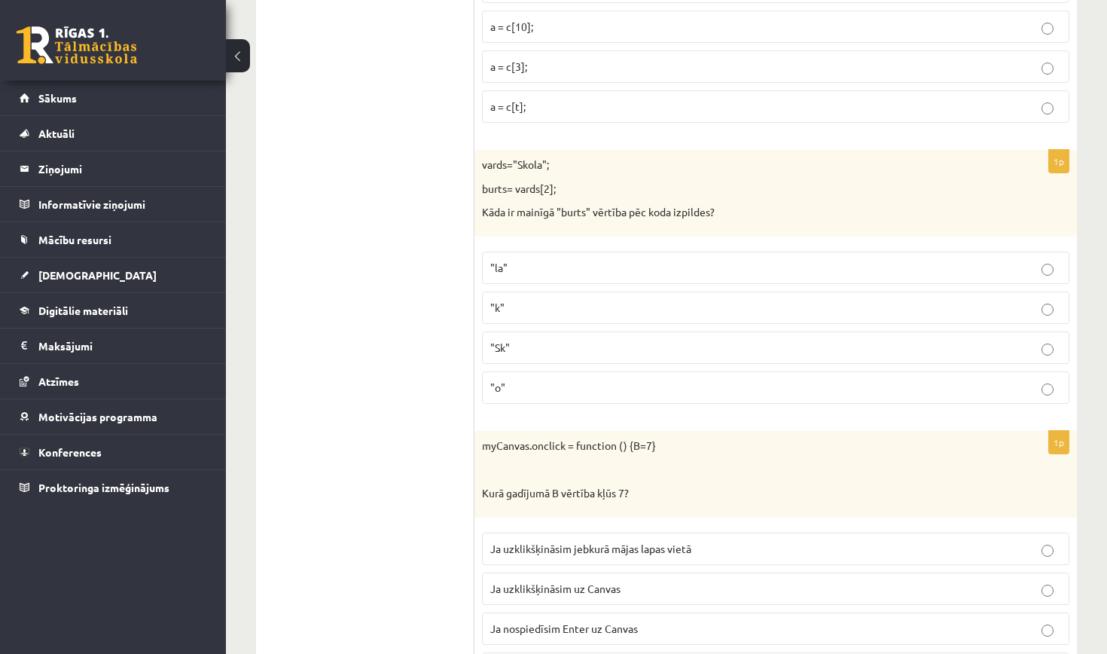
scroll to position [6702, 0]
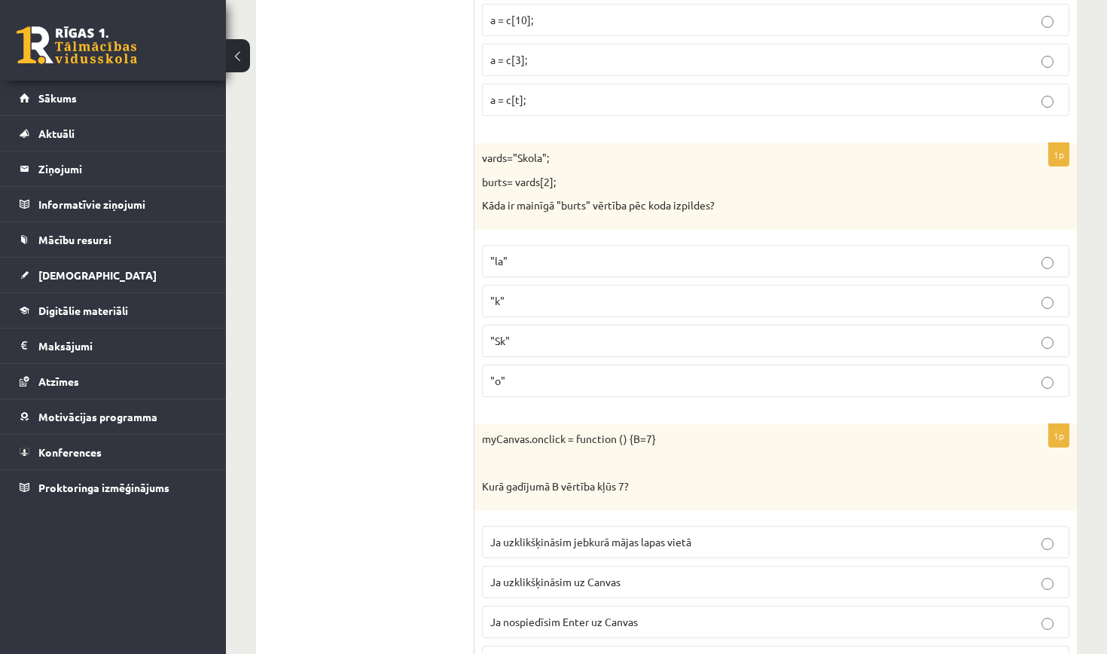
click at [506, 285] on label ""k"" at bounding box center [775, 301] width 587 height 32
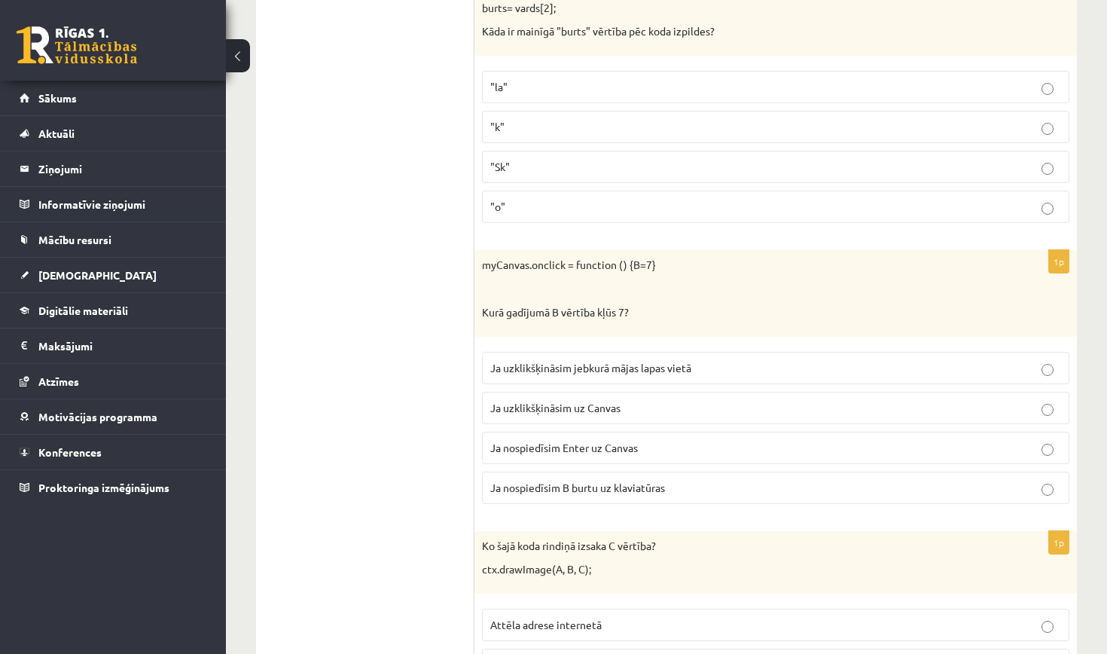
scroll to position [6875, 0]
click at [684, 481] on p "Ja nospiedīsim B burtu uz klaviatūras" at bounding box center [775, 489] width 571 height 16
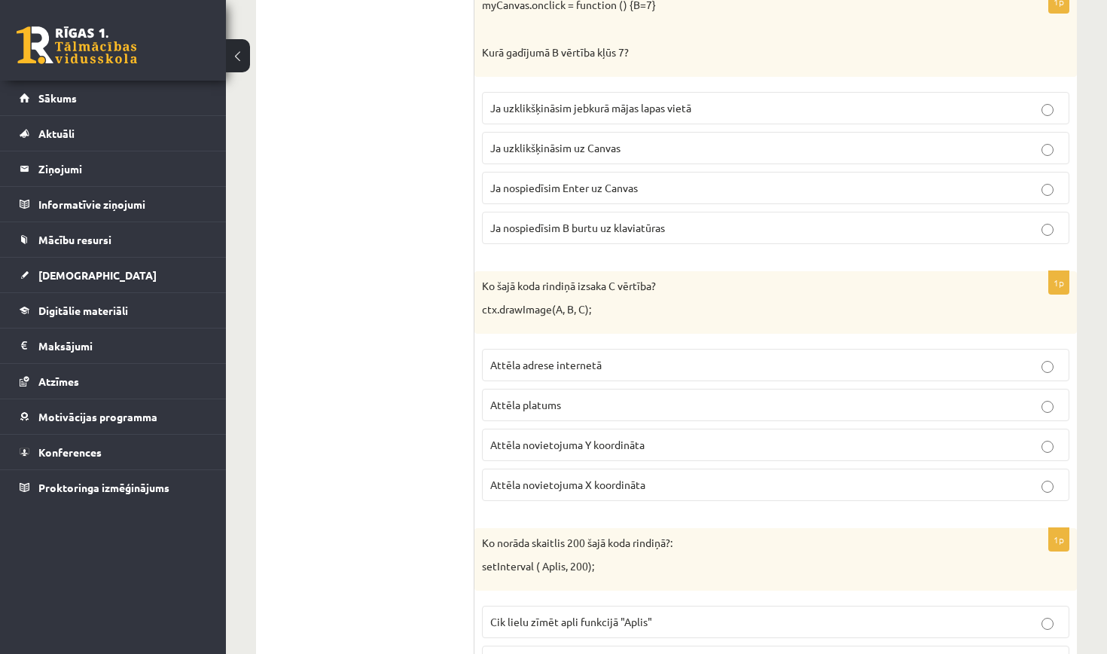
scroll to position [7140, 0]
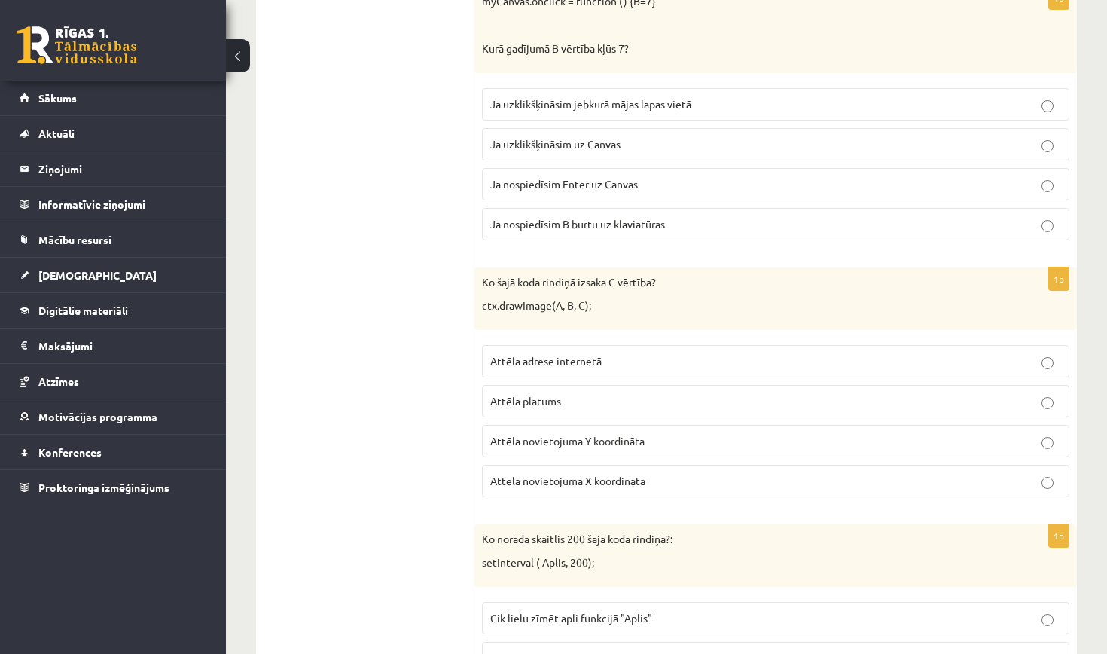
click at [546, 385] on label "Attēla platums" at bounding box center [775, 401] width 587 height 32
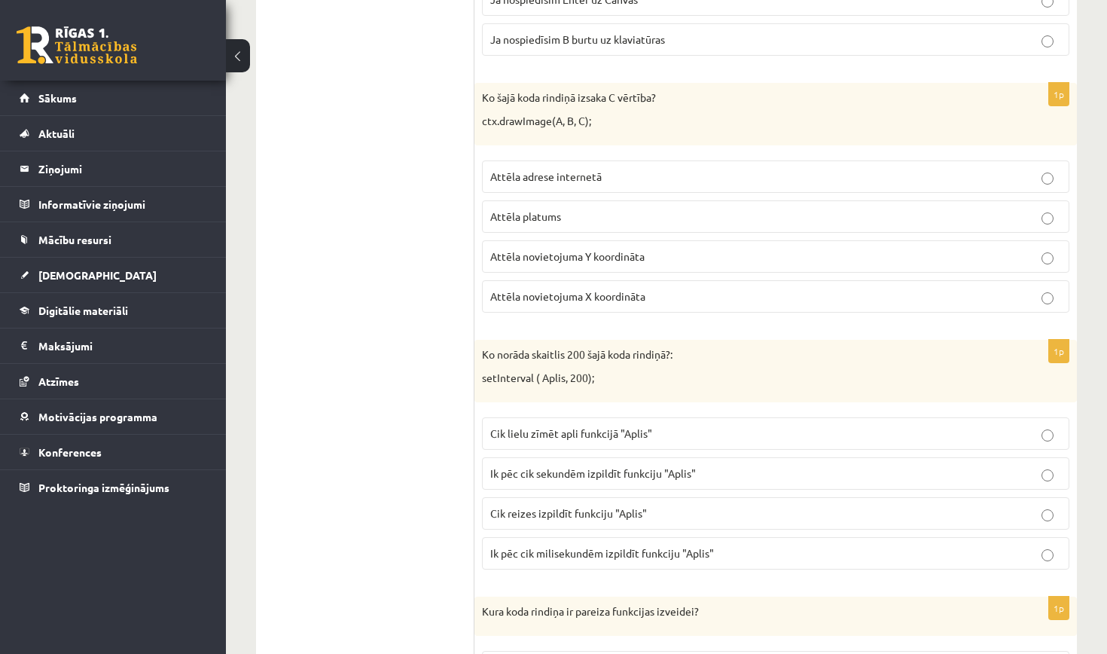
scroll to position [7331, 0]
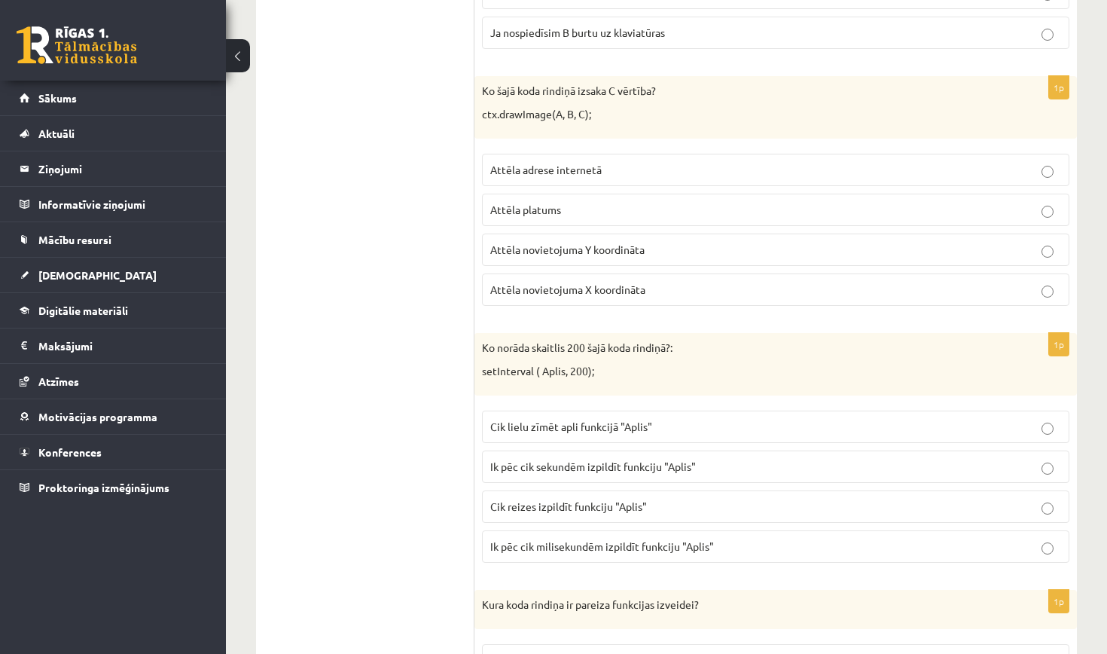
click at [628, 498] on p "Cik reizes izpildīt funkciju "Aplis"" at bounding box center [775, 506] width 571 height 16
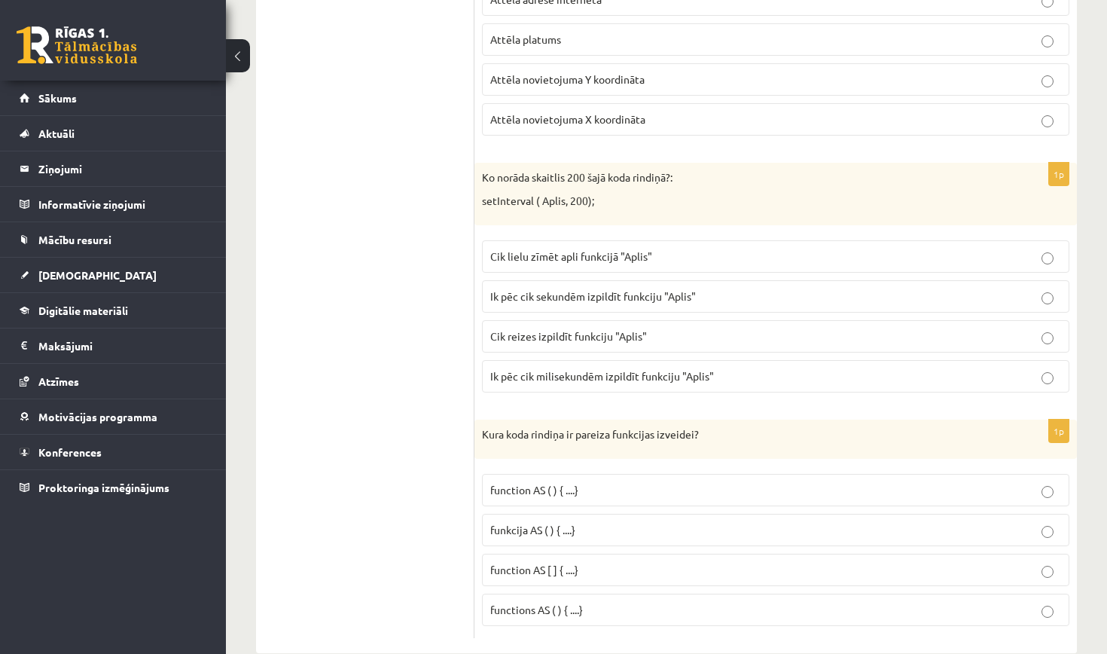
scroll to position [7500, 0]
click at [608, 483] on p "function AS ( ) { ....}" at bounding box center [775, 491] width 571 height 16
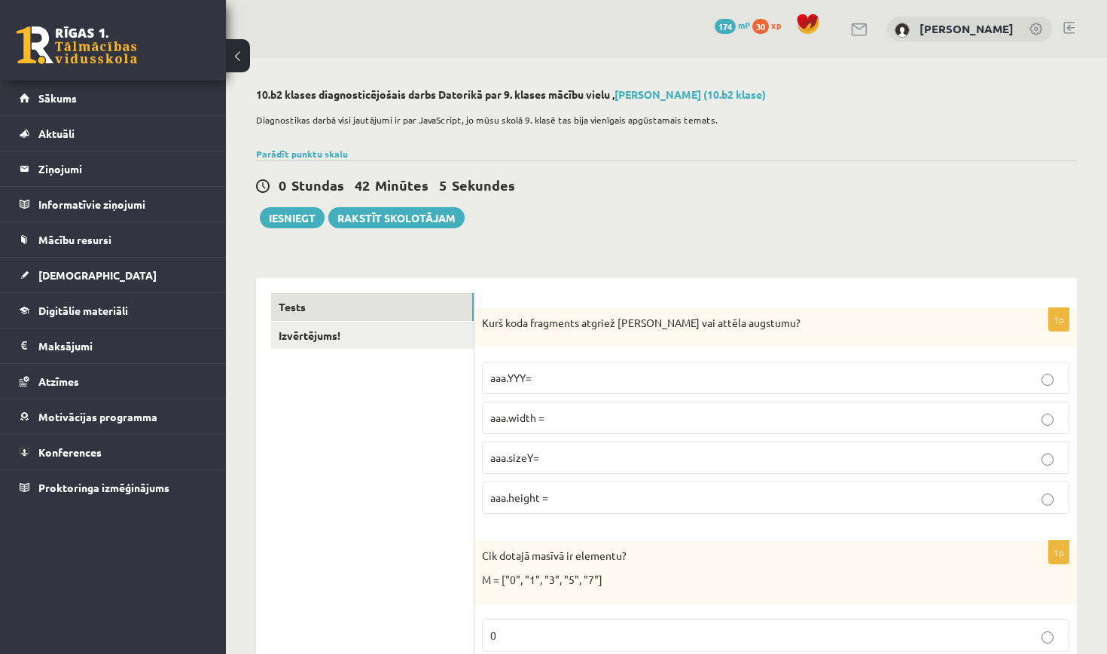
scroll to position [0, 0]
click at [358, 334] on link "Izvērtējums!" at bounding box center [372, 335] width 203 height 28
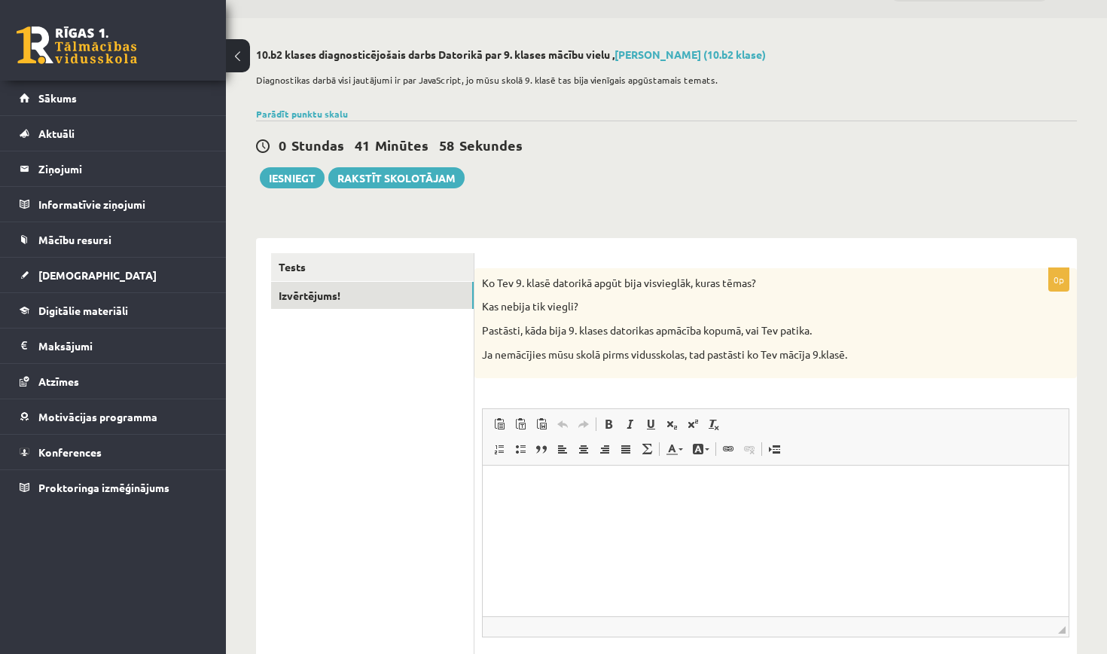
scroll to position [46, 0]
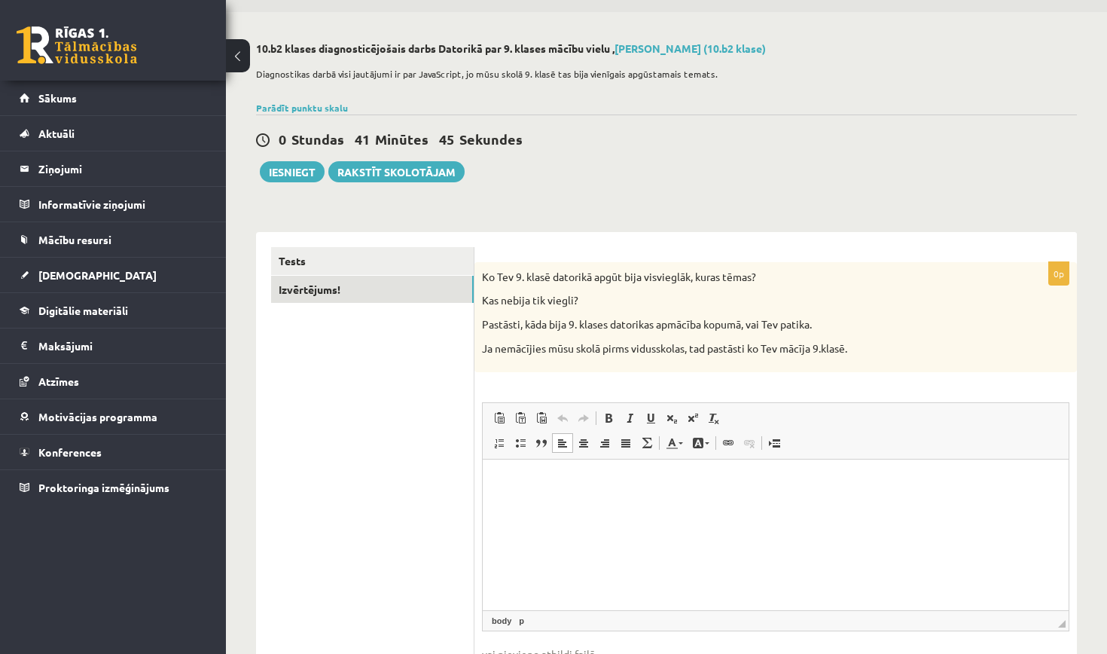
click at [573, 484] on p "Rich Text Editor, wiswyg-editor-user-answer-47433913122380" at bounding box center [776, 482] width 556 height 16
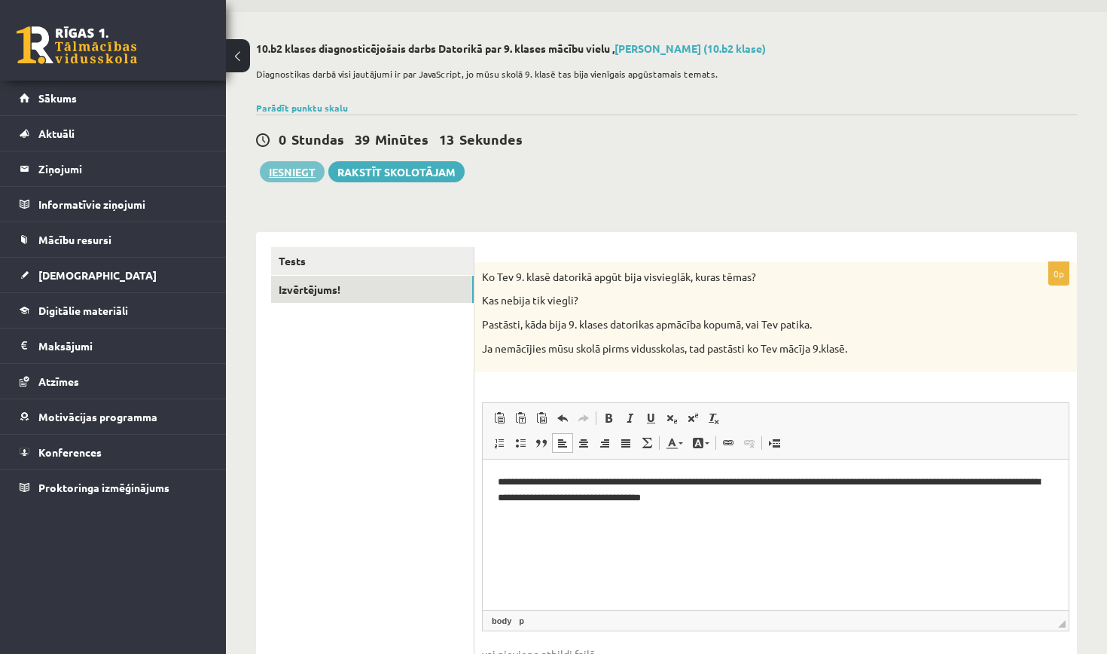
click at [309, 171] on button "Iesniegt" at bounding box center [292, 171] width 65 height 21
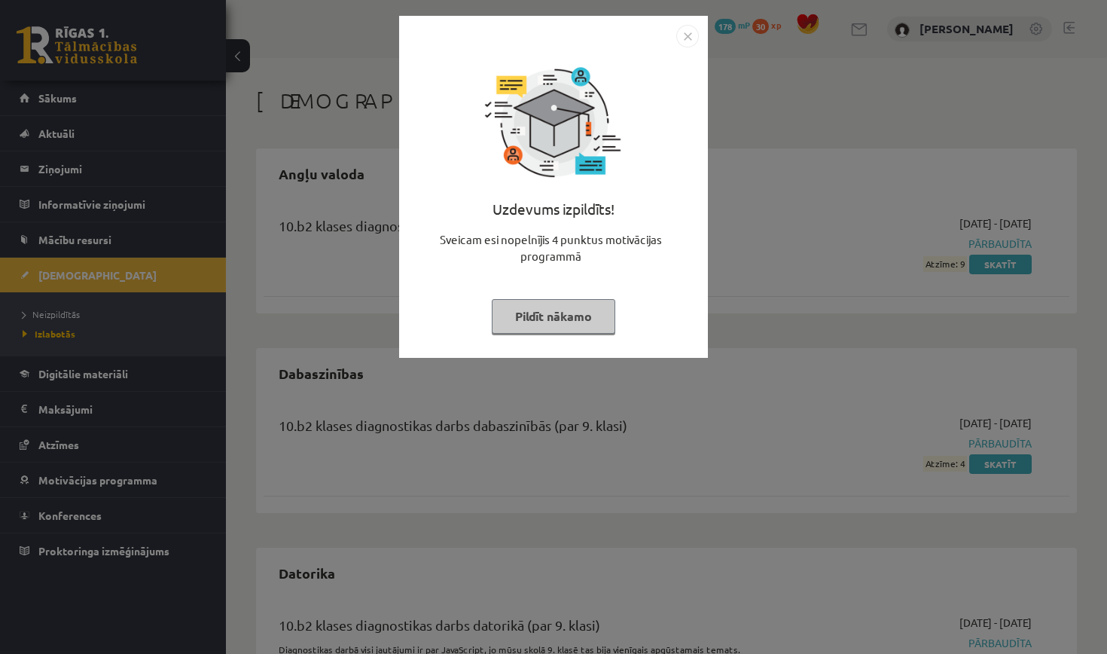
click at [676, 38] on img "Close" at bounding box center [687, 36] width 23 height 23
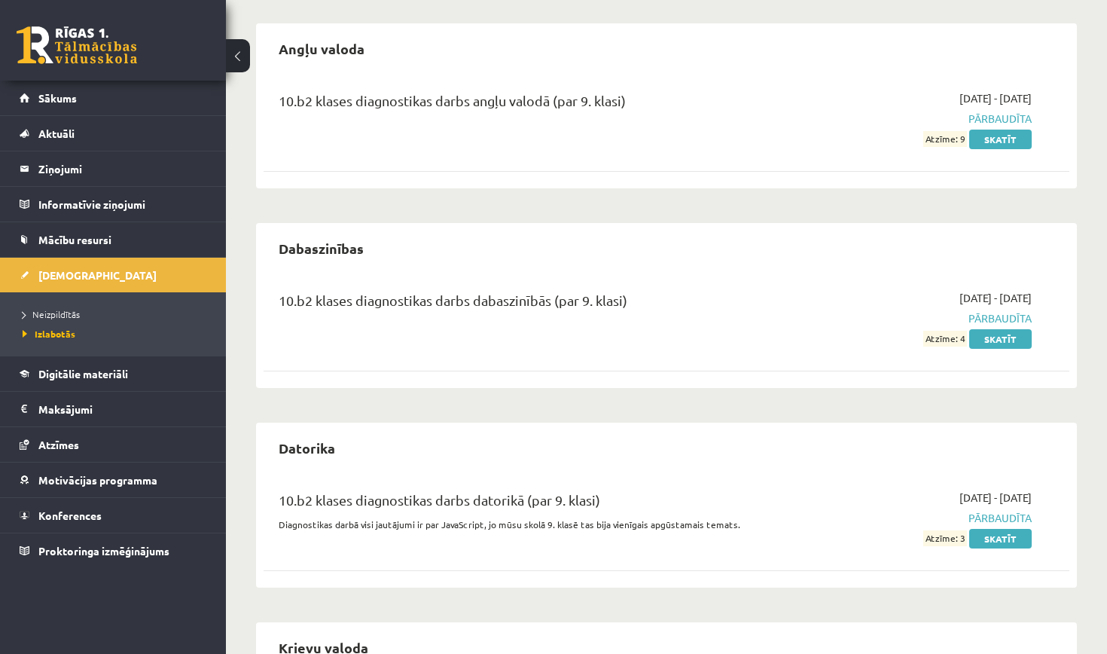
scroll to position [142, 0]
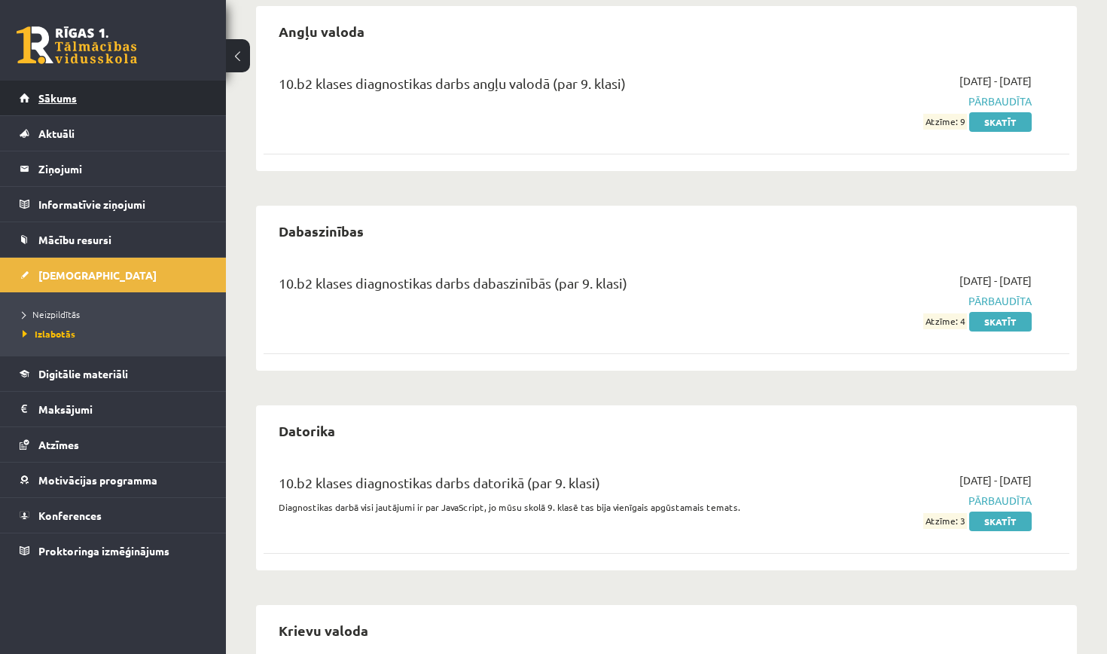
click at [68, 92] on span "Sākums" at bounding box center [57, 98] width 38 height 14
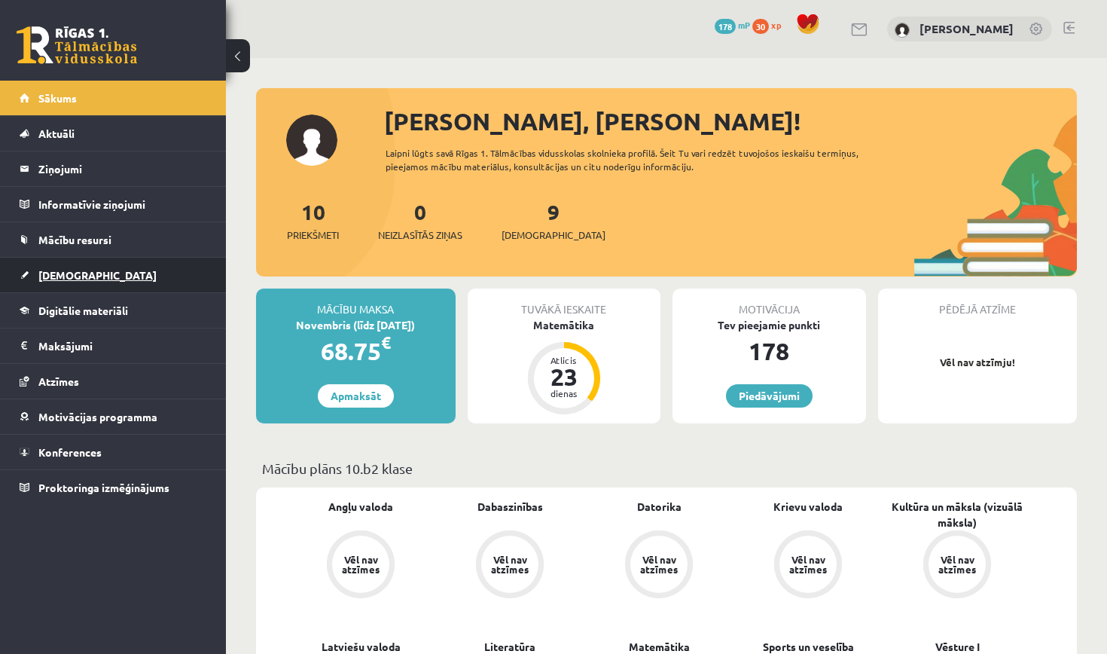
click at [97, 267] on link "[DEMOGRAPHIC_DATA]" at bounding box center [113, 274] width 187 height 35
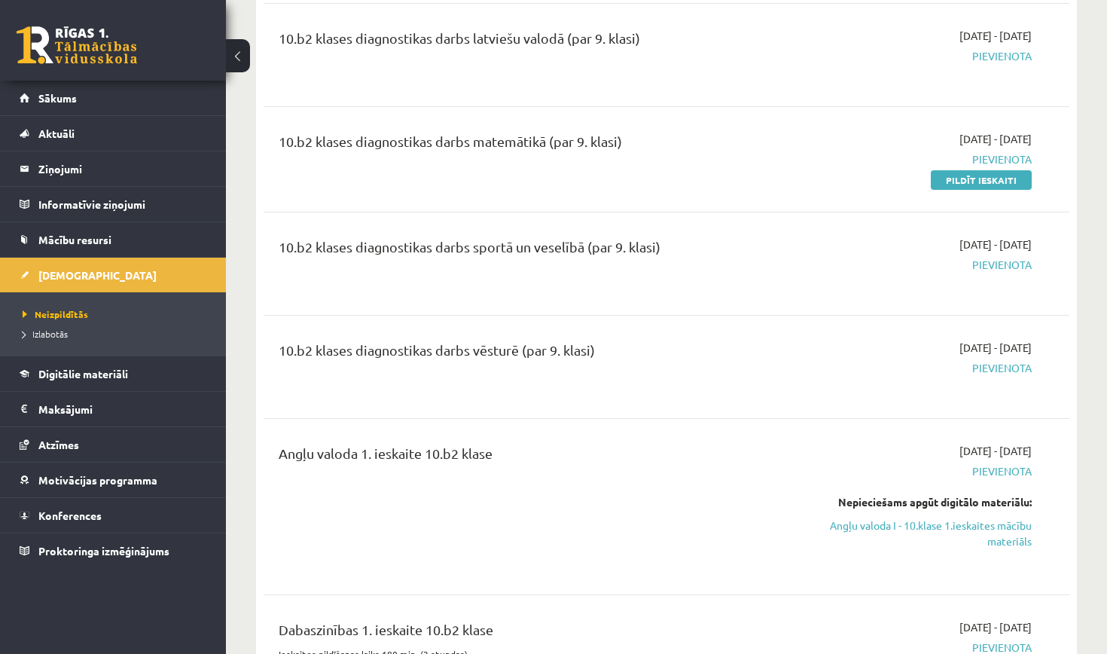
scroll to position [298, 0]
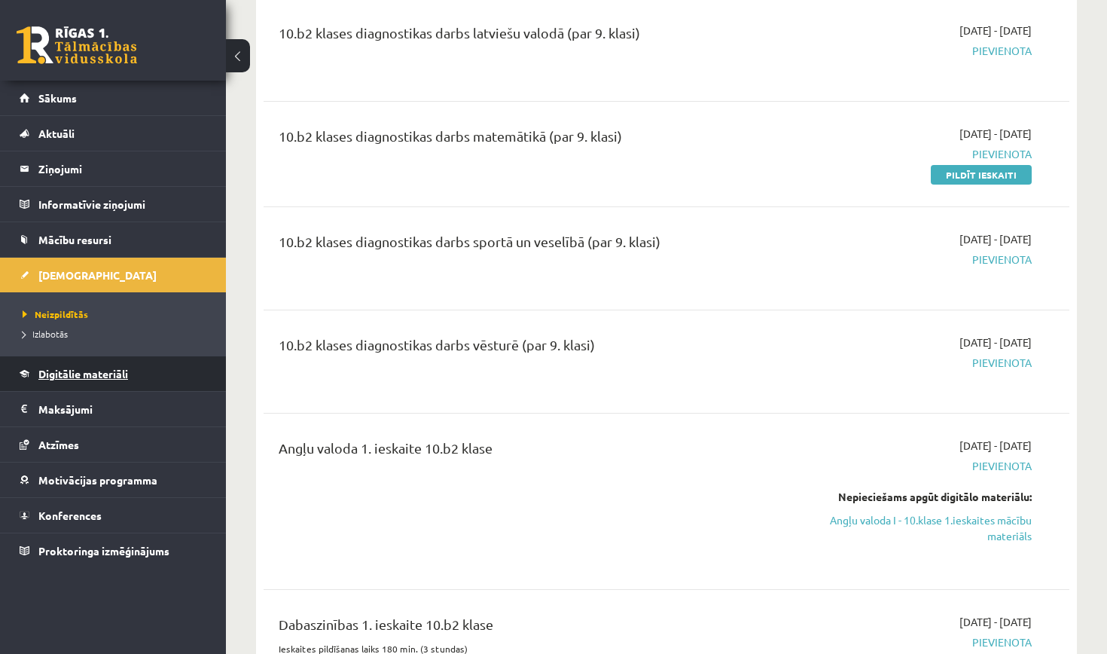
click at [117, 379] on link "Digitālie materiāli" at bounding box center [113, 373] width 187 height 35
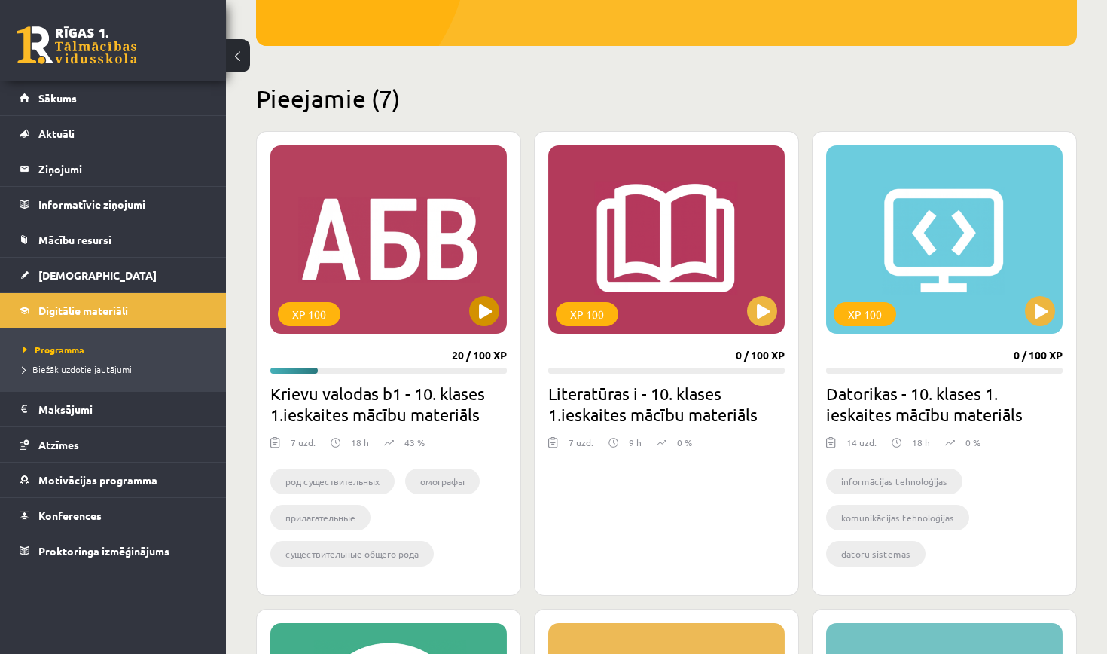
click at [488, 317] on button at bounding box center [484, 311] width 30 height 30
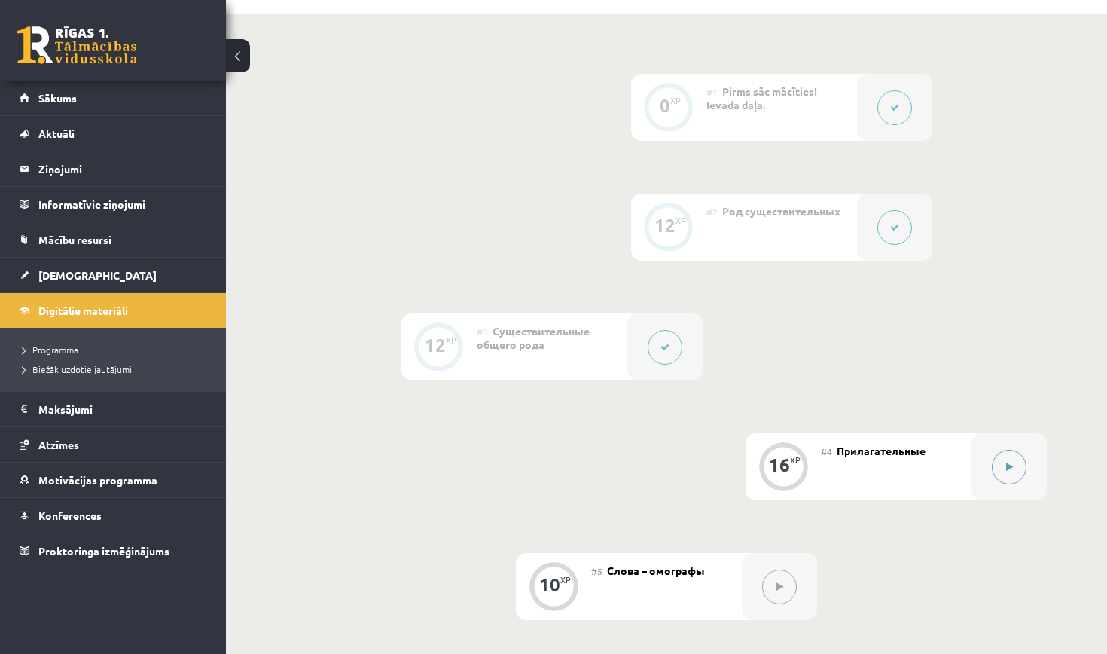
scroll to position [385, 0]
click at [1014, 464] on button at bounding box center [1009, 465] width 35 height 35
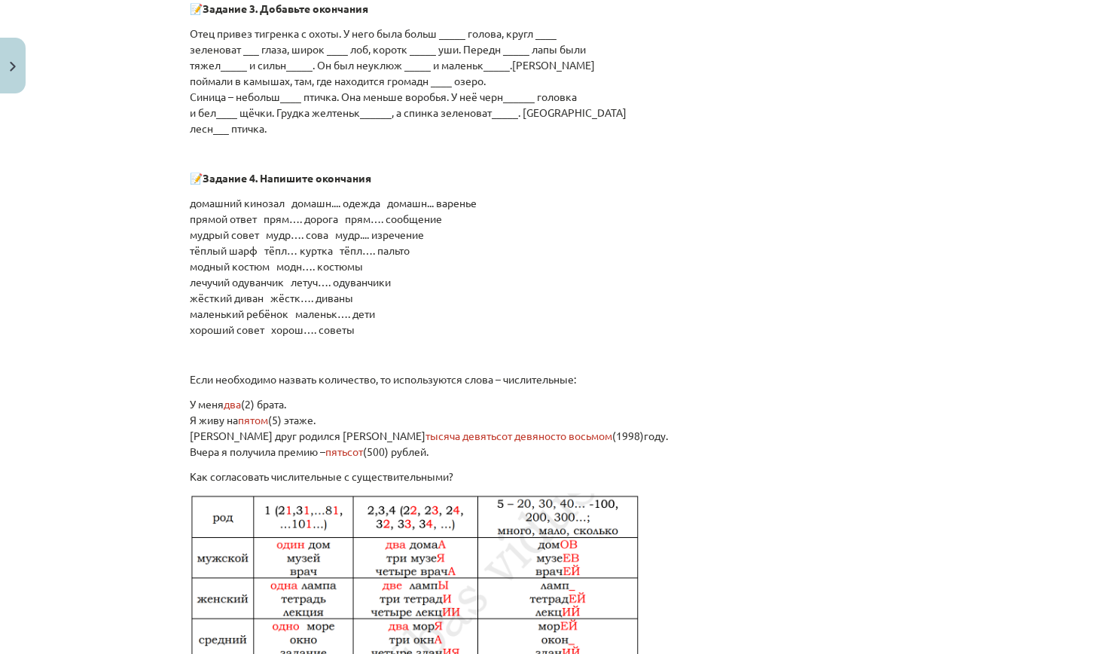
scroll to position [1248, 0]
click at [301, 296] on p "домашний кинозал домашн.... одежда домашн... варенье прямой ответ прям…. дорога…" at bounding box center [553, 264] width 727 height 142
click at [302, 296] on p "домашний кинозал домашн.... одежда домашн... варенье прямой ответ прям…. дорога…" at bounding box center [553, 264] width 727 height 142
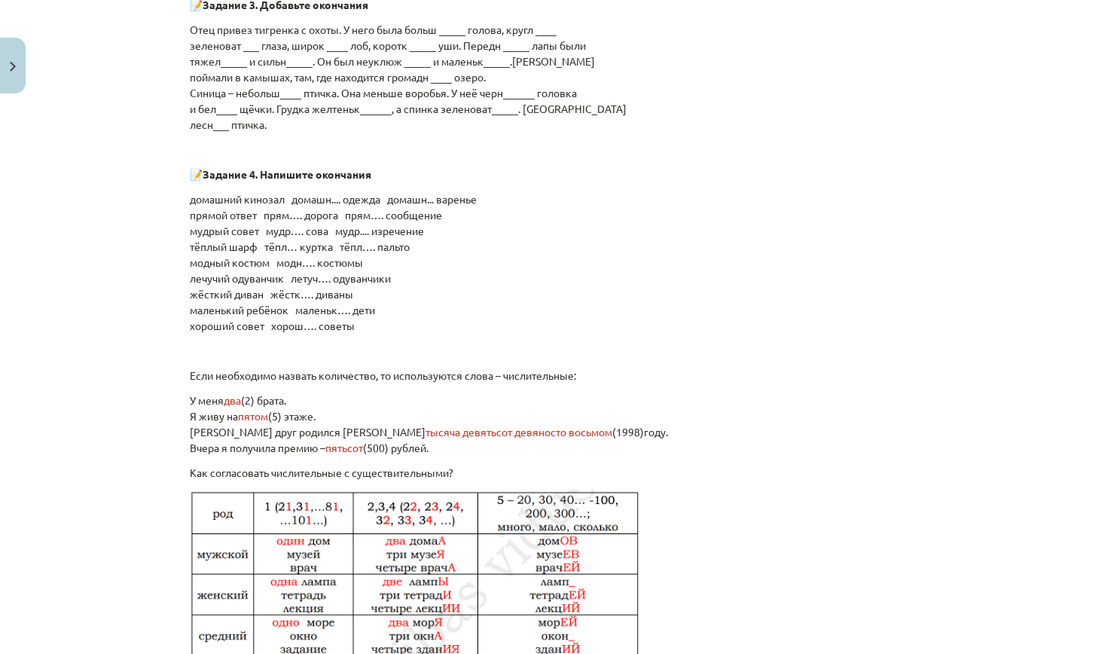
click at [433, 381] on p "Если необходимо назвать количество, то используются слова – числительные:" at bounding box center [553, 375] width 727 height 16
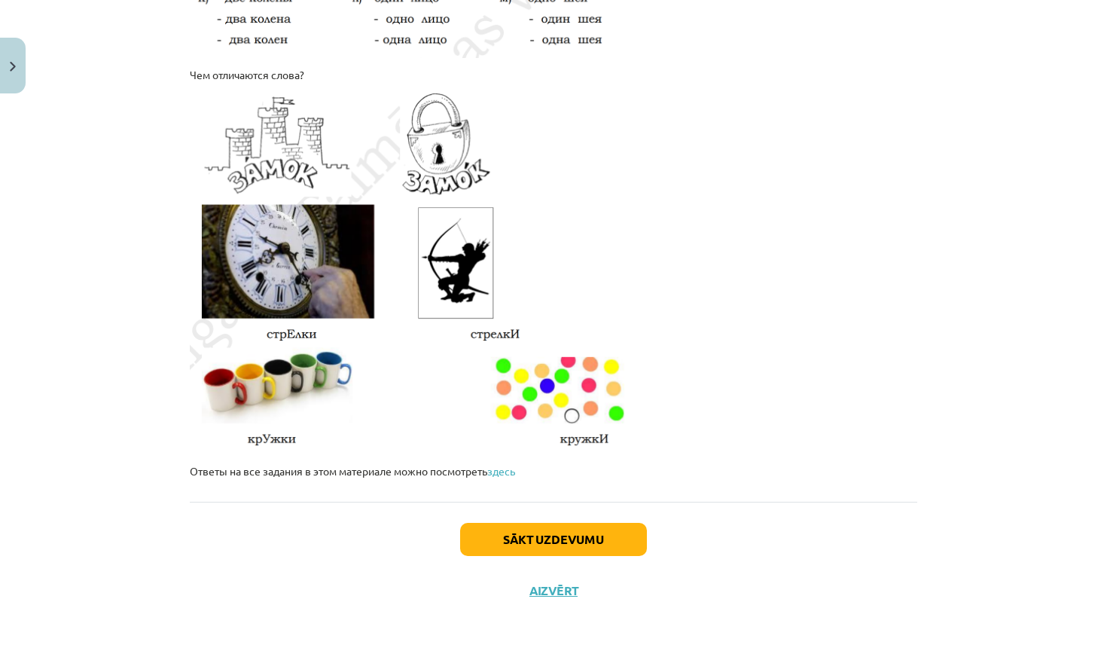
scroll to position [2487, 0]
click at [517, 532] on button "Sākt uzdevumu" at bounding box center [553, 539] width 187 height 33
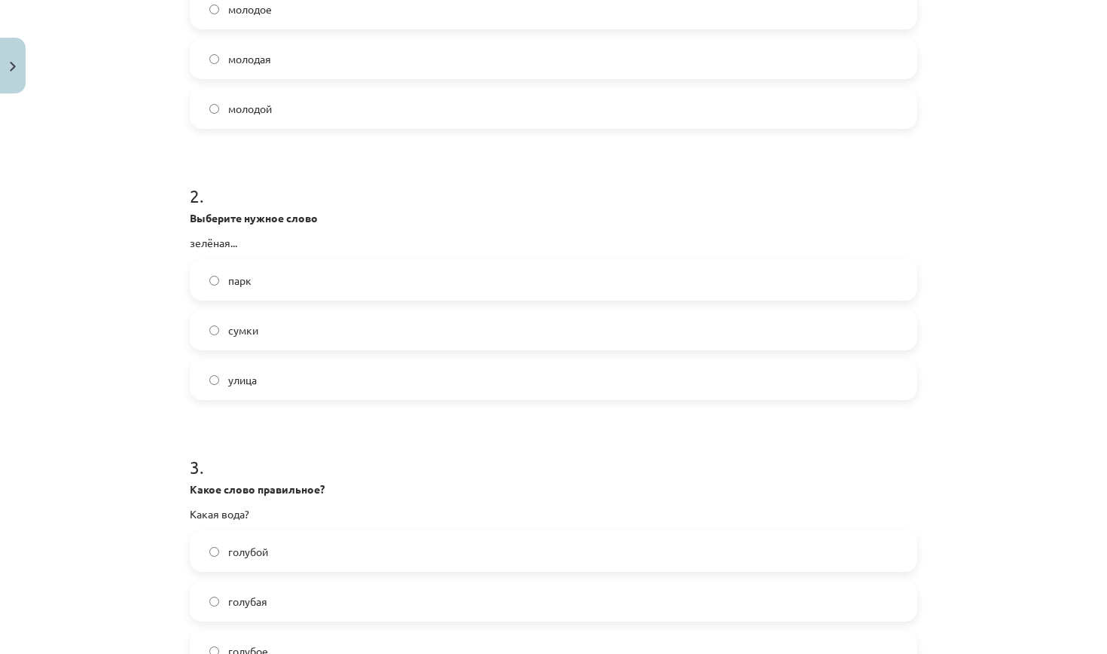
scroll to position [38, 0]
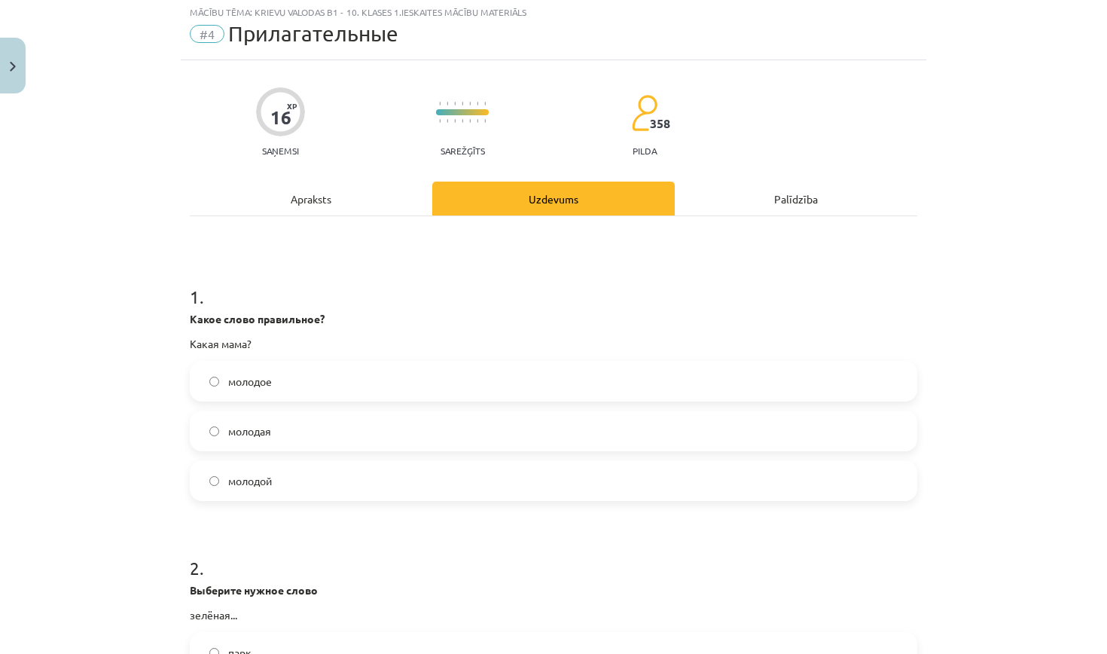
click at [295, 429] on label "молодая" at bounding box center [553, 431] width 724 height 38
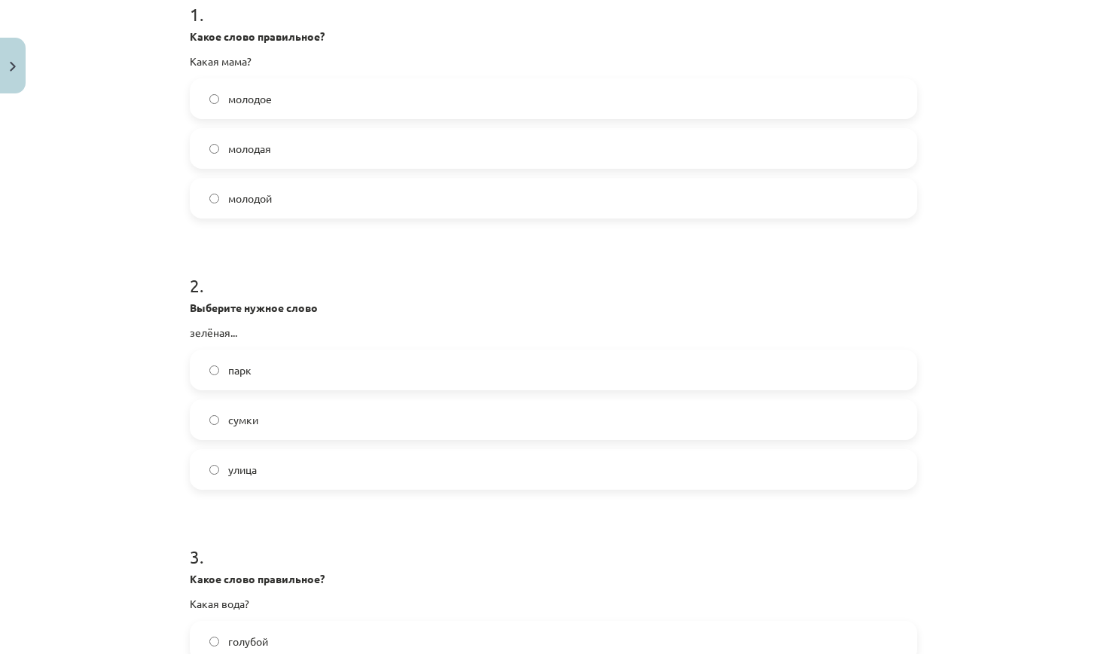
scroll to position [329, 0]
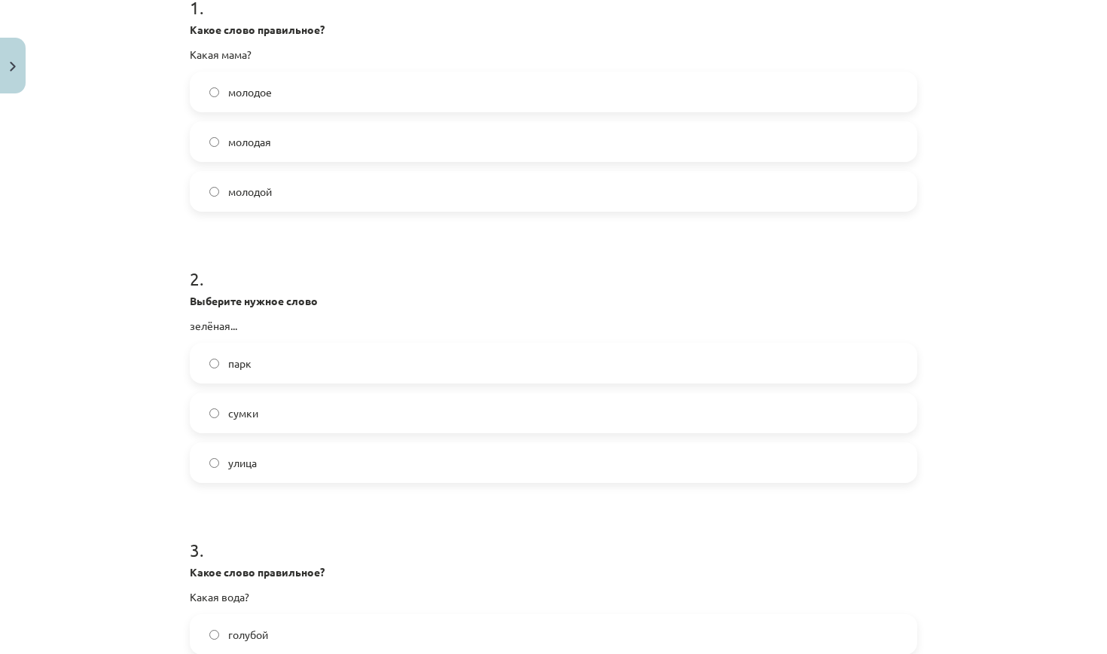
click at [323, 465] on label "улица" at bounding box center [553, 462] width 724 height 38
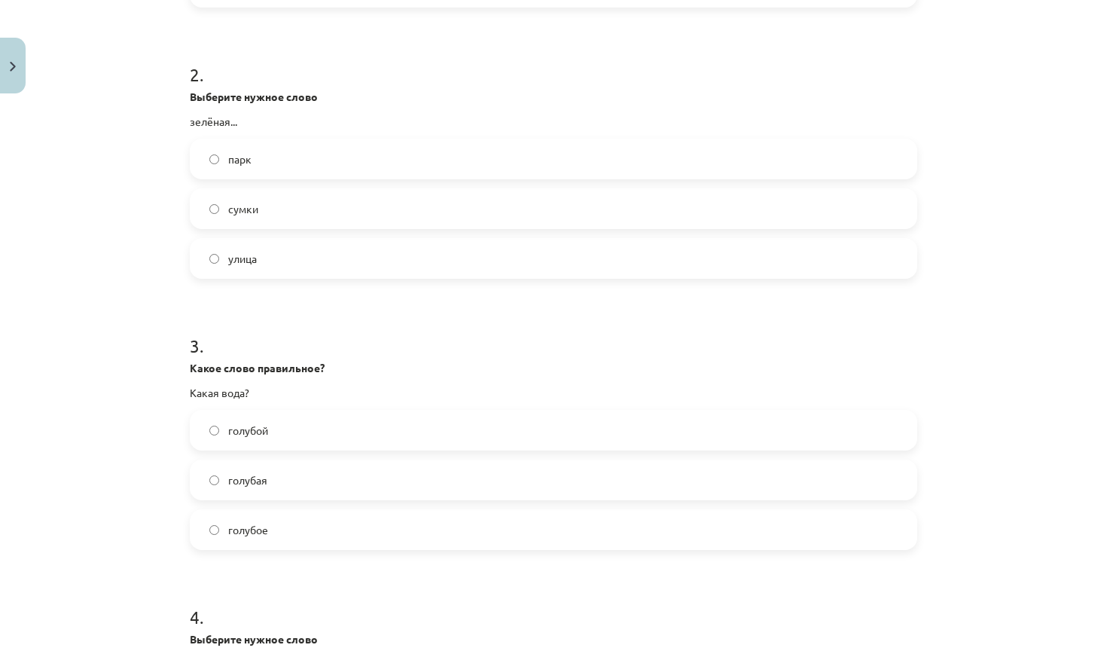
scroll to position [535, 0]
click at [280, 479] on label "голубая" at bounding box center [553, 478] width 724 height 38
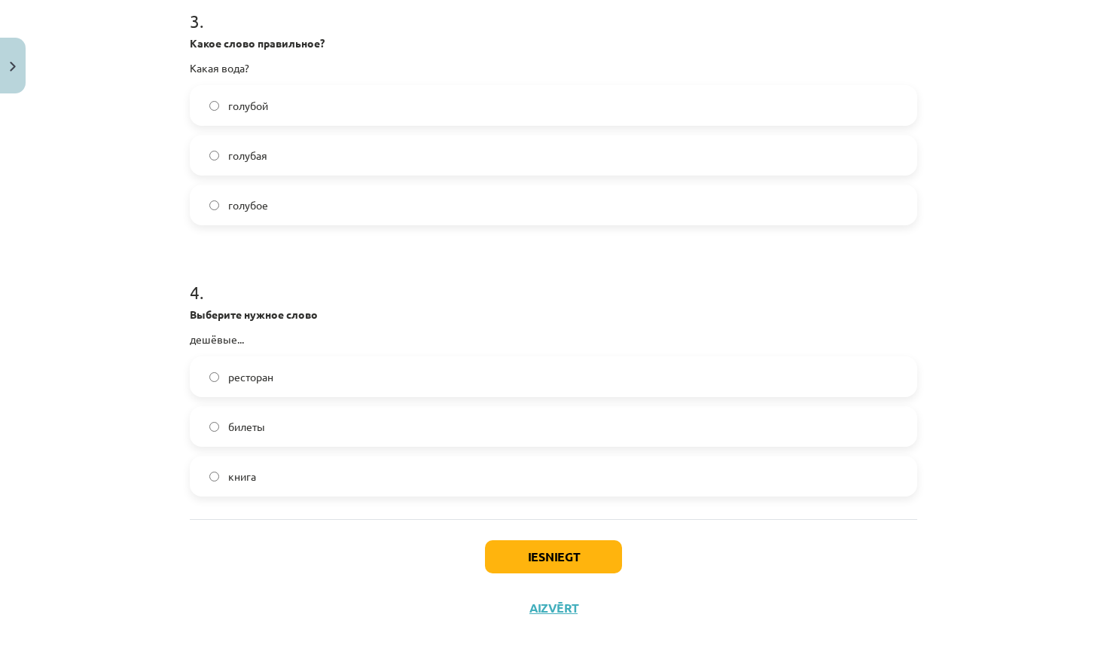
scroll to position [864, 0]
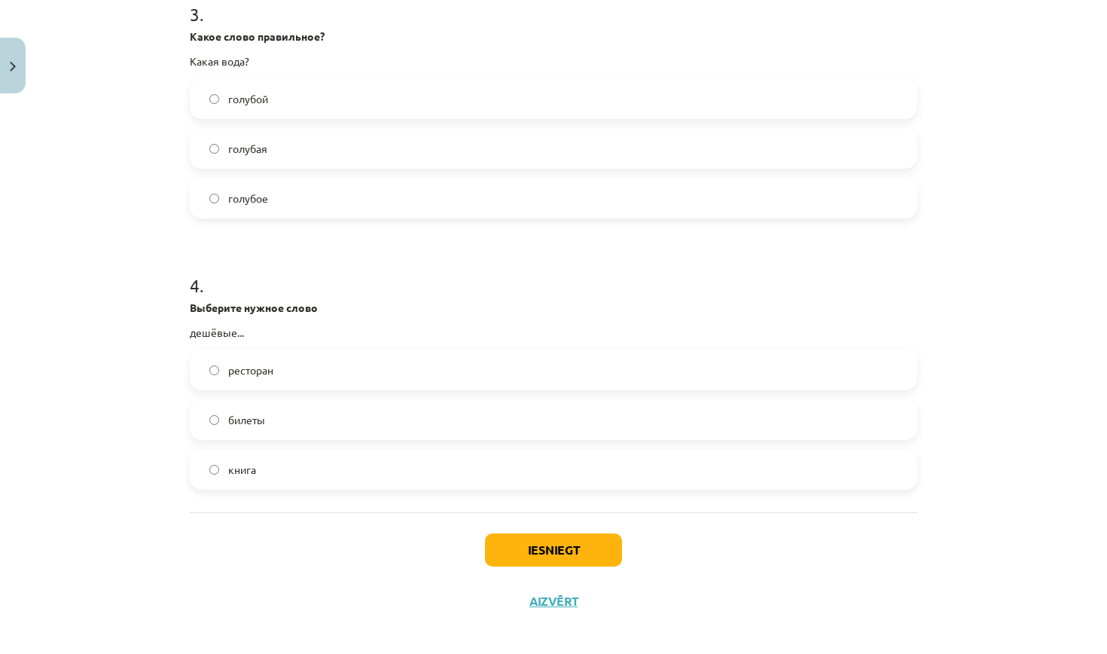
click at [294, 372] on label "ресторан" at bounding box center [553, 370] width 724 height 38
click at [542, 546] on button "Iesniegt" at bounding box center [553, 549] width 137 height 33
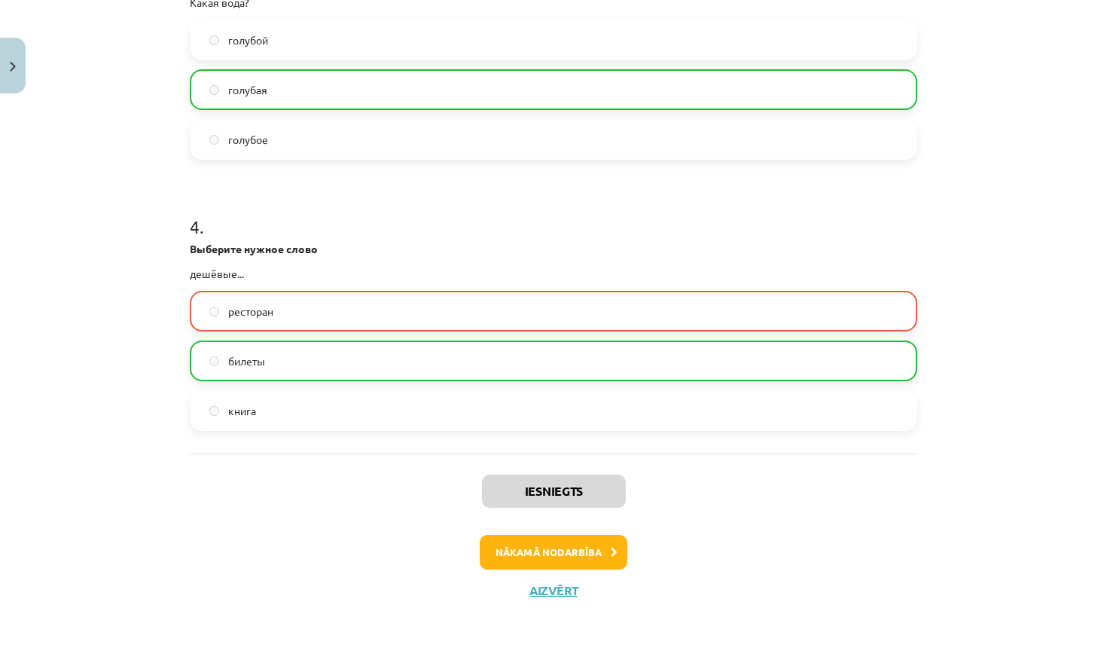
scroll to position [925, 0]
click at [548, 590] on button "Aizvērt" at bounding box center [553, 590] width 57 height 15
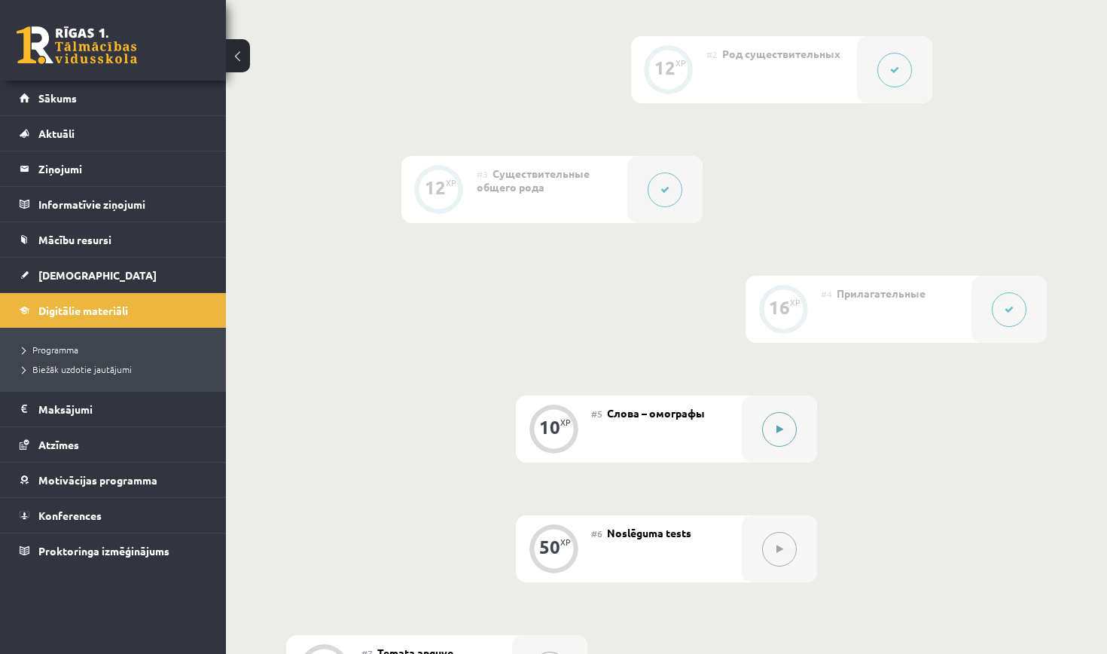
scroll to position [543, 0]
click at [776, 424] on icon at bounding box center [779, 427] width 7 height 9
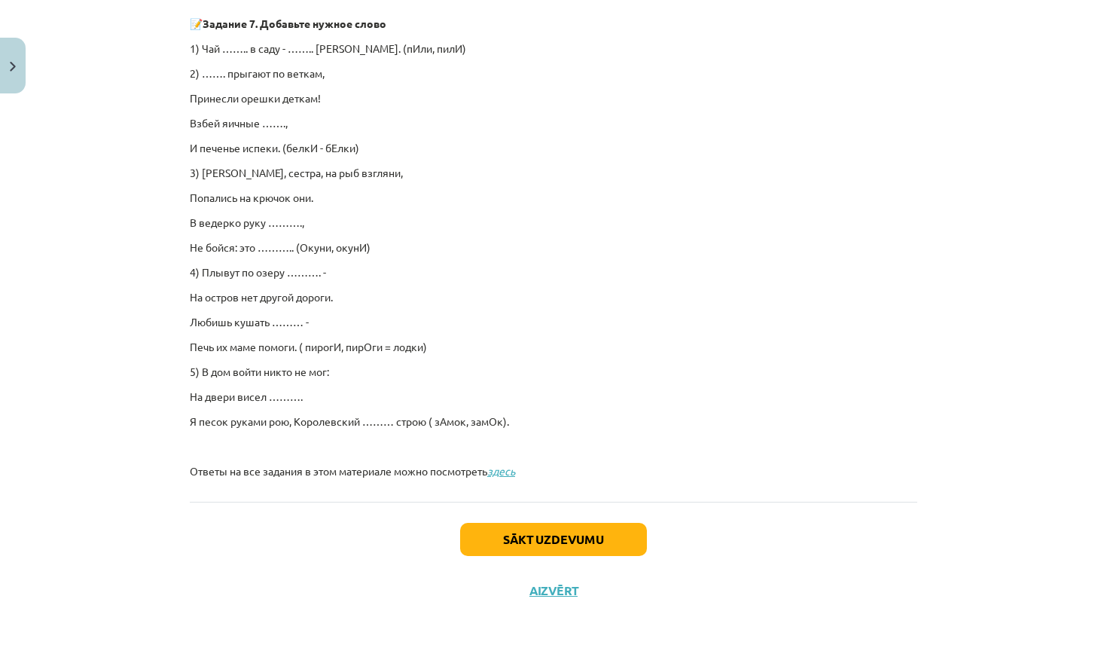
scroll to position [958, 0]
click at [560, 533] on button "Sākt uzdevumu" at bounding box center [553, 539] width 187 height 33
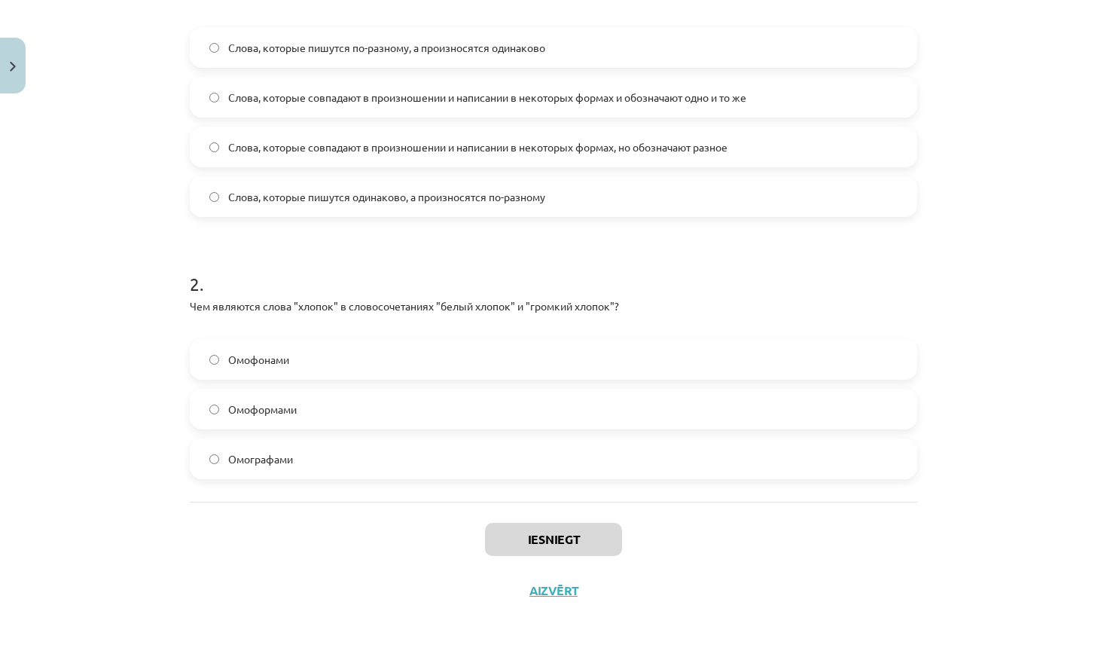
scroll to position [376, 0]
click at [552, 592] on button "Aizvērt" at bounding box center [553, 590] width 57 height 15
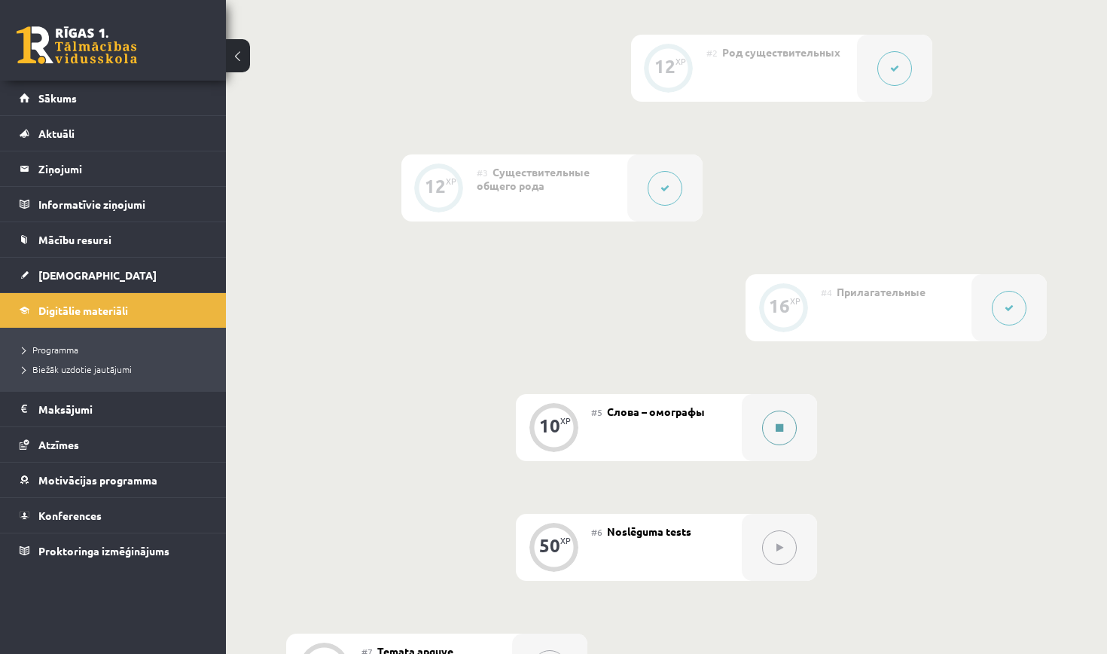
click at [777, 425] on icon at bounding box center [779, 427] width 8 height 9
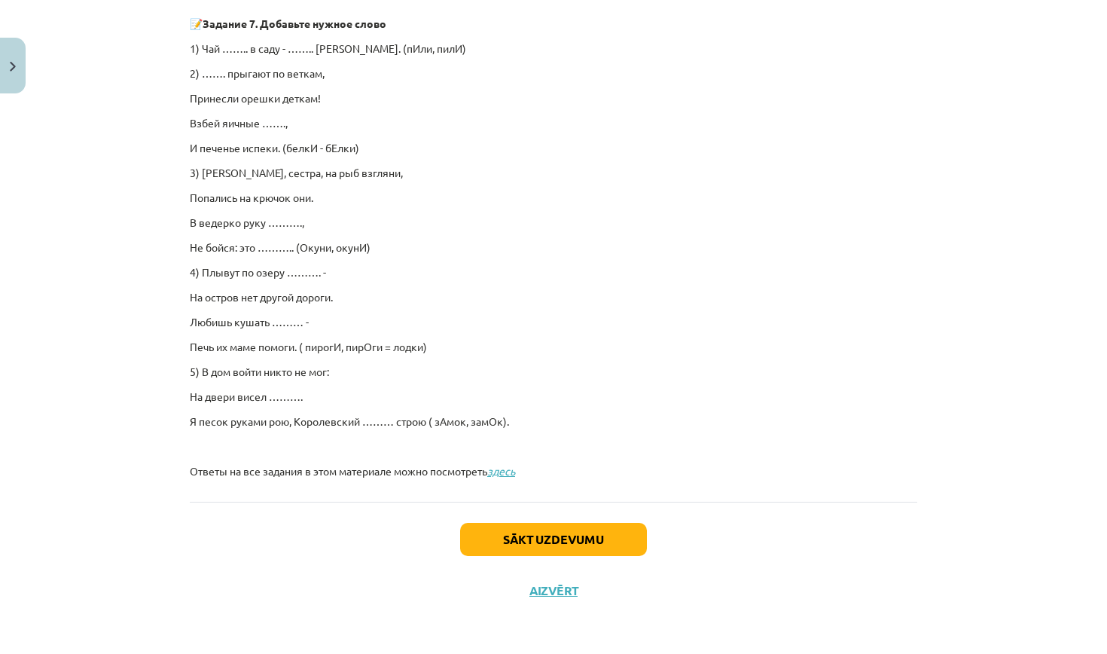
scroll to position [958, 0]
click at [550, 533] on button "Sākt uzdevumu" at bounding box center [553, 539] width 187 height 33
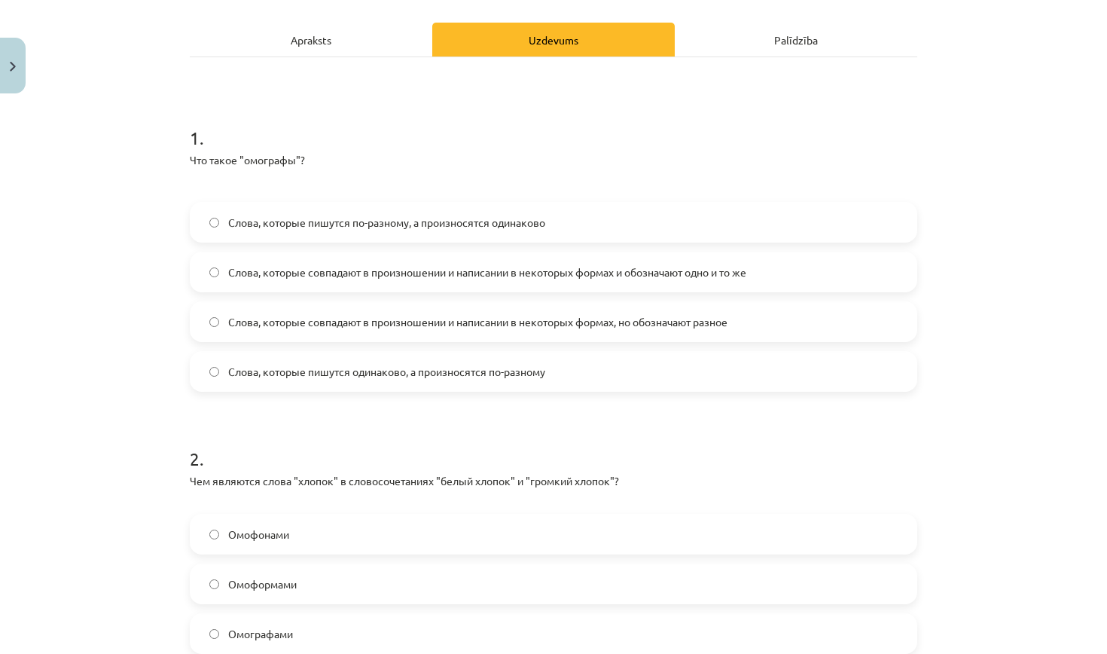
scroll to position [38, 0]
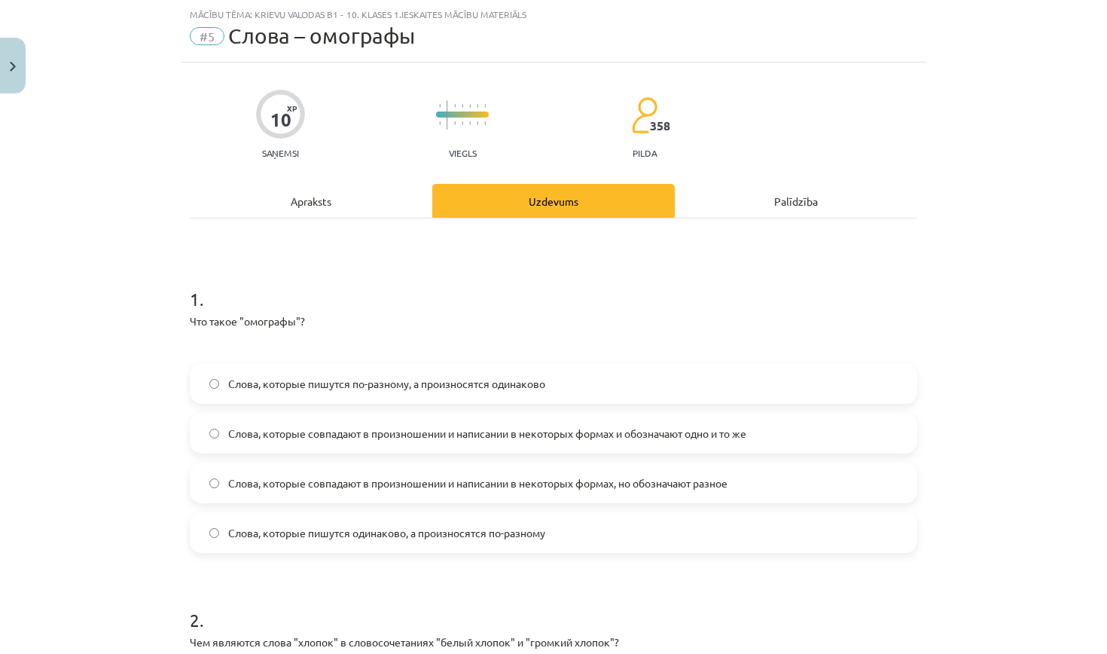
click at [449, 532] on span "Слова, которые пишутся одинаково, а произносятся по-разному" at bounding box center [386, 533] width 317 height 16
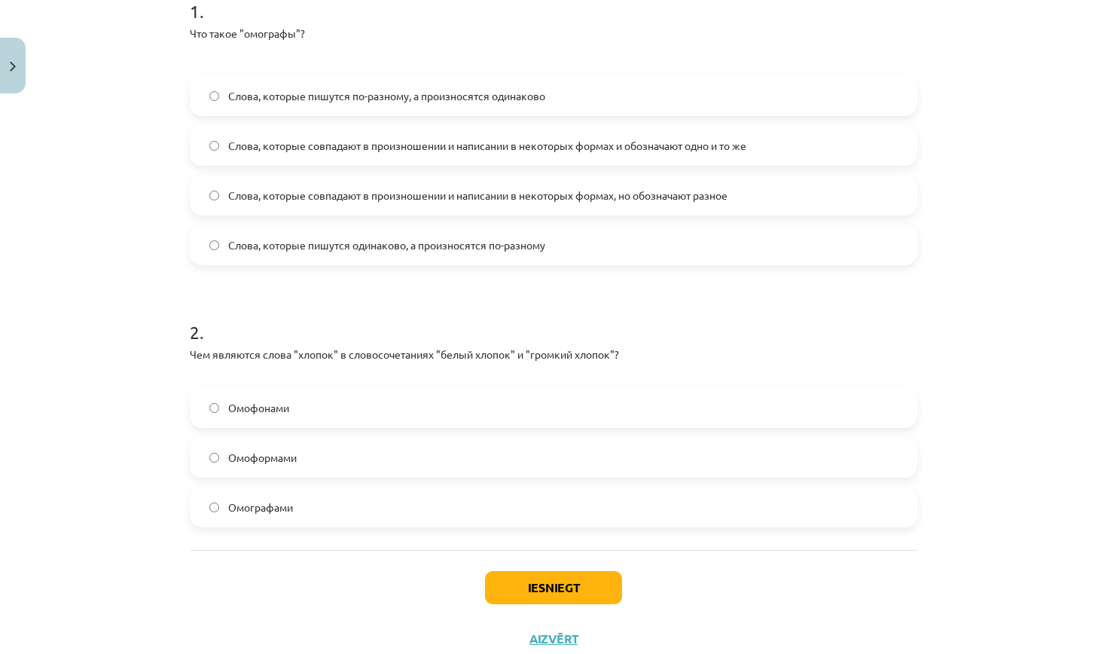
scroll to position [338, 0]
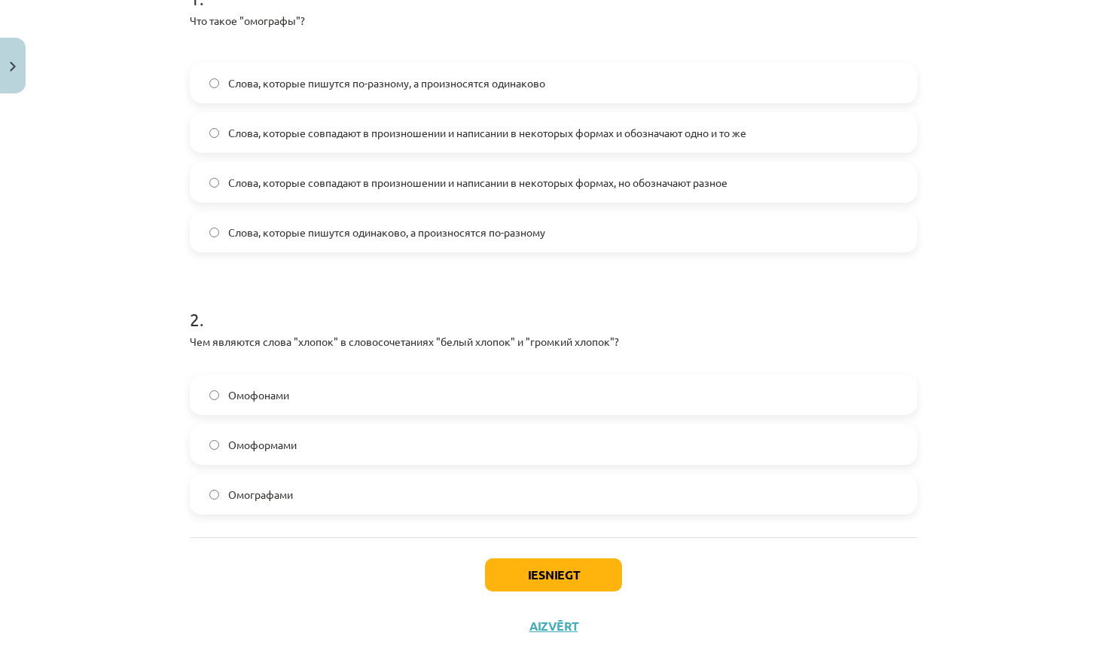
click at [548, 622] on button "Aizvērt" at bounding box center [553, 625] width 57 height 15
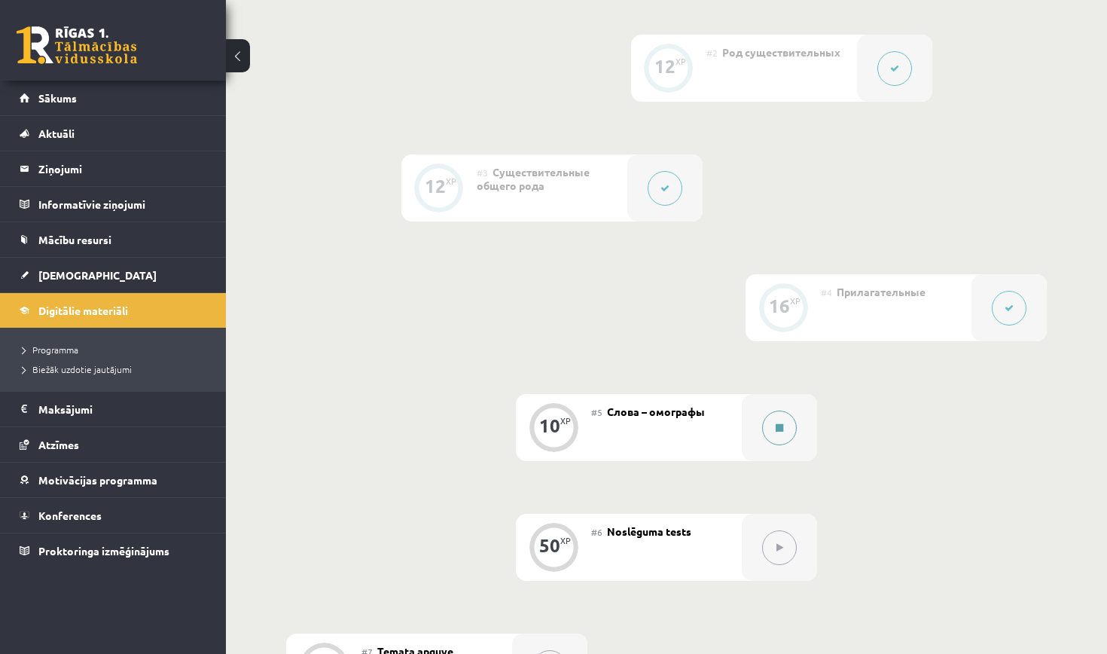
click at [779, 425] on icon at bounding box center [779, 427] width 8 height 9
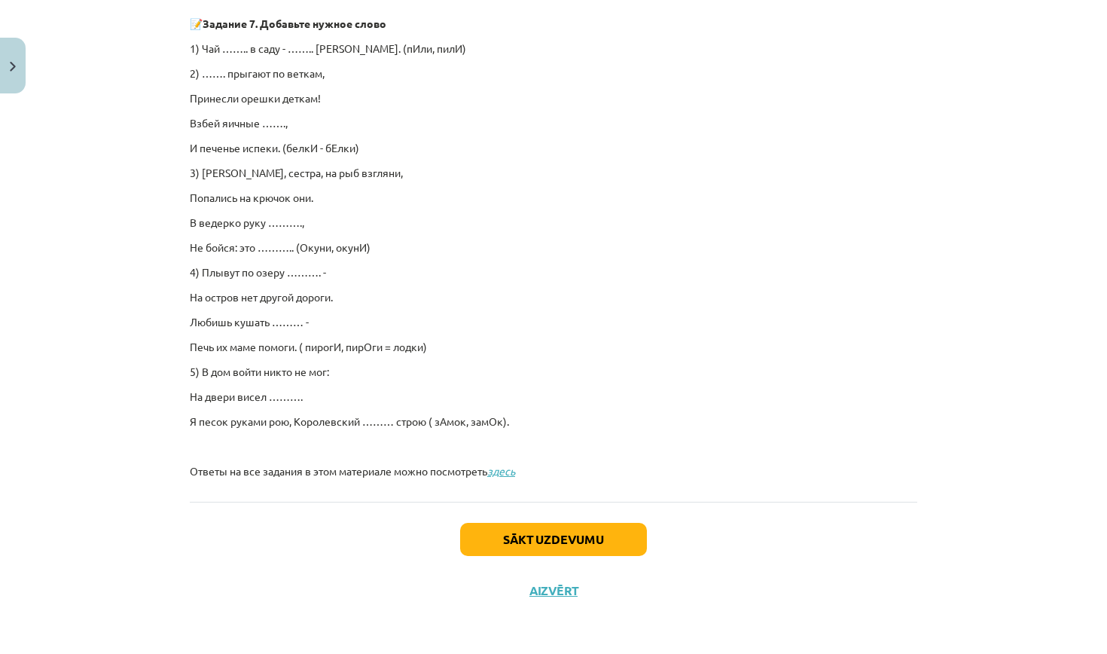
scroll to position [958, 0]
click at [571, 536] on button "Sākt uzdevumu" at bounding box center [553, 539] width 187 height 33
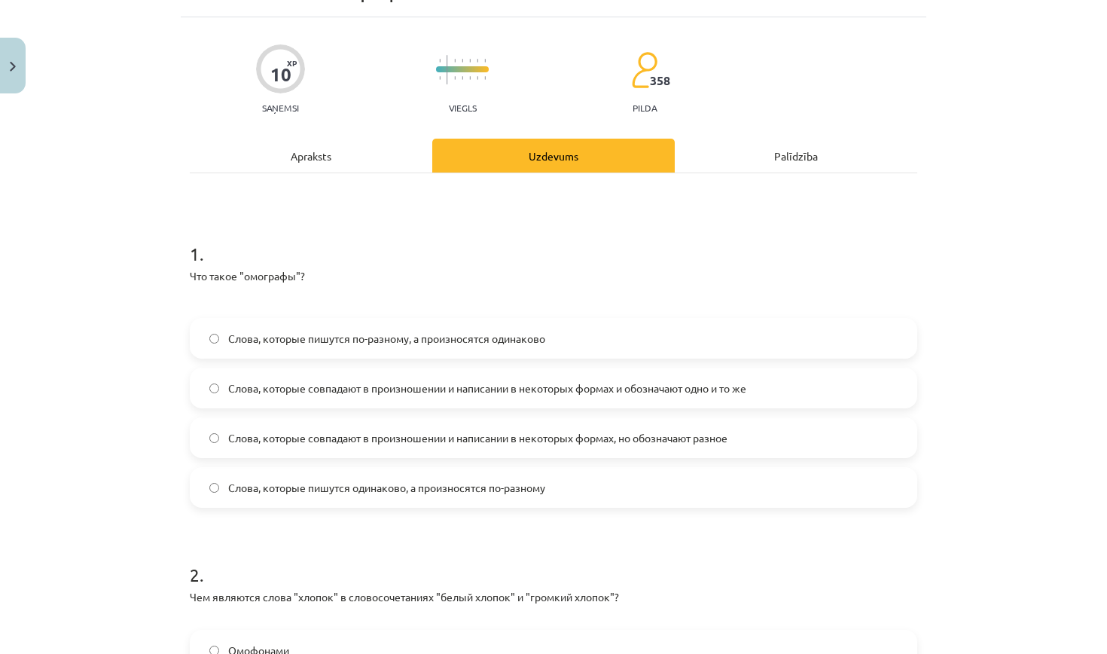
scroll to position [95, 0]
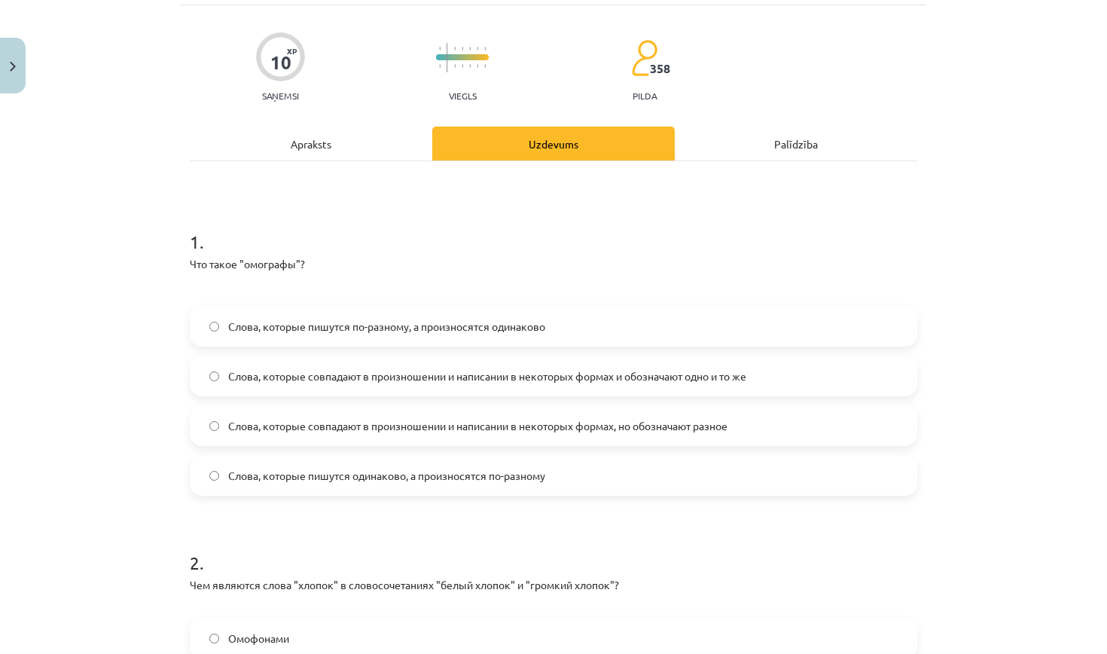
click at [380, 477] on span "Слова, которые пишутся одинаково, а произносятся по-разному" at bounding box center [386, 476] width 317 height 16
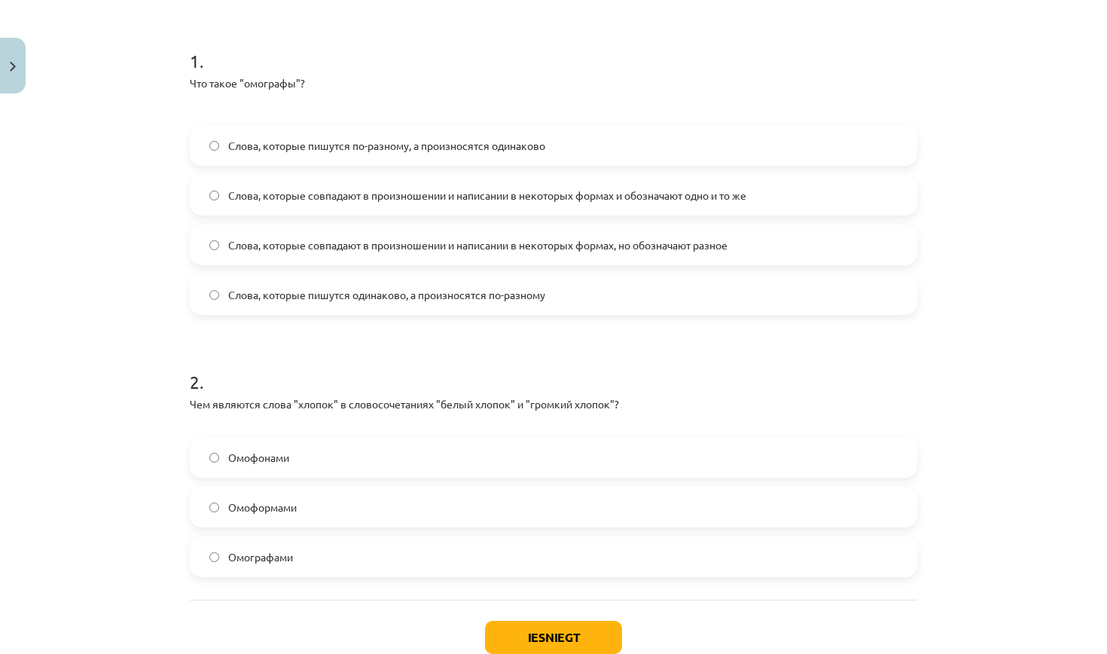
scroll to position [277, 0]
click at [321, 458] on label "Омофонами" at bounding box center [553, 456] width 724 height 38
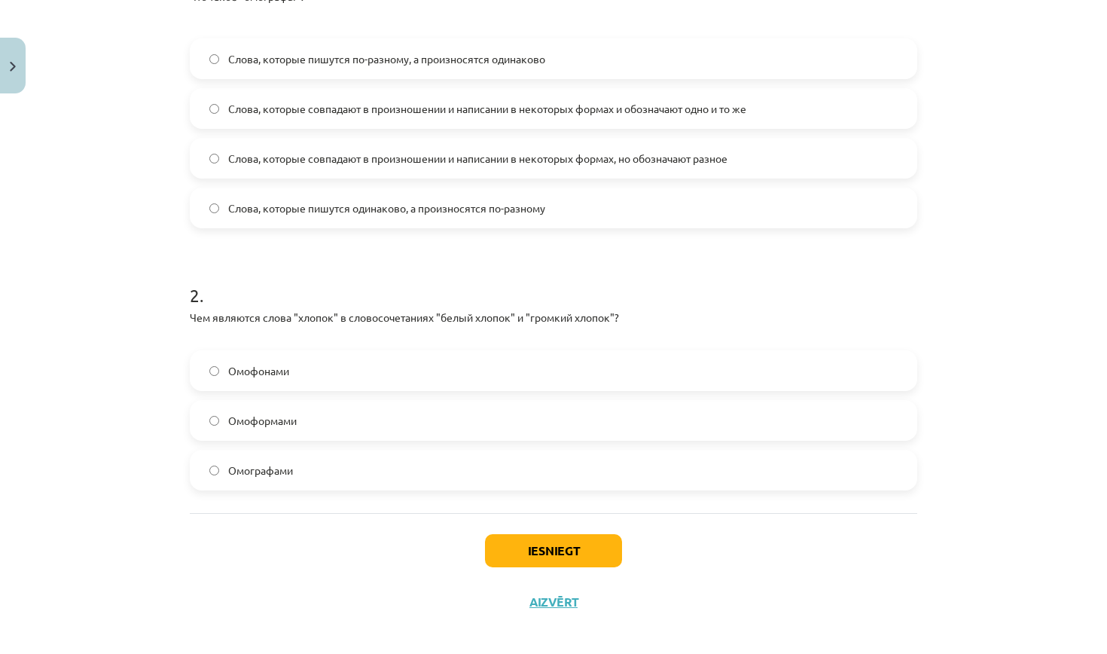
scroll to position [363, 0]
click at [568, 551] on button "Iesniegt" at bounding box center [553, 549] width 137 height 33
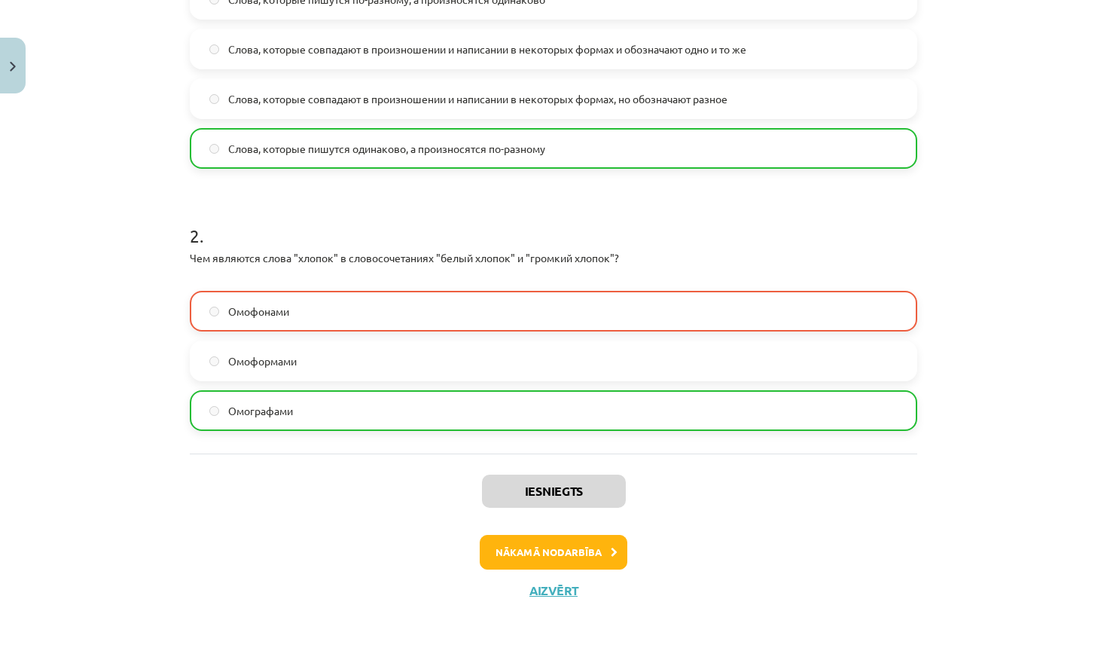
scroll to position [423, 0]
click at [562, 589] on button "Aizvērt" at bounding box center [553, 590] width 57 height 15
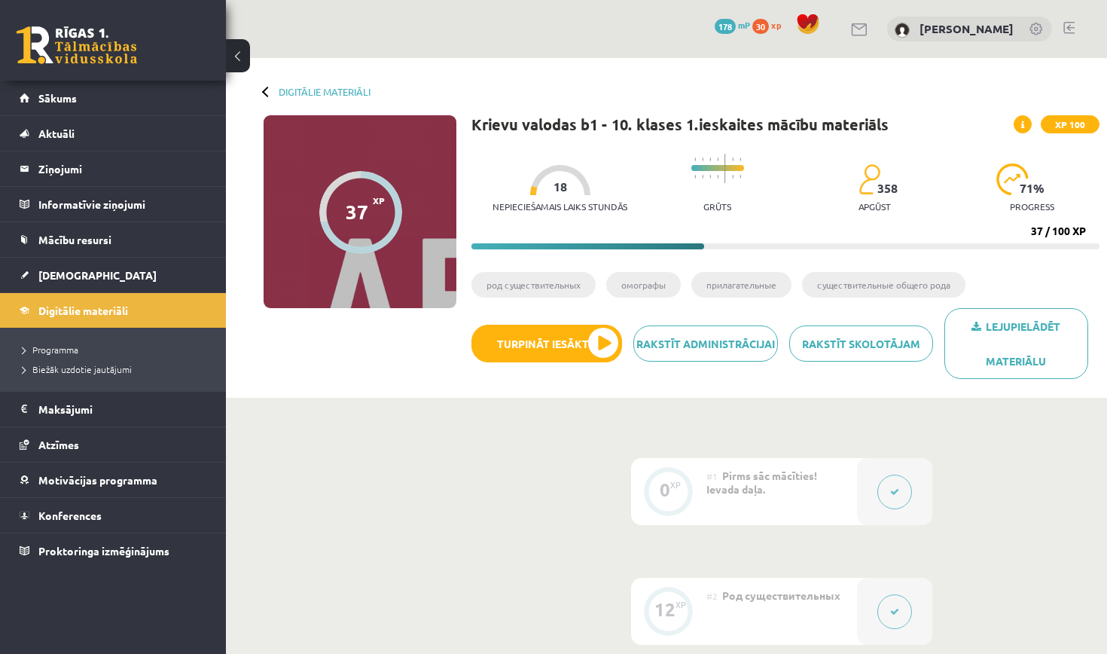
scroll to position [0, 0]
